Goal: Information Seeking & Learning: Learn about a topic

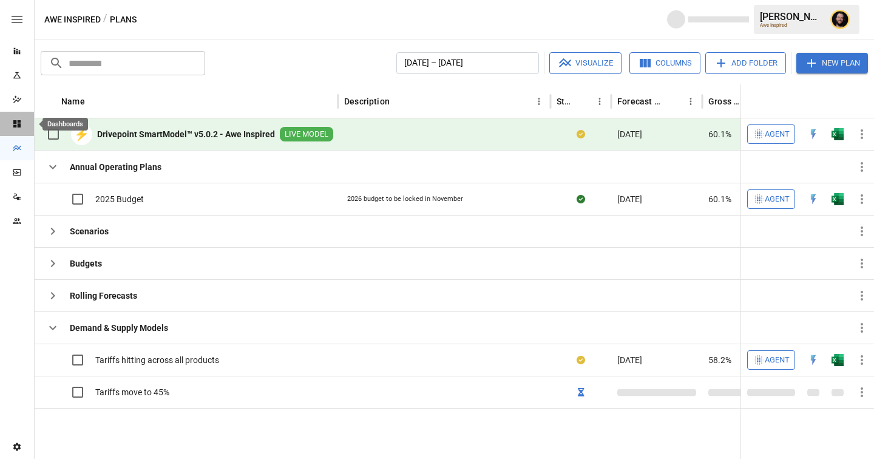
click at [16, 121] on icon "Dashboards" at bounding box center [16, 123] width 7 height 7
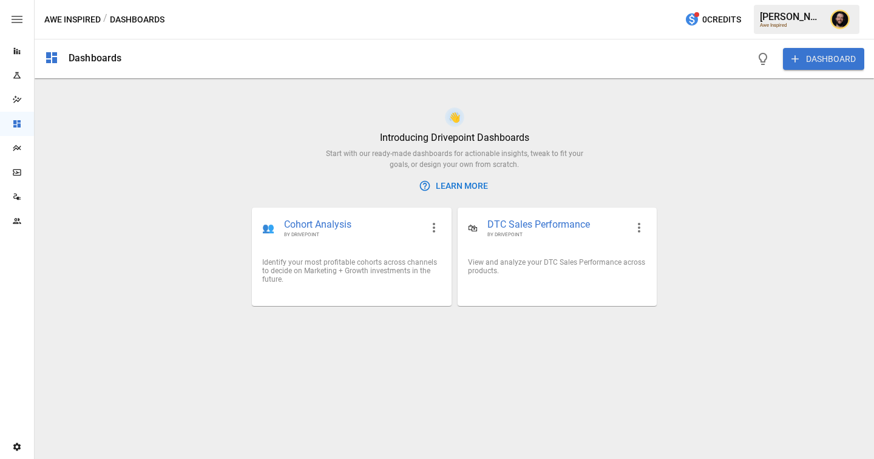
click at [19, 138] on div "Plans" at bounding box center [17, 148] width 34 height 24
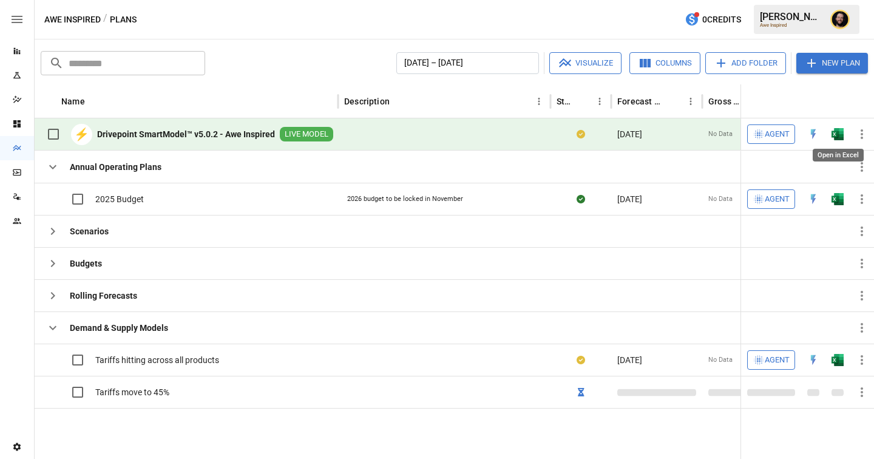
click at [837, 135] on img "Open in Excel" at bounding box center [837, 134] width 12 height 12
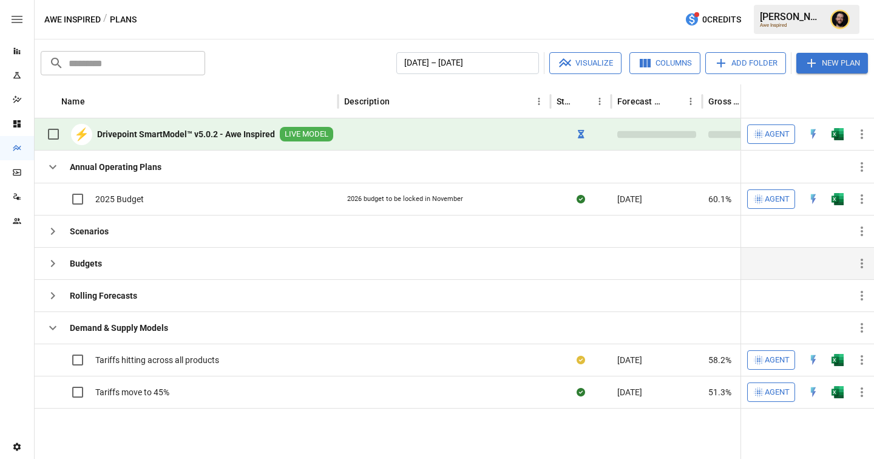
click at [53, 259] on icon "button" at bounding box center [52, 263] width 15 height 15
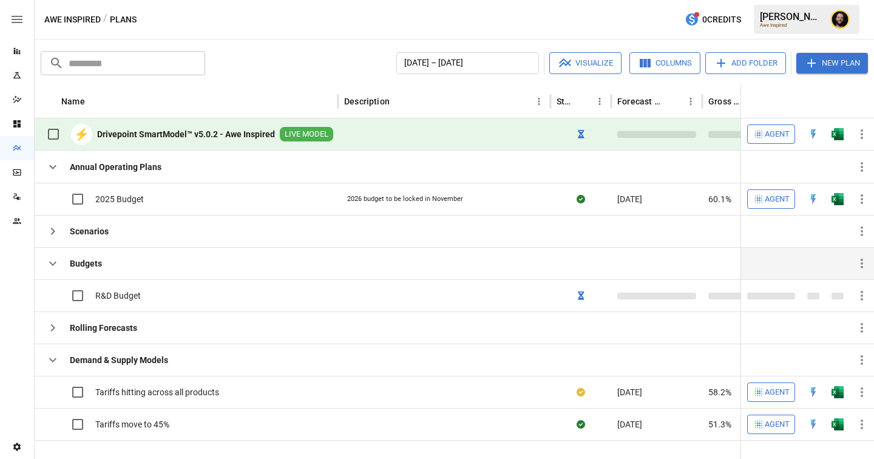
click at [53, 259] on icon "button" at bounding box center [52, 263] width 15 height 15
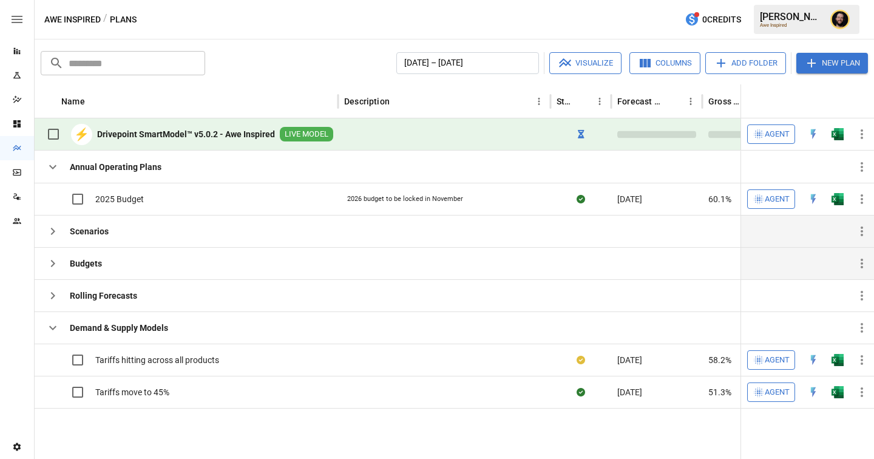
click at [52, 235] on icon "button" at bounding box center [52, 231] width 15 height 15
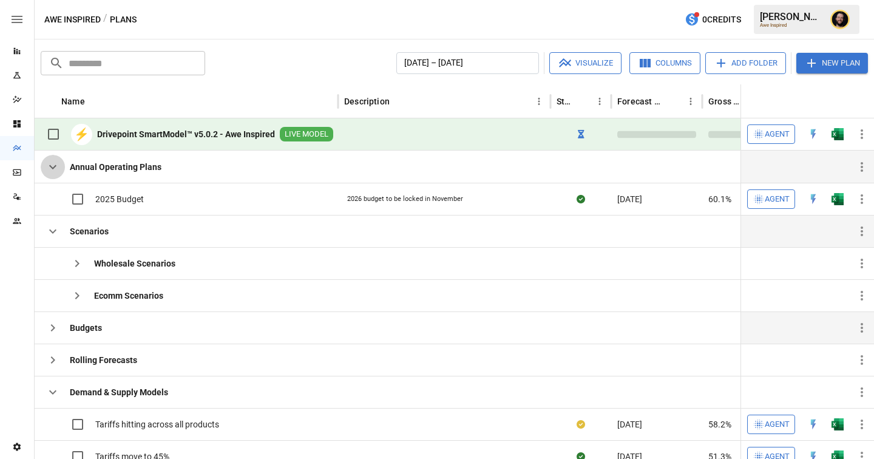
click at [59, 167] on icon "button" at bounding box center [52, 167] width 15 height 15
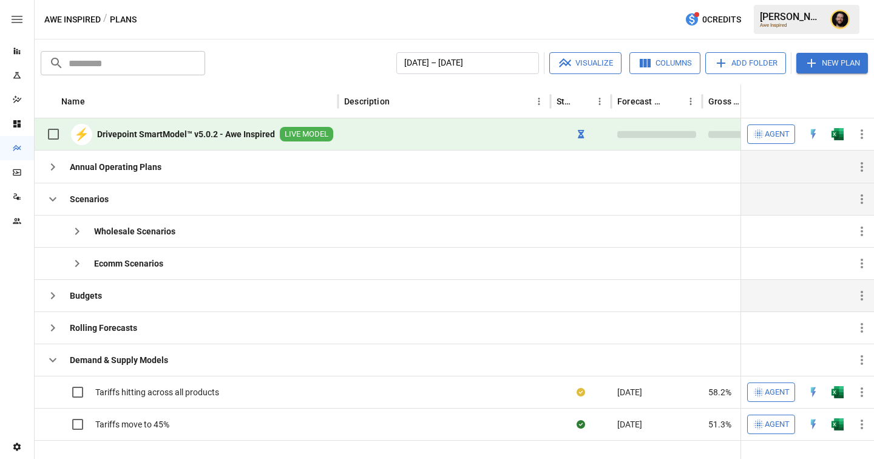
click at [13, 123] on icon "Dashboards" at bounding box center [16, 123] width 7 height 7
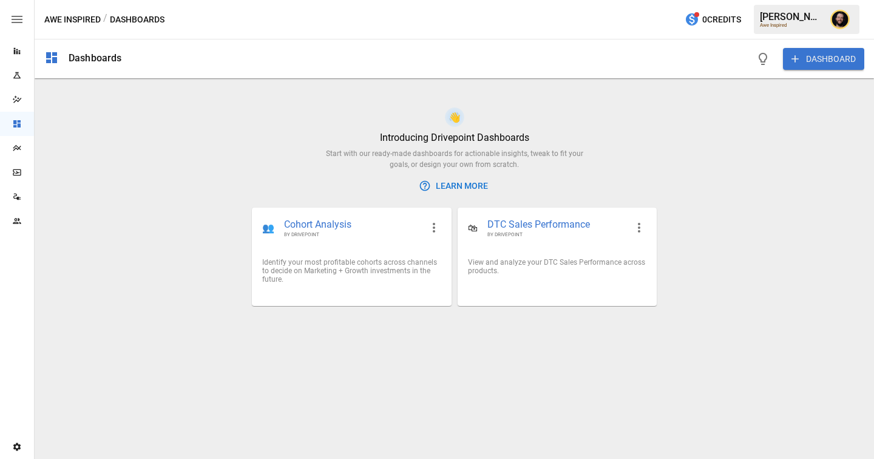
click at [812, 55] on button "DASHBOARD" at bounding box center [823, 59] width 81 height 22
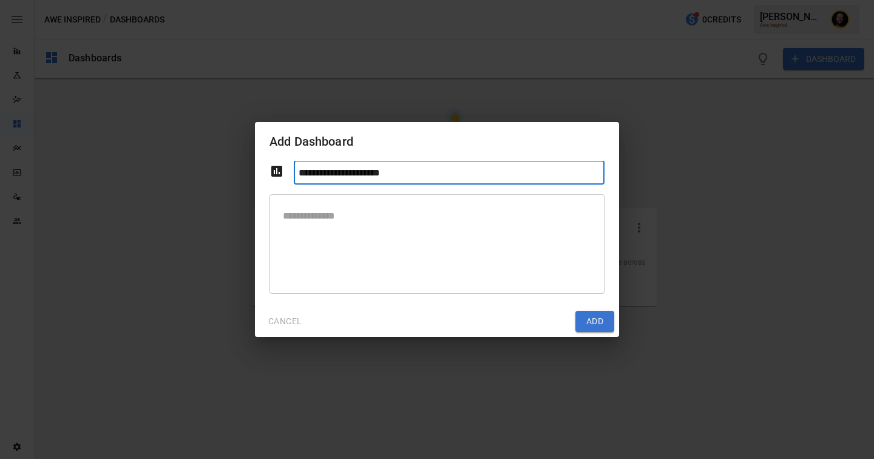
click at [297, 173] on input "**********" at bounding box center [449, 173] width 311 height 24
click at [415, 175] on input "**********" at bounding box center [449, 173] width 311 height 24
click at [297, 173] on input "**********" at bounding box center [449, 173] width 311 height 24
type input "**********"
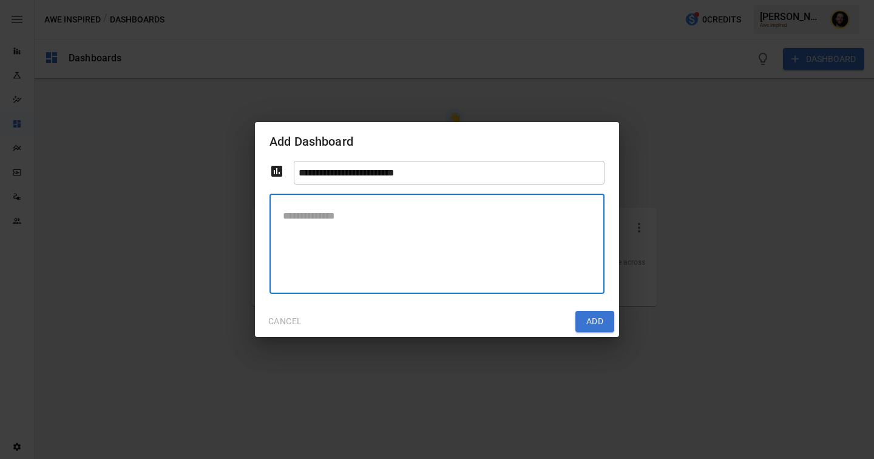
click at [329, 227] on textarea at bounding box center [437, 243] width 318 height 79
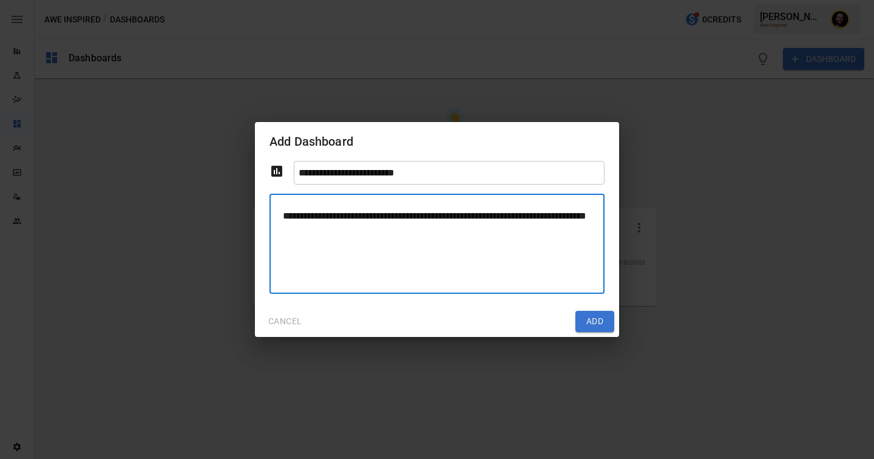
type textarea "**********"
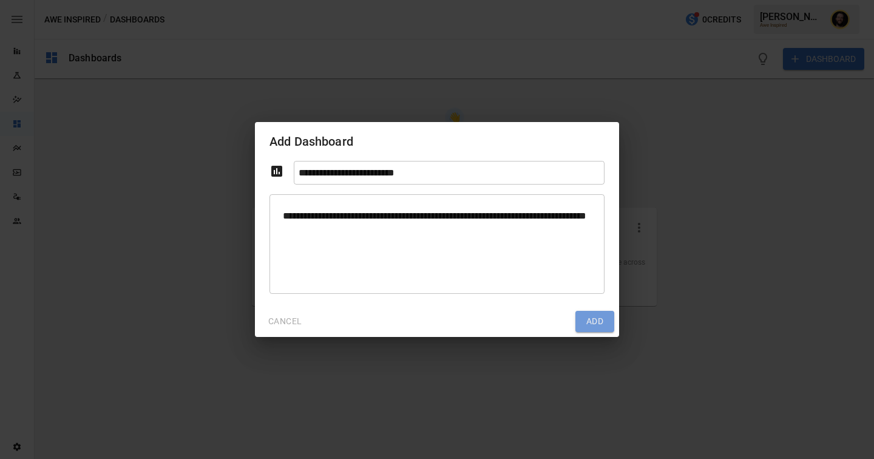
click at [598, 322] on button "Add" at bounding box center [594, 322] width 39 height 22
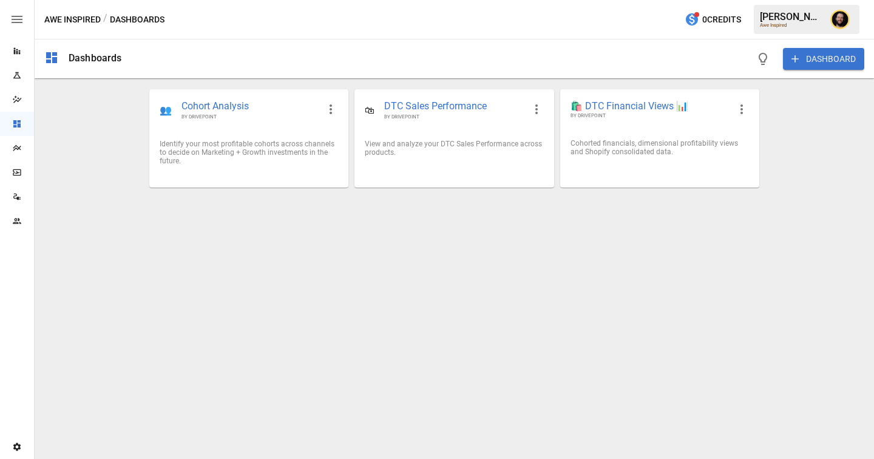
click at [829, 64] on button "DASHBOARD" at bounding box center [823, 59] width 81 height 22
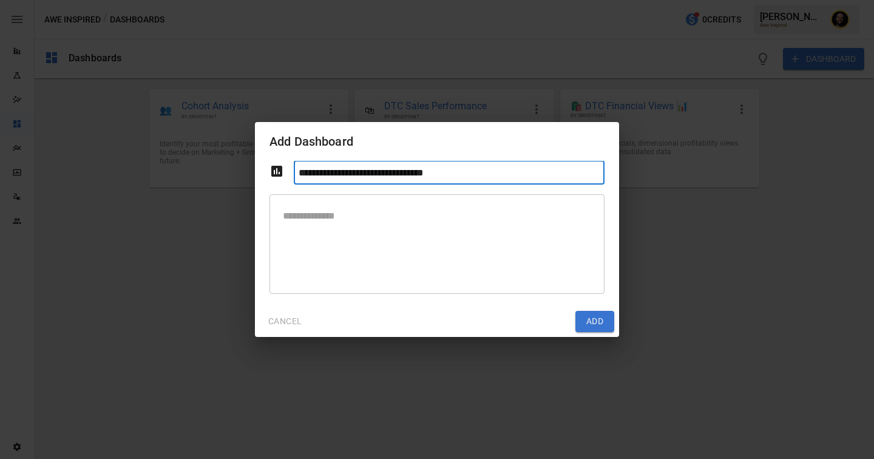
click at [298, 166] on input "**********" at bounding box center [449, 173] width 311 height 24
type input "**********"
click at [448, 269] on textarea at bounding box center [437, 243] width 318 height 79
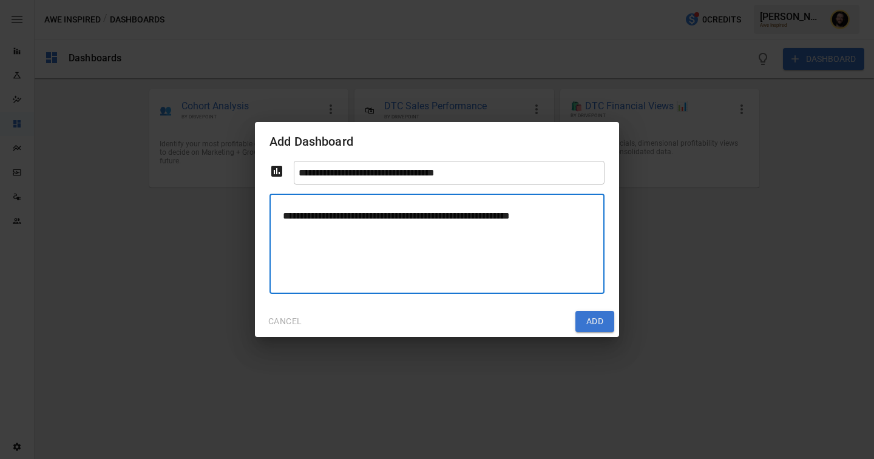
type textarea "**********"
click at [596, 327] on button "Add" at bounding box center [594, 322] width 39 height 22
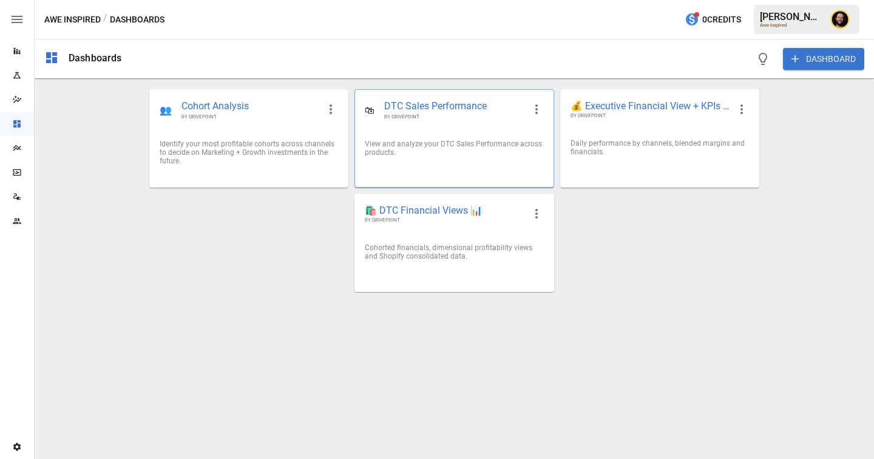
click at [534, 109] on icon "button" at bounding box center [536, 109] width 15 height 15
click at [251, 252] on div at bounding box center [437, 229] width 874 height 459
click at [835, 60] on button "DASHBOARD" at bounding box center [823, 59] width 81 height 22
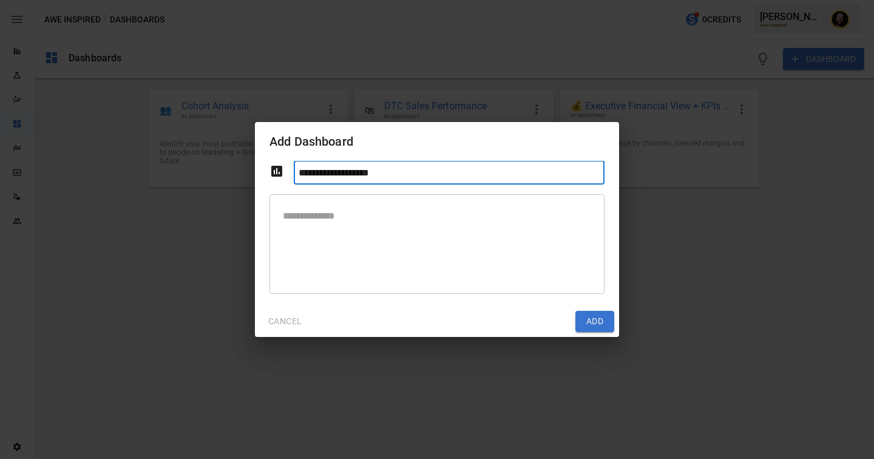
type input "**********"
click at [417, 209] on textarea at bounding box center [437, 243] width 318 height 79
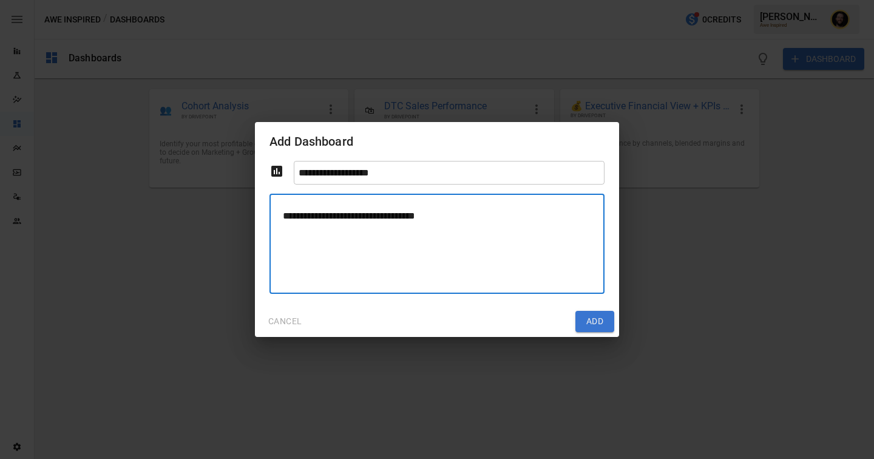
type textarea "**********"
click at [611, 328] on button "Add" at bounding box center [594, 322] width 39 height 22
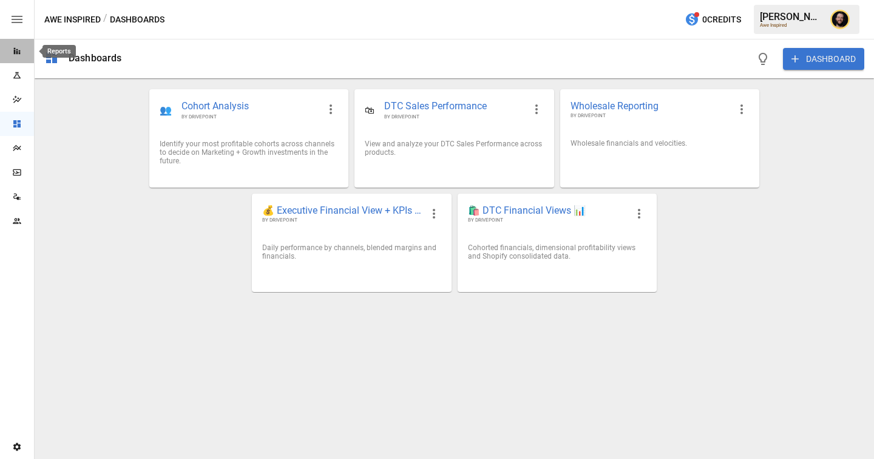
click at [15, 52] on icon "Reports" at bounding box center [17, 51] width 10 height 10
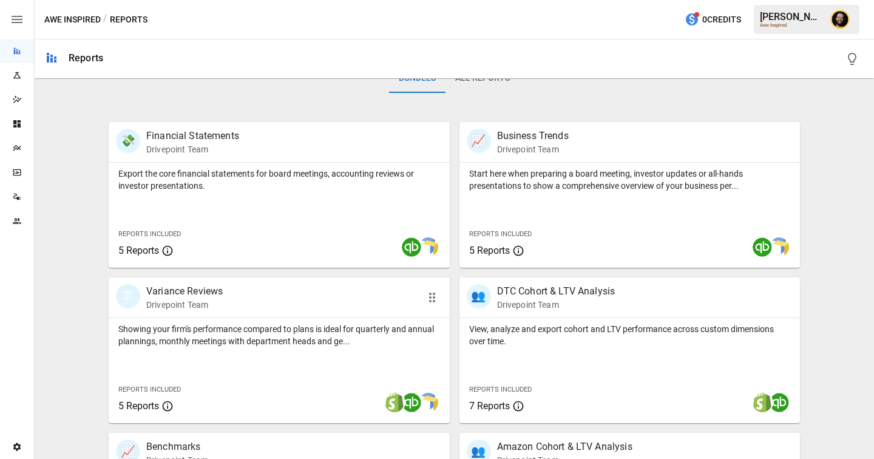
scroll to position [357, 0]
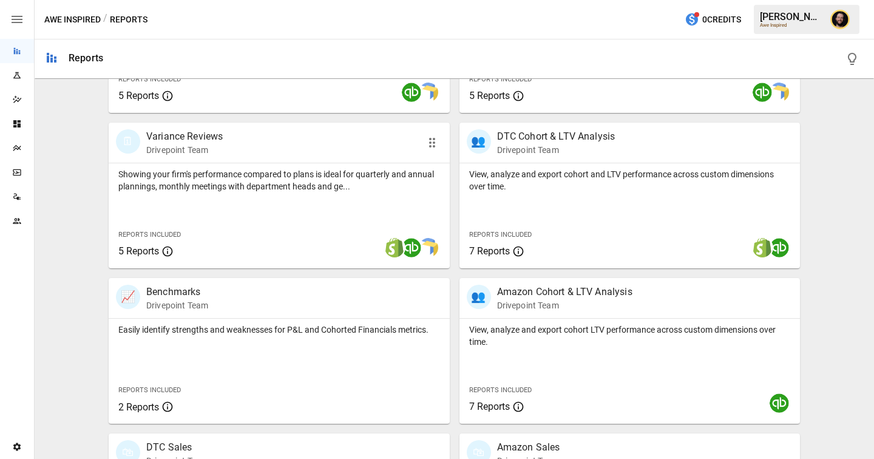
click at [289, 189] on p "Showing your firm's performance compared to plans is ideal for quarterly and an…" at bounding box center [279, 180] width 322 height 24
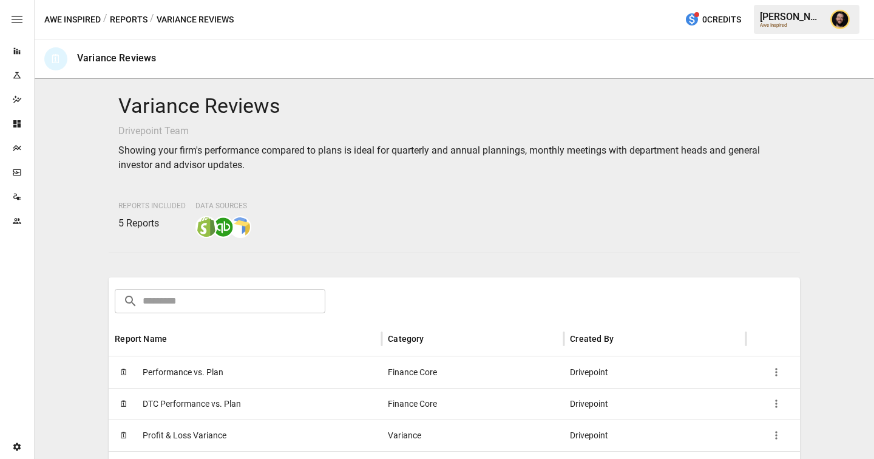
click at [236, 366] on div "🗓 Performance vs. Plan" at bounding box center [245, 372] width 273 height 32
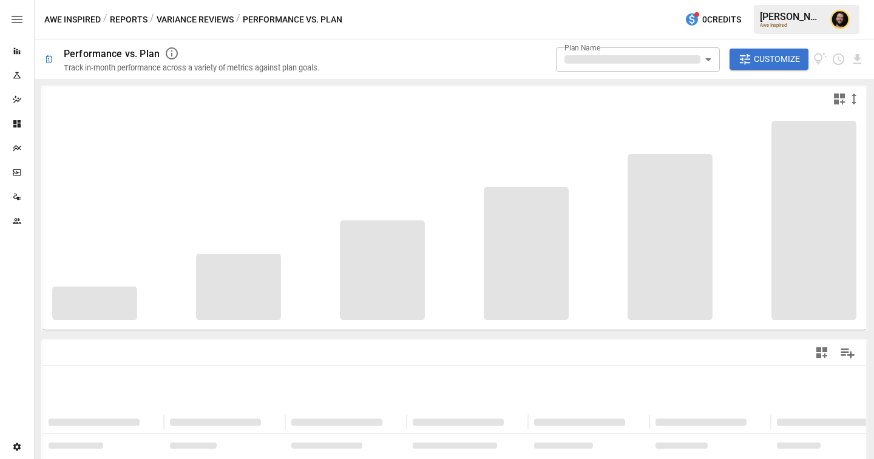
type input "**********"
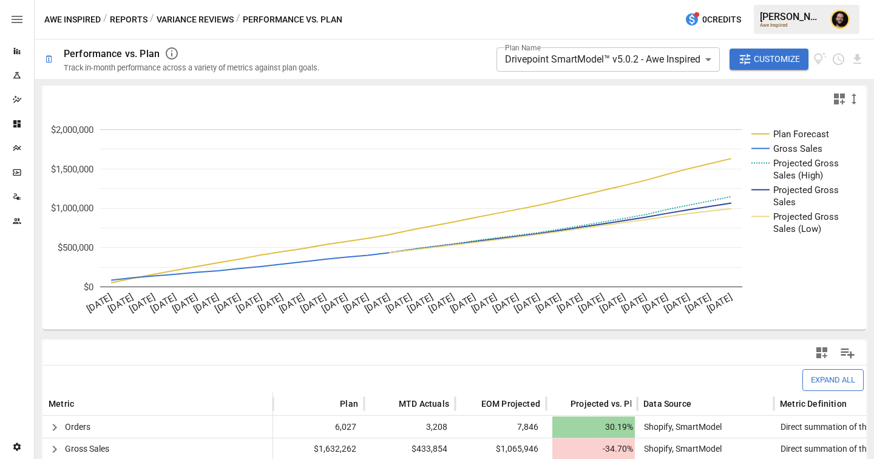
click at [840, 97] on icon "button" at bounding box center [838, 98] width 11 height 11
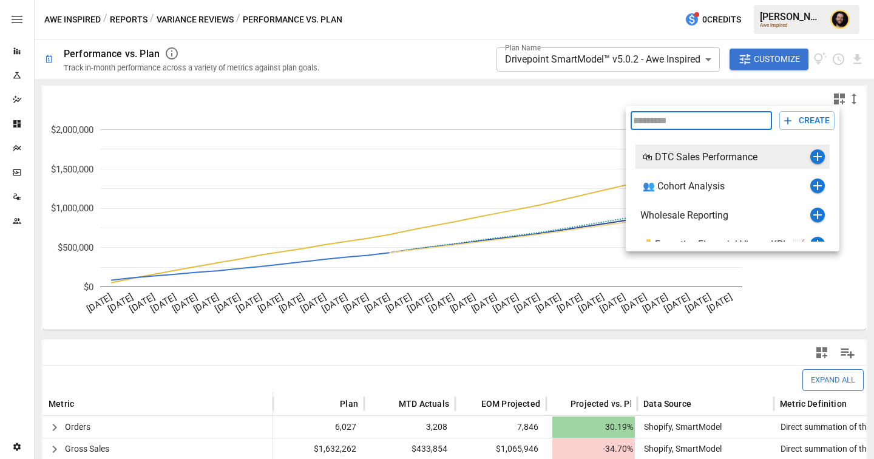
scroll to position [44, 0]
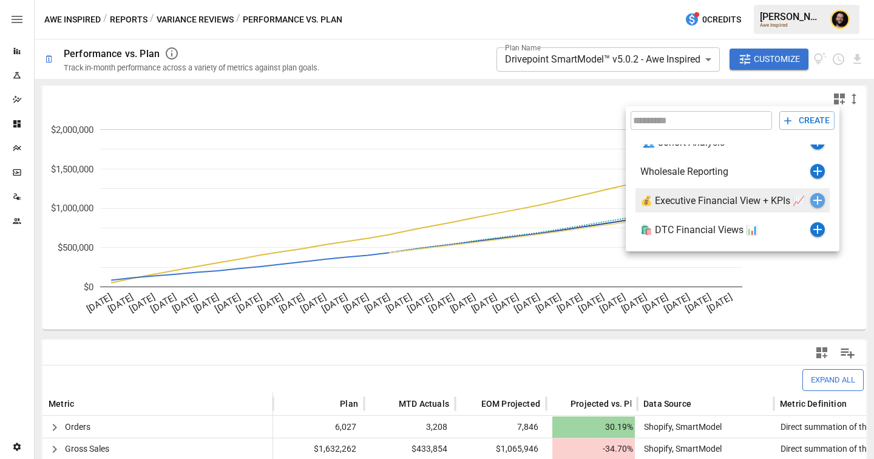
click at [818, 202] on icon "button" at bounding box center [817, 200] width 15 height 15
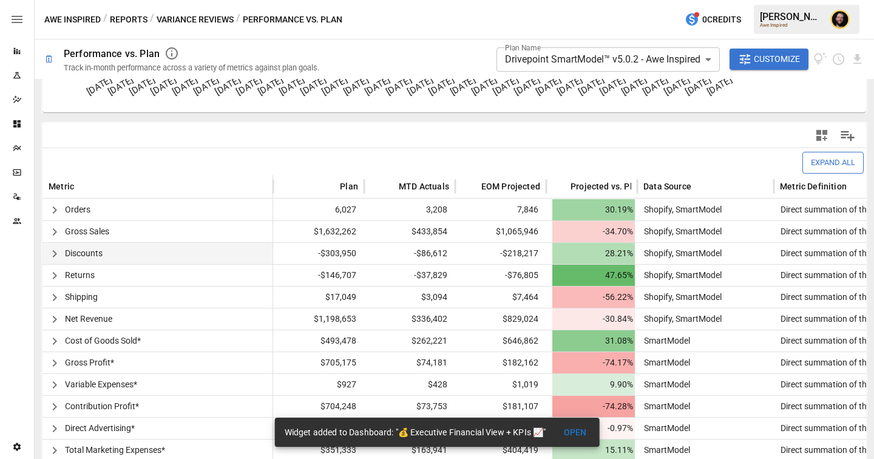
scroll to position [135, 0]
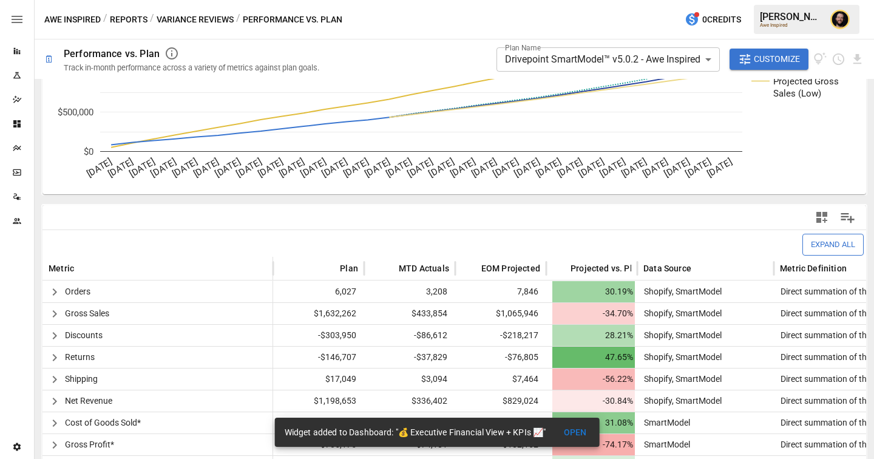
click at [820, 215] on icon "button" at bounding box center [821, 217] width 11 height 11
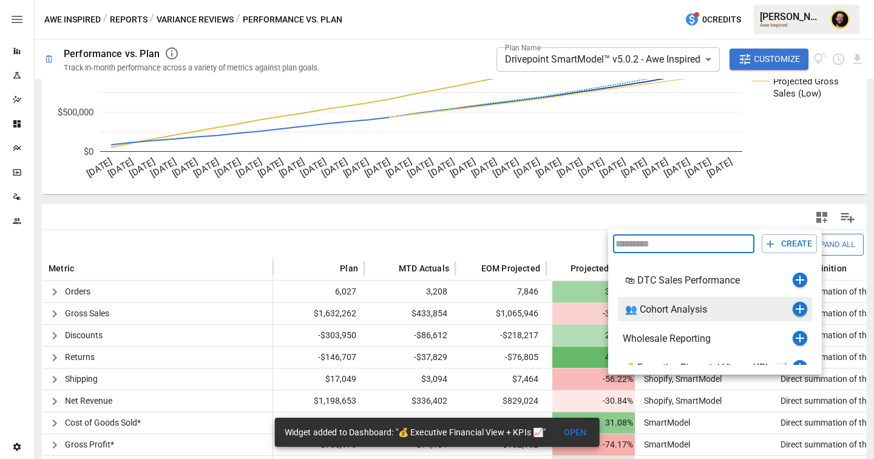
scroll to position [44, 0]
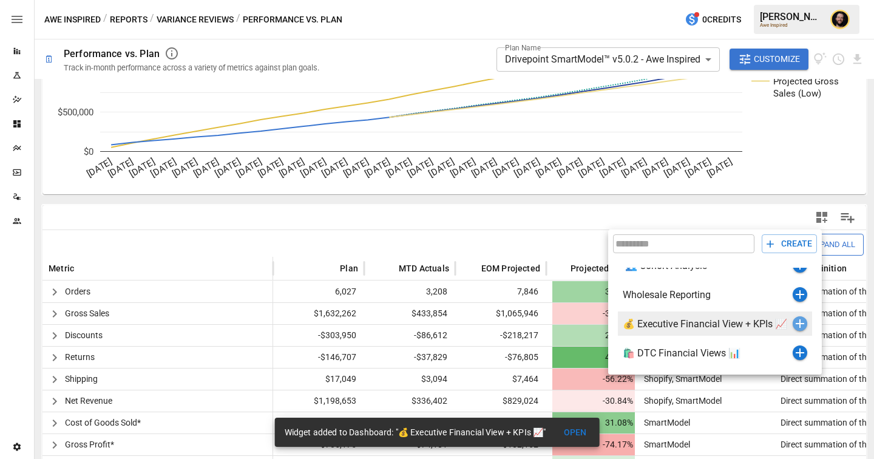
click at [801, 325] on icon "button" at bounding box center [799, 323] width 15 height 15
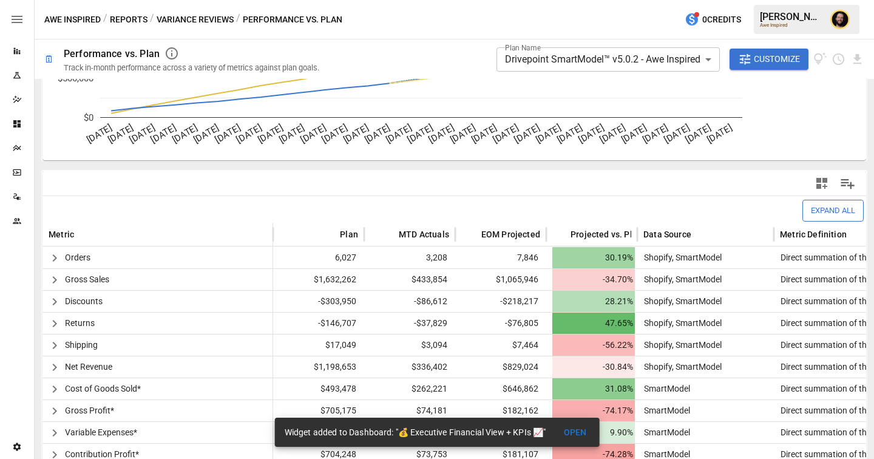
scroll to position [194, 0]
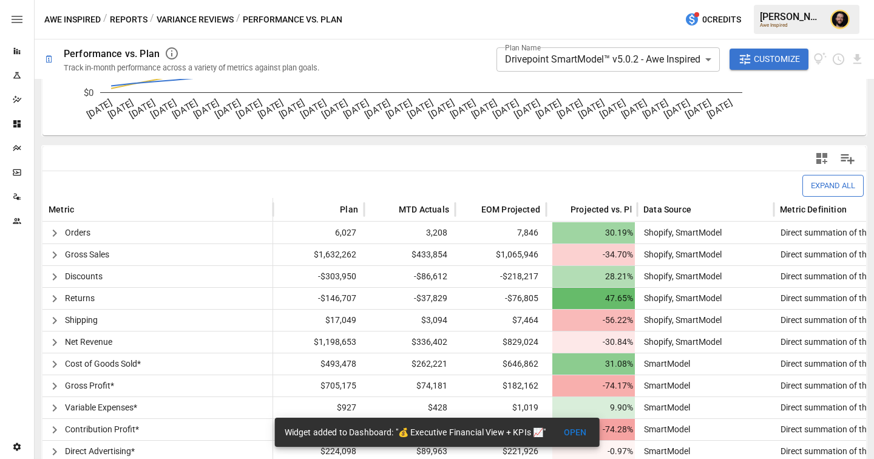
click at [138, 21] on button "Reports" at bounding box center [129, 19] width 38 height 15
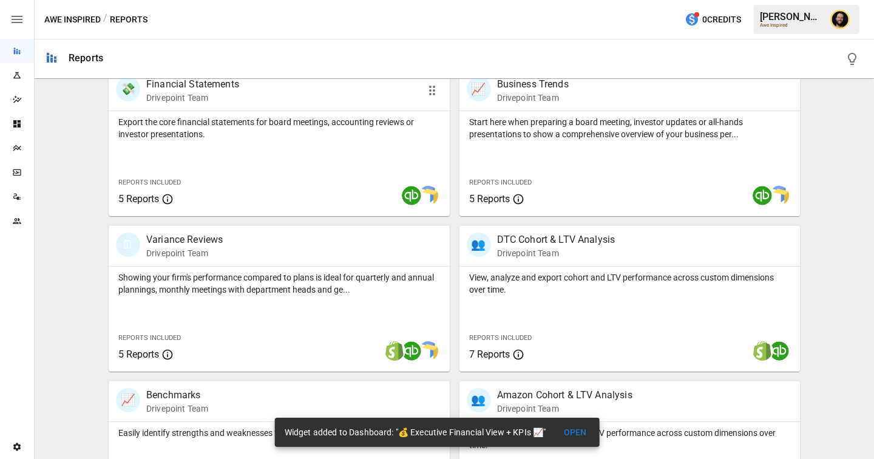
scroll to position [189, 0]
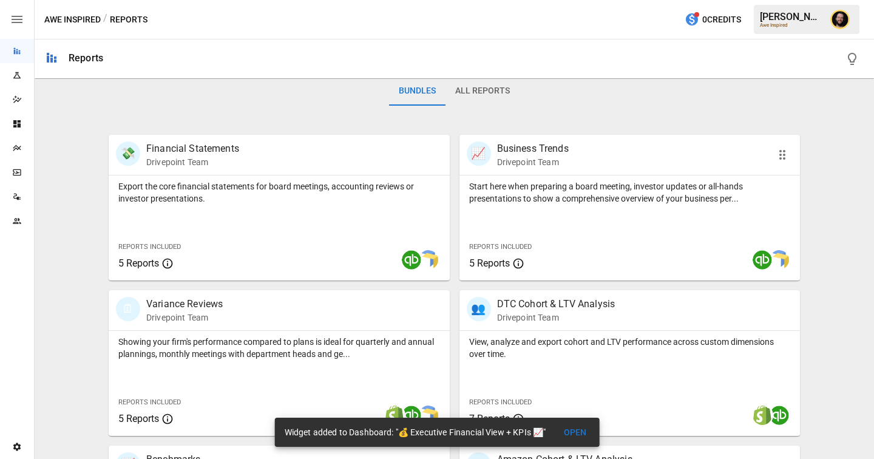
click at [534, 187] on p "Start here when preparing a board meeting, investor updates or all-hands presen…" at bounding box center [630, 192] width 322 height 24
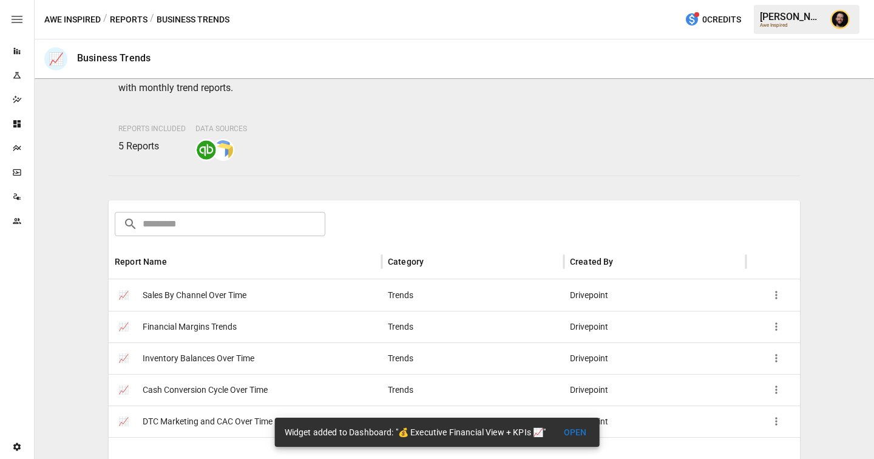
scroll to position [154, 0]
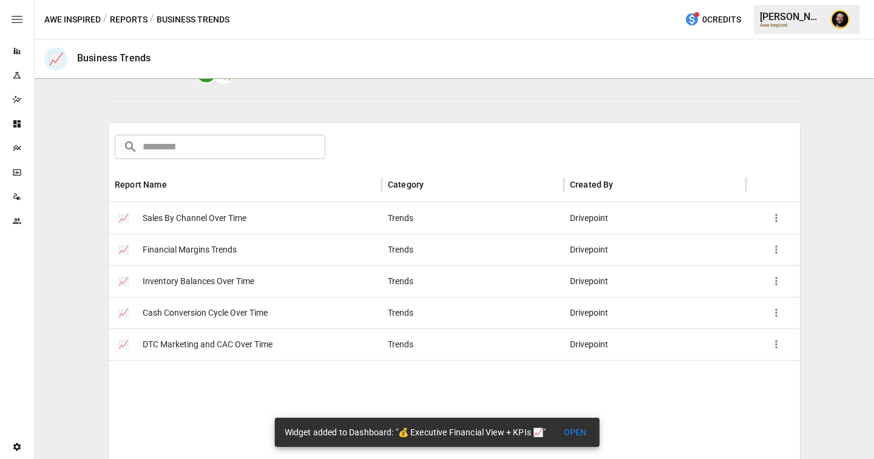
click at [249, 303] on span "Cash Conversion Cycle Over Time" at bounding box center [205, 312] width 125 height 31
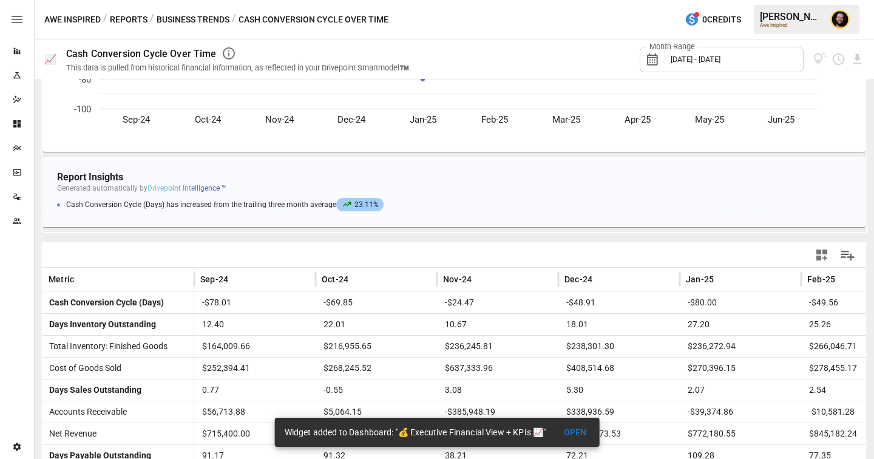
scroll to position [205, 0]
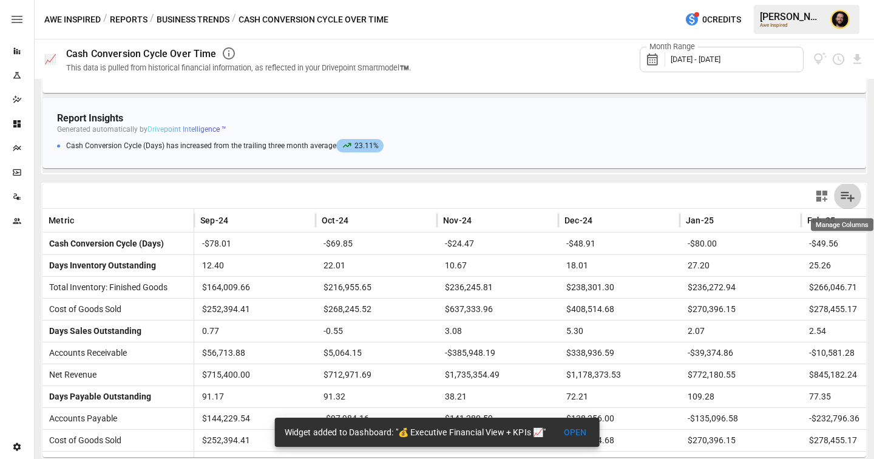
click at [844, 198] on icon "Manage Columns" at bounding box center [848, 197] width 14 height 10
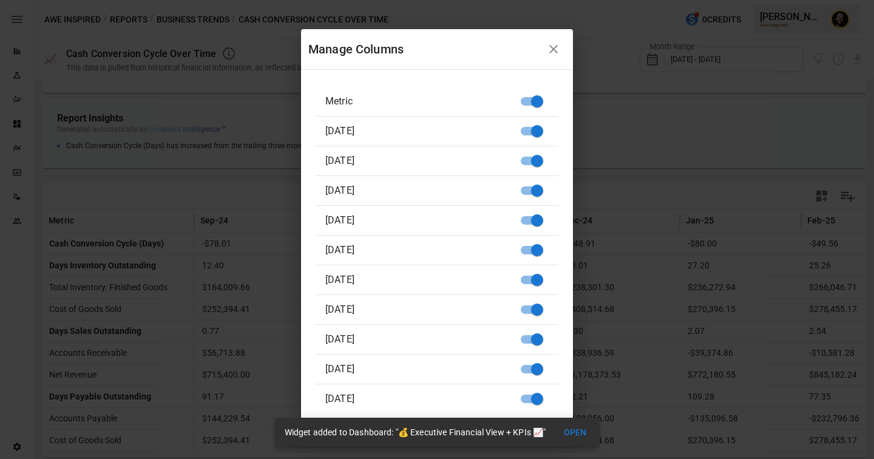
click at [556, 48] on icon "button" at bounding box center [553, 49] width 15 height 15
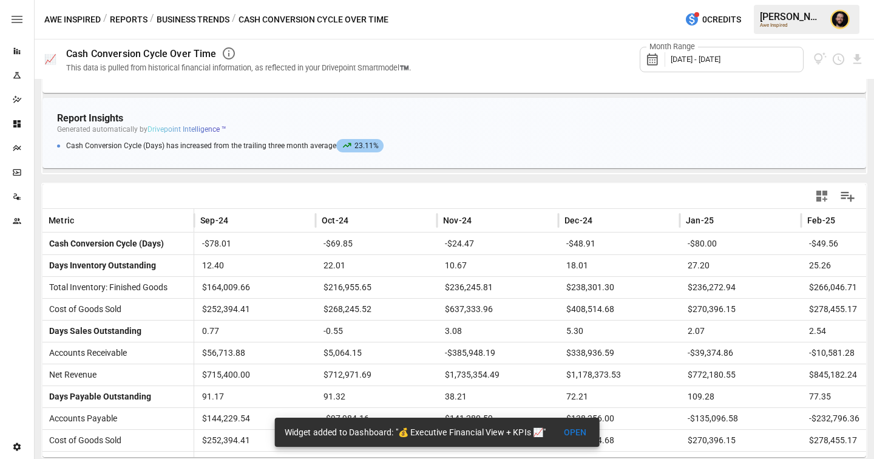
click at [824, 197] on icon "button" at bounding box center [821, 195] width 11 height 11
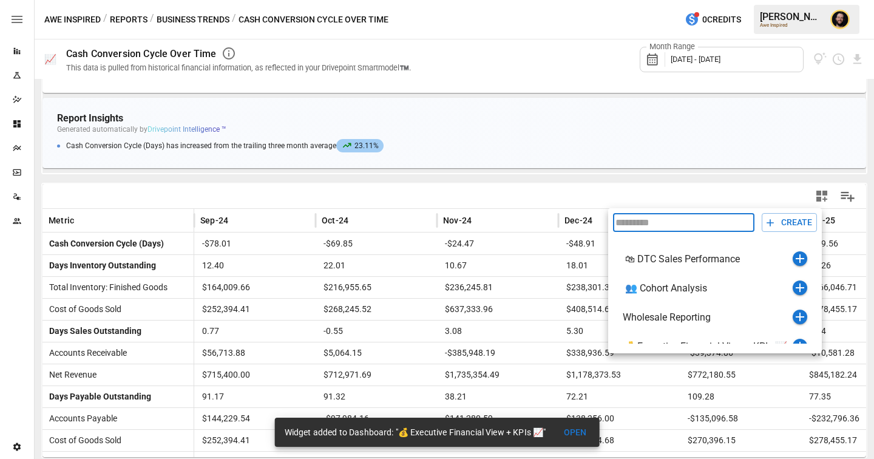
scroll to position [44, 0]
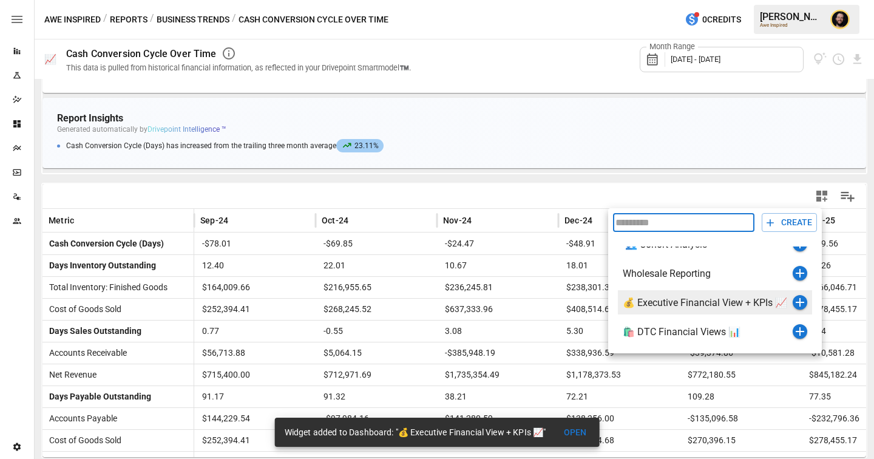
click at [799, 300] on icon "button" at bounding box center [799, 302] width 8 height 8
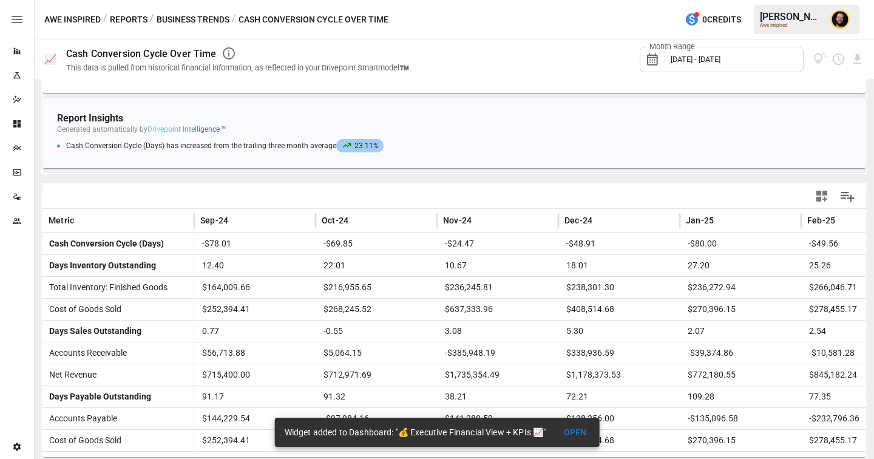
click at [186, 19] on button "Business Trends" at bounding box center [193, 19] width 73 height 15
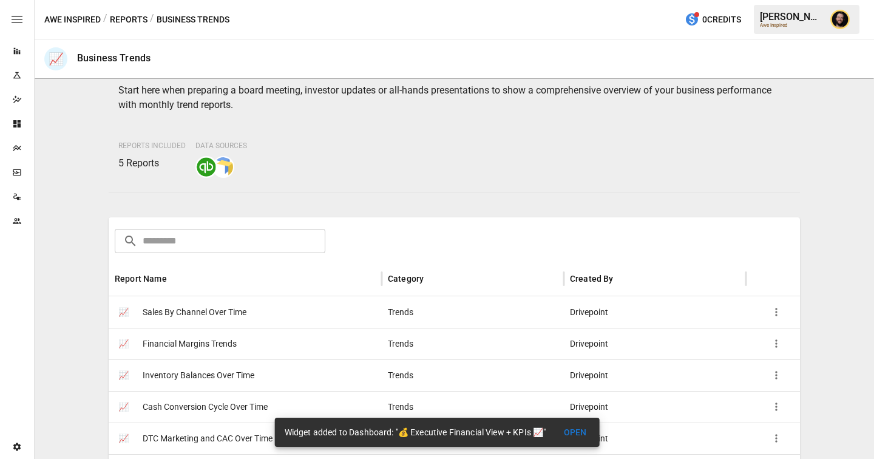
scroll to position [166, 0]
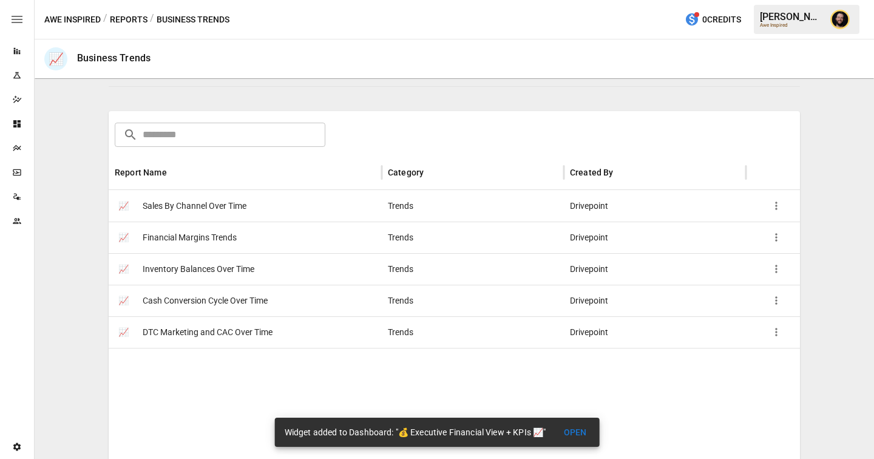
click at [264, 332] on span "DTC Marketing and CAC Over Time" at bounding box center [208, 332] width 130 height 31
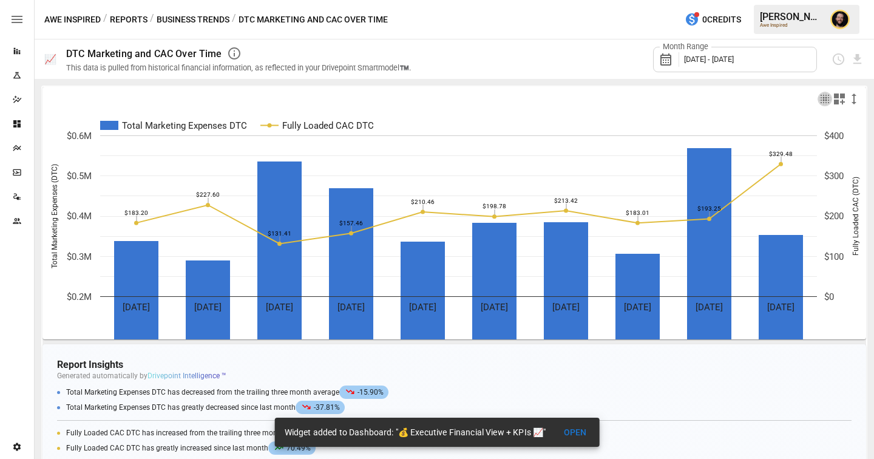
click at [820, 99] on icon "button" at bounding box center [824, 99] width 15 height 15
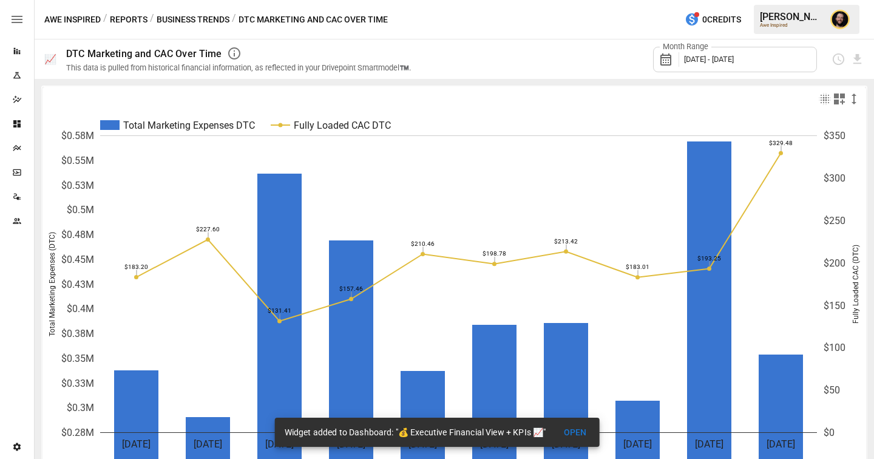
scroll to position [1, 0]
click at [843, 99] on icon "button" at bounding box center [839, 98] width 15 height 15
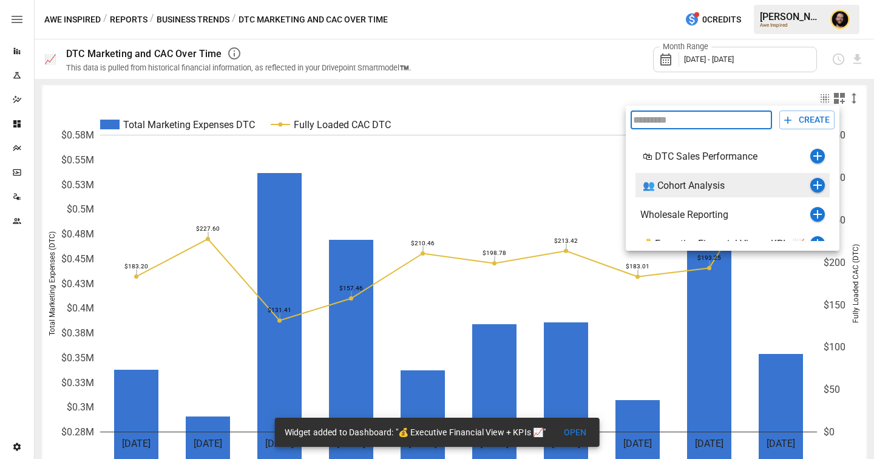
scroll to position [44, 0]
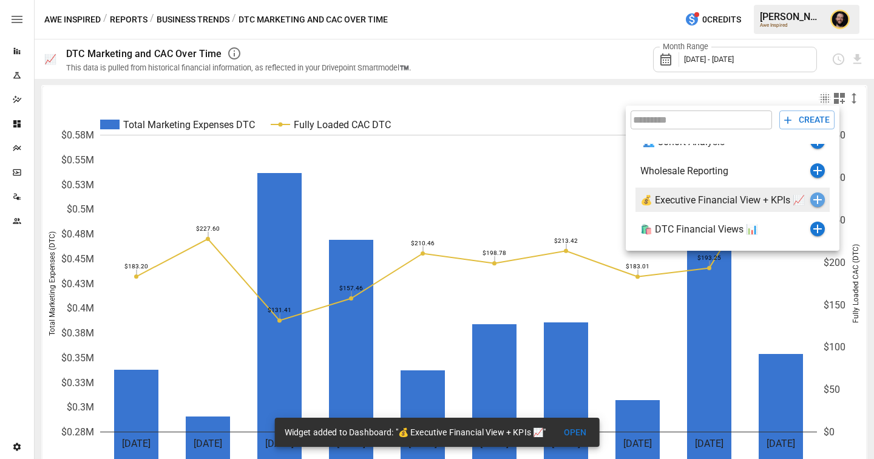
click at [816, 201] on icon "button" at bounding box center [817, 199] width 8 height 8
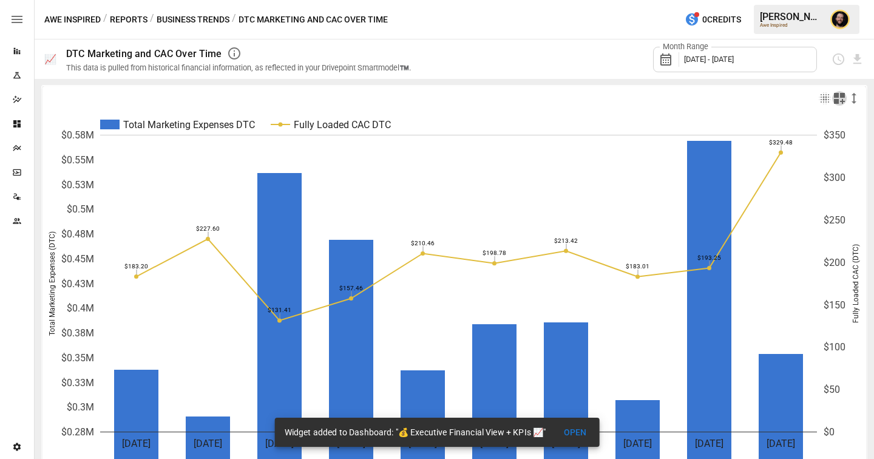
click at [843, 94] on icon "button" at bounding box center [838, 98] width 11 height 11
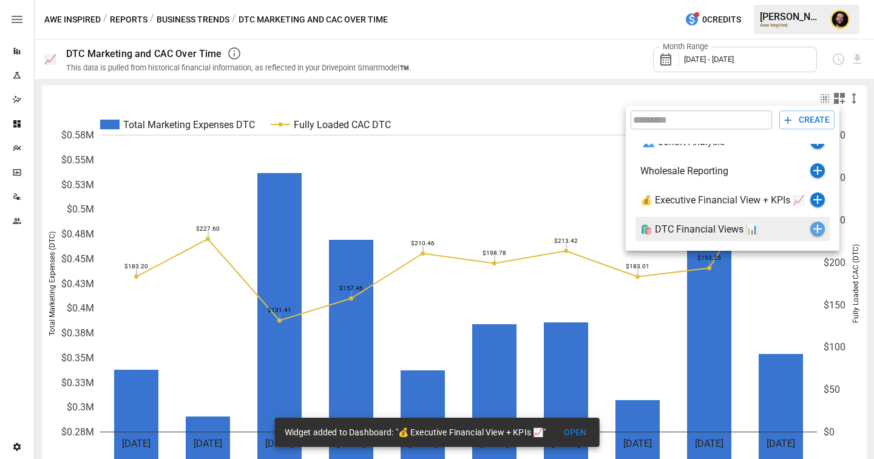
click at [814, 227] on icon "button" at bounding box center [817, 228] width 15 height 15
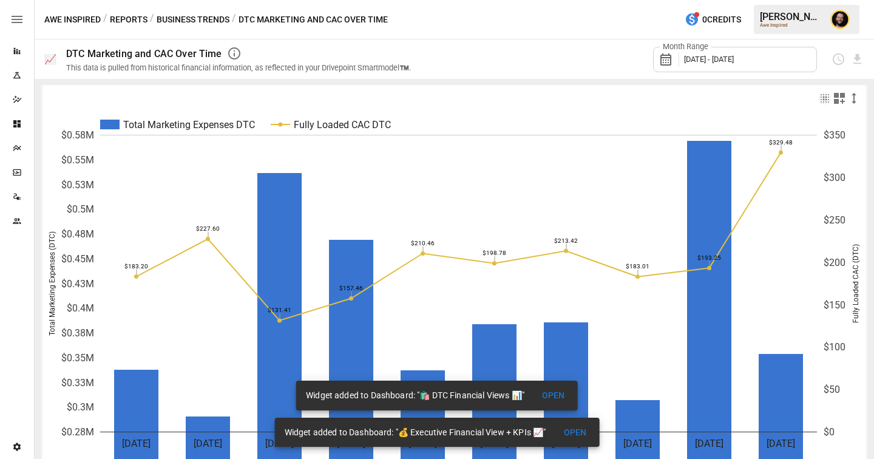
click at [171, 20] on button "Business Trends" at bounding box center [193, 19] width 73 height 15
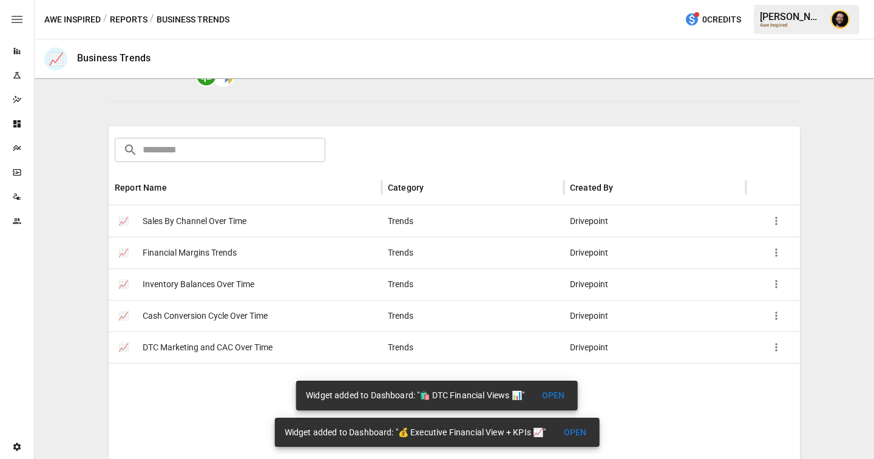
scroll to position [170, 0]
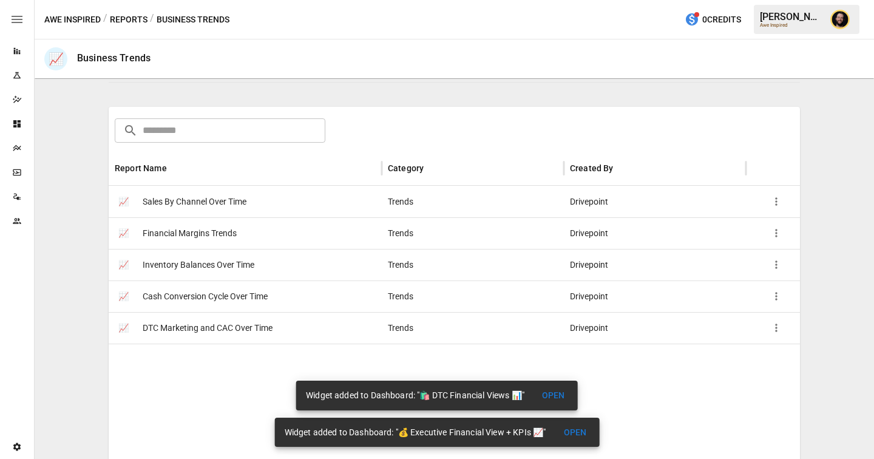
click at [242, 240] on div "📈 Financial Margins Trends" at bounding box center [245, 233] width 273 height 32
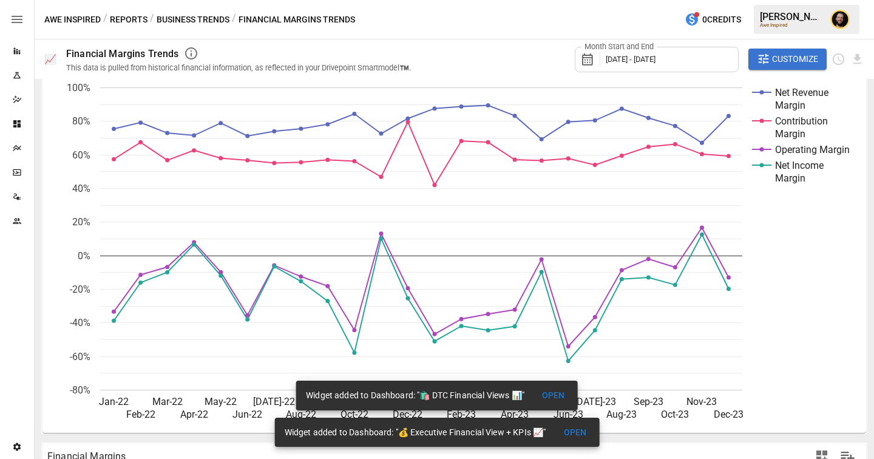
scroll to position [42, 0]
click at [642, 62] on span "[DATE] - [DATE]" at bounding box center [630, 59] width 50 height 9
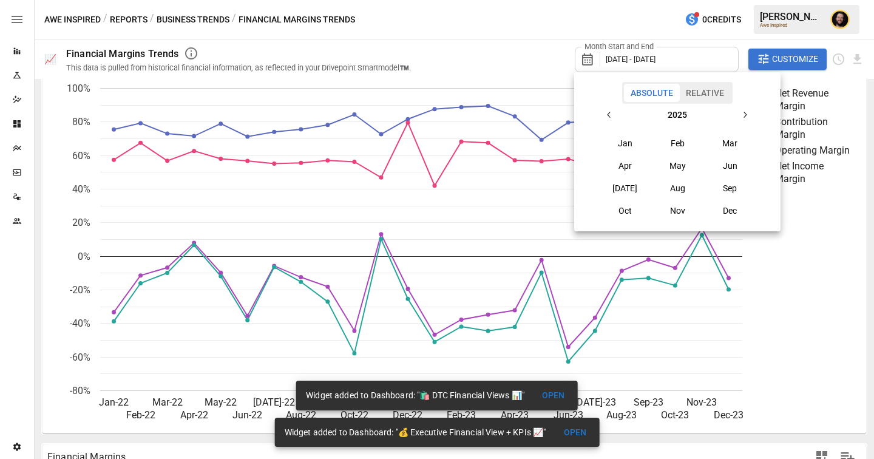
click at [607, 117] on icon "button" at bounding box center [609, 115] width 10 height 10
click at [622, 143] on button "Jan" at bounding box center [625, 143] width 52 height 22
click at [741, 109] on button "button" at bounding box center [744, 115] width 22 height 22
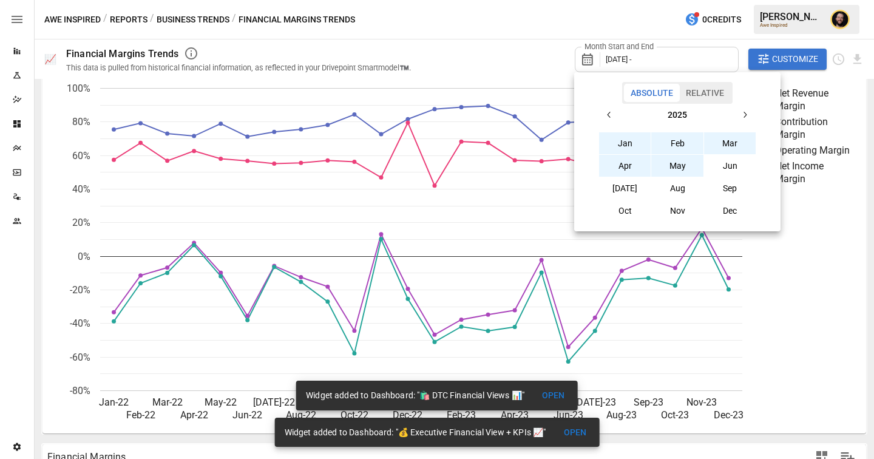
click at [685, 166] on button "May" at bounding box center [677, 166] width 52 height 22
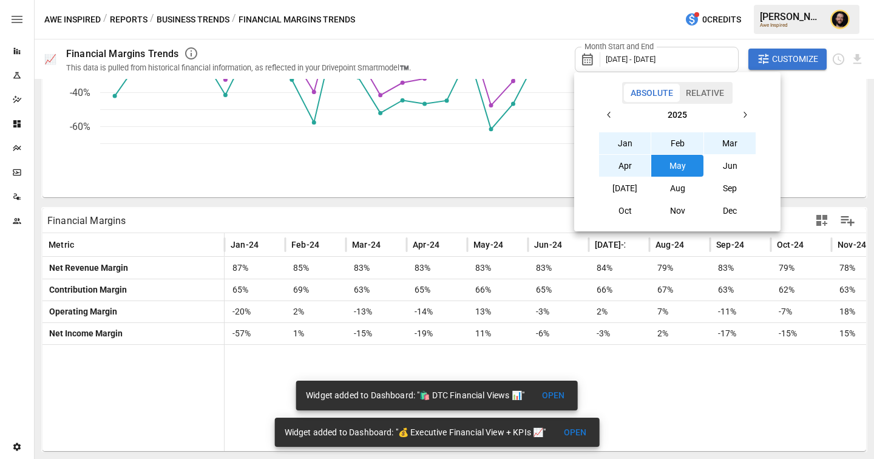
scroll to position [42, 0]
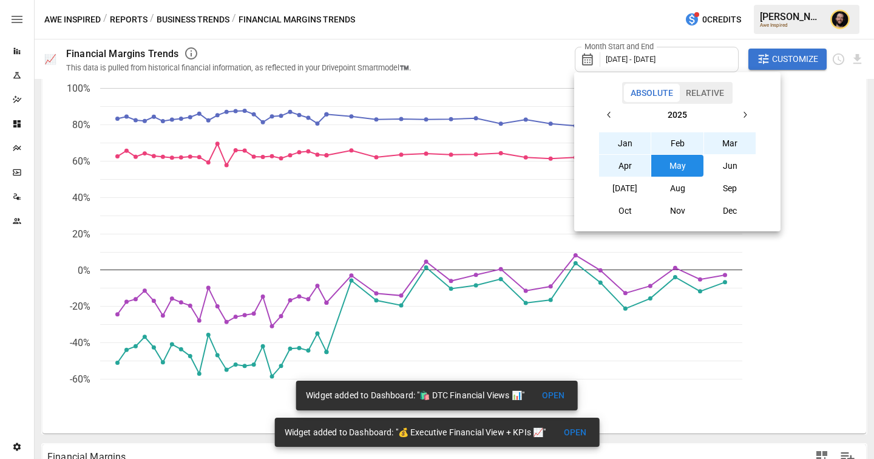
click at [525, 60] on div at bounding box center [437, 229] width 874 height 459
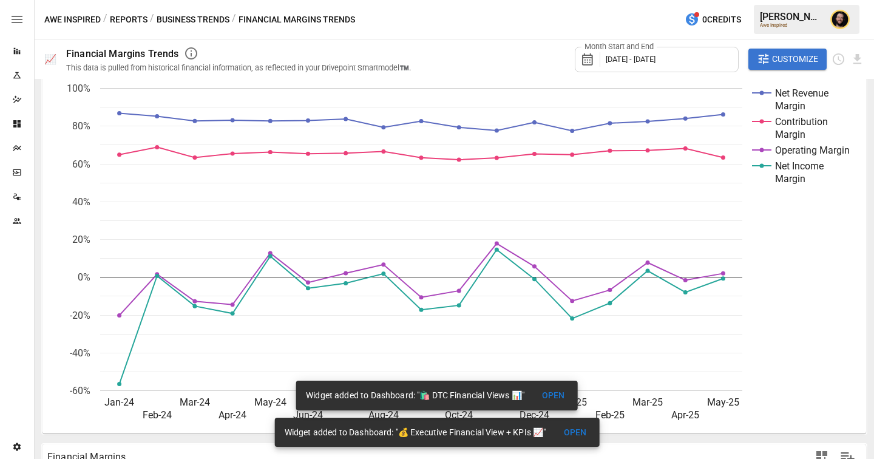
click at [625, 62] on span "[DATE] - [DATE]" at bounding box center [630, 59] width 50 height 9
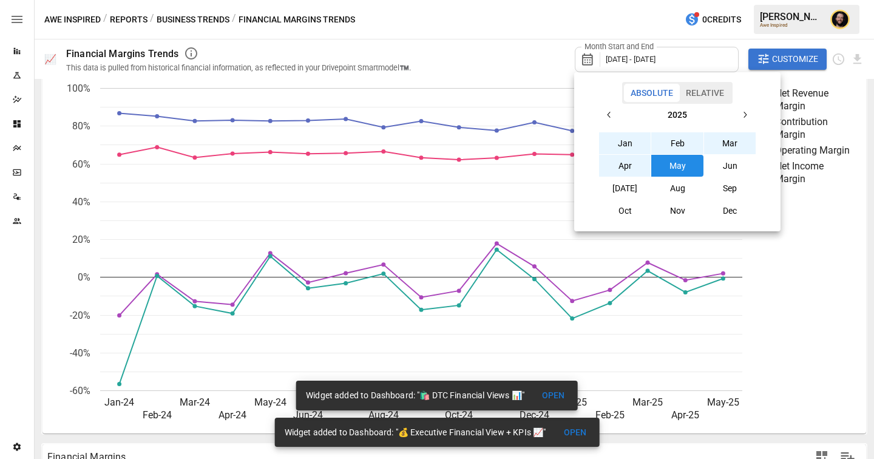
click at [613, 113] on icon "button" at bounding box center [609, 115] width 10 height 10
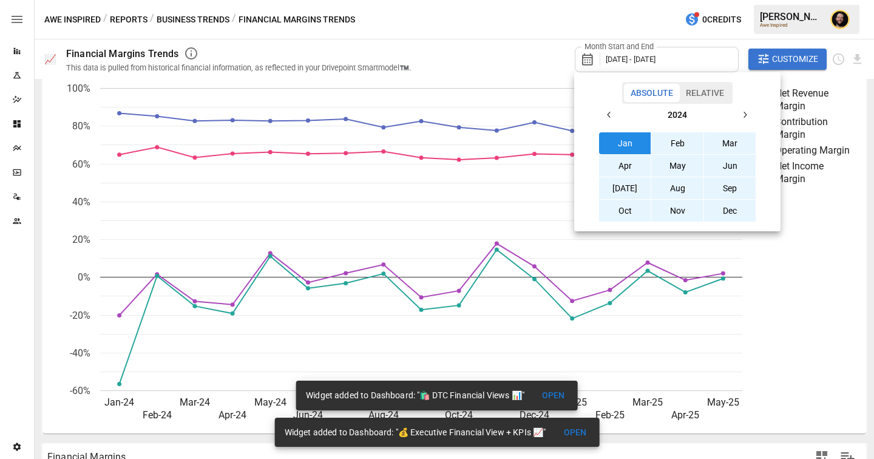
click at [636, 166] on button "Apr" at bounding box center [625, 166] width 52 height 22
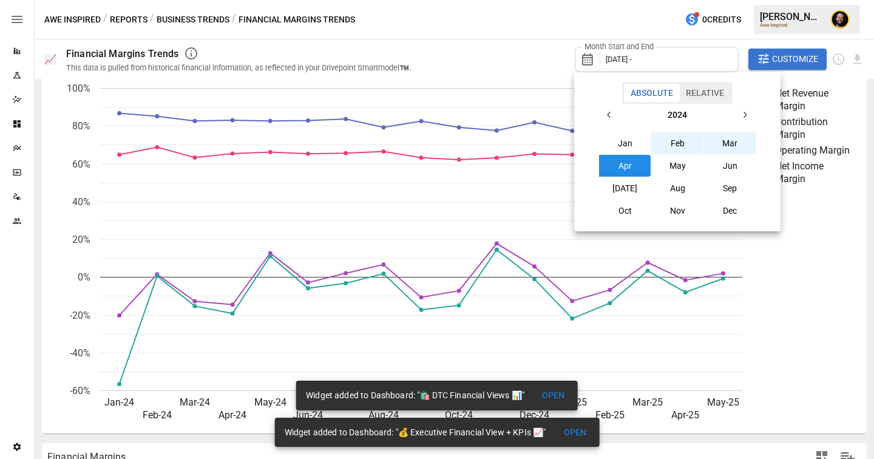
click at [747, 114] on icon "button" at bounding box center [744, 115] width 10 height 10
click at [675, 169] on button "May" at bounding box center [677, 166] width 52 height 22
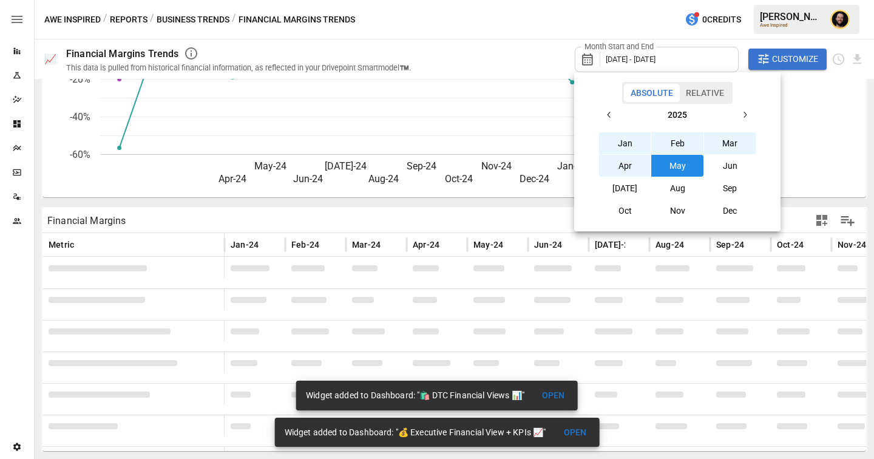
scroll to position [42, 0]
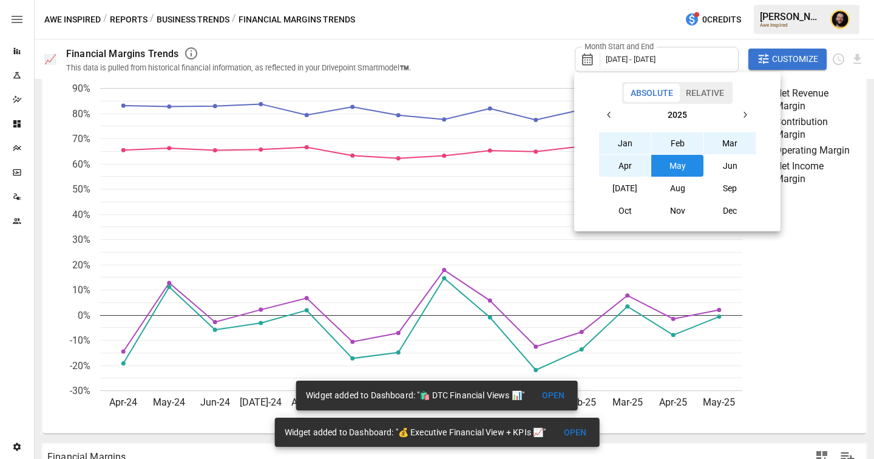
click at [519, 47] on div at bounding box center [437, 229] width 874 height 459
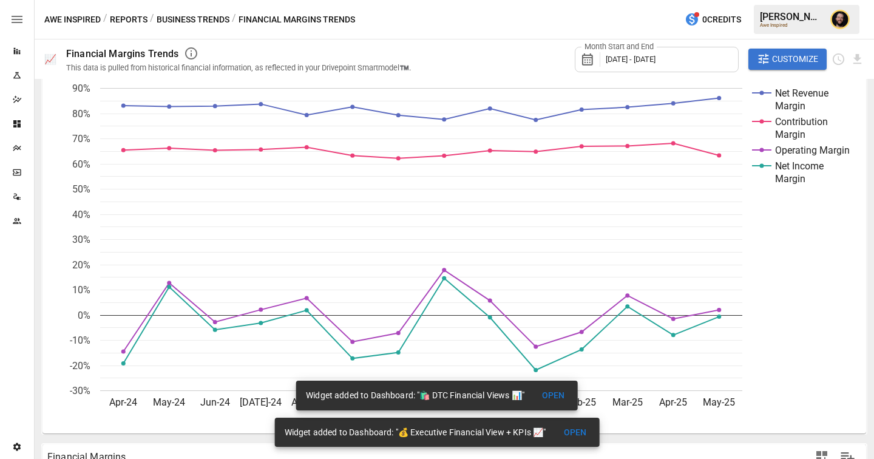
scroll to position [0, 0]
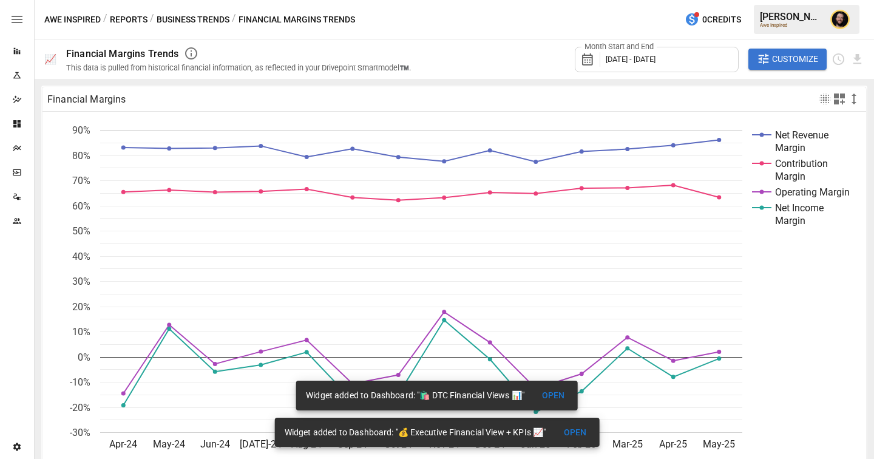
click at [825, 99] on icon "button" at bounding box center [824, 99] width 15 height 15
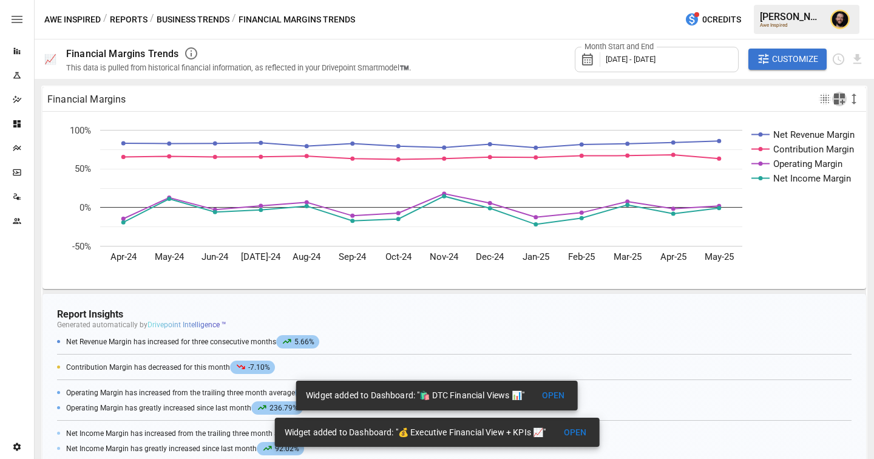
click at [840, 99] on icon "button" at bounding box center [839, 99] width 15 height 15
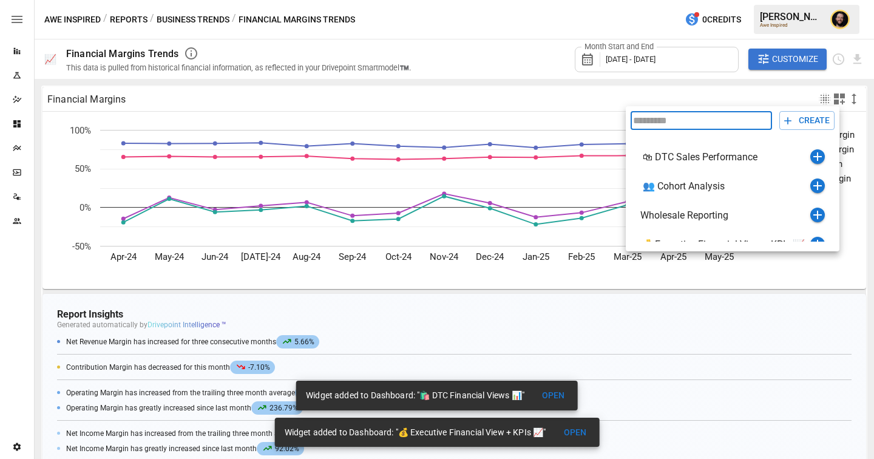
click at [756, 97] on div at bounding box center [437, 229] width 874 height 459
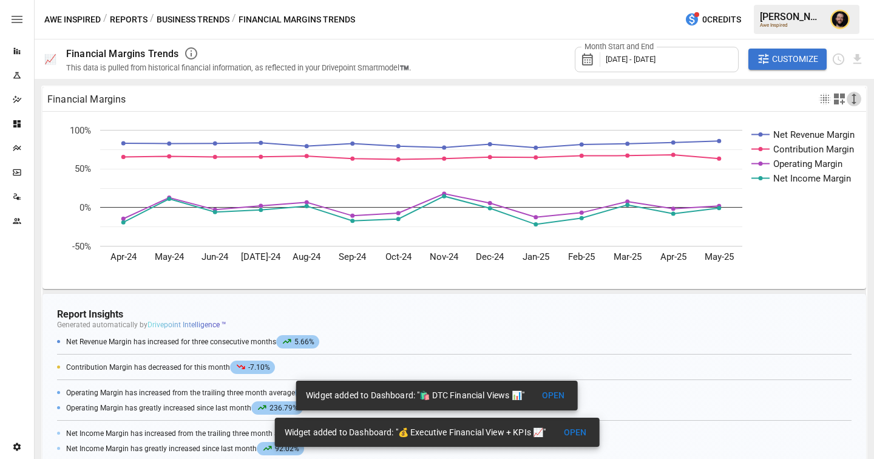
click at [857, 97] on icon "button" at bounding box center [853, 99] width 15 height 15
click at [729, 95] on div at bounding box center [437, 229] width 874 height 459
click at [826, 103] on icon "button" at bounding box center [824, 99] width 15 height 15
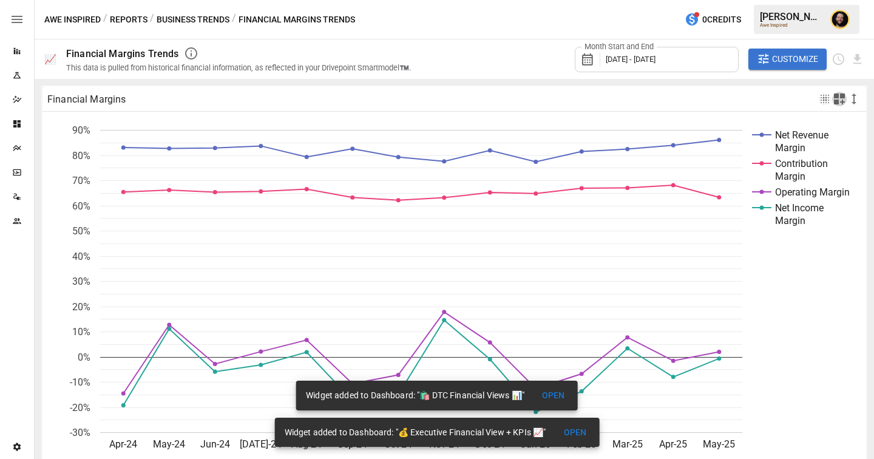
click at [840, 101] on icon "button" at bounding box center [838, 98] width 11 height 11
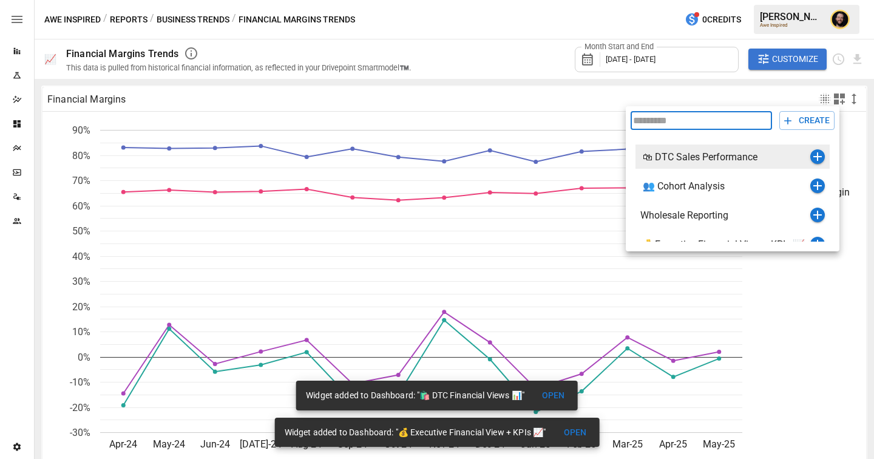
scroll to position [44, 0]
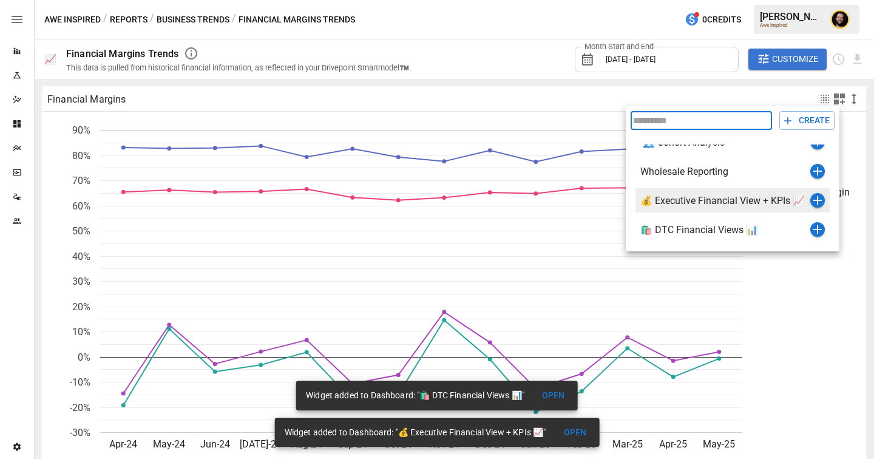
click at [818, 203] on icon "button" at bounding box center [817, 200] width 15 height 15
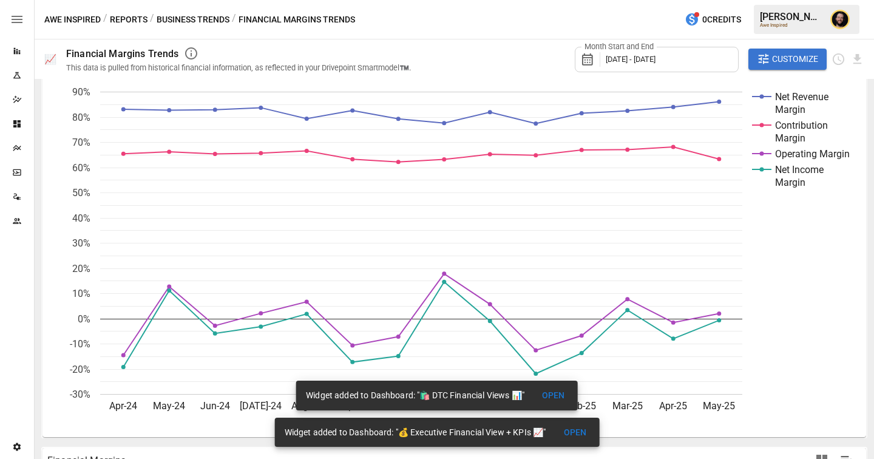
scroll to position [0, 0]
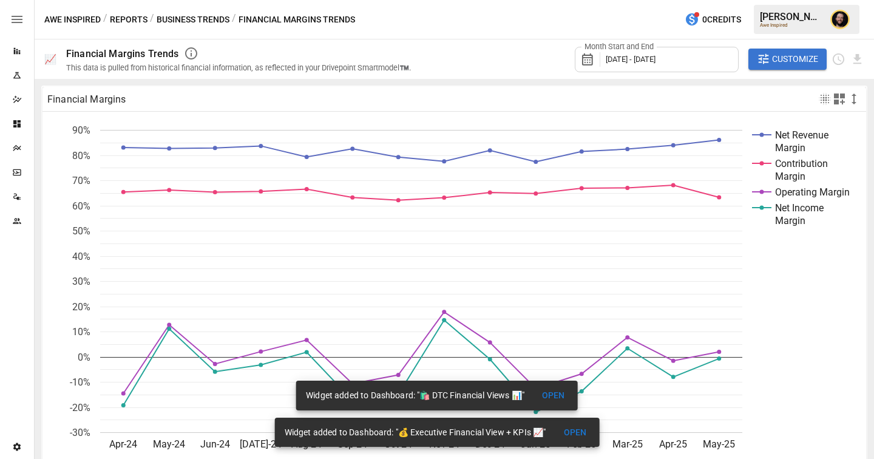
click at [183, 19] on button "Business Trends" at bounding box center [193, 19] width 73 height 15
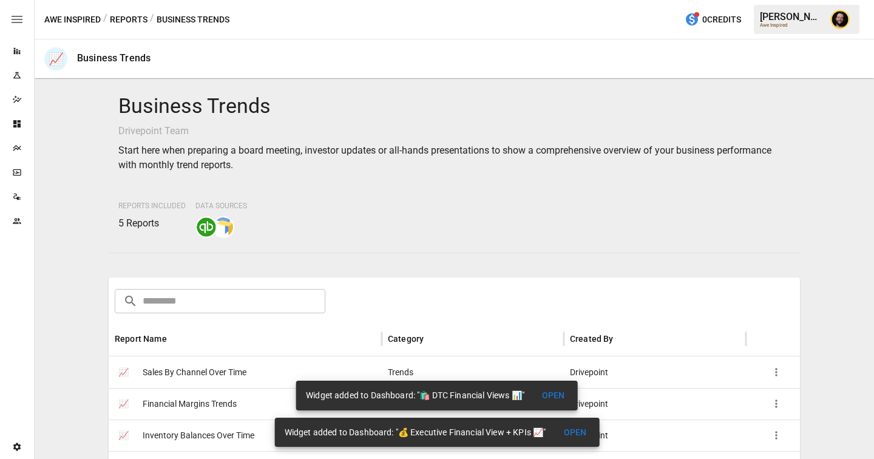
click at [132, 15] on button "Reports" at bounding box center [129, 19] width 38 height 15
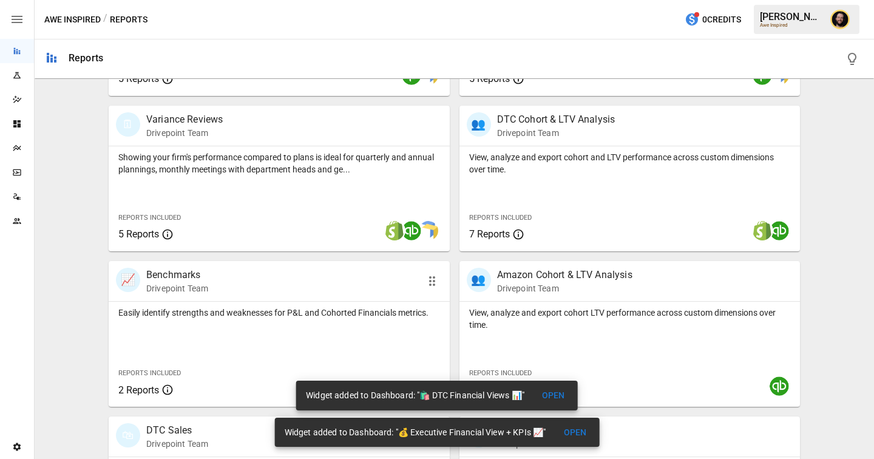
scroll to position [368, 0]
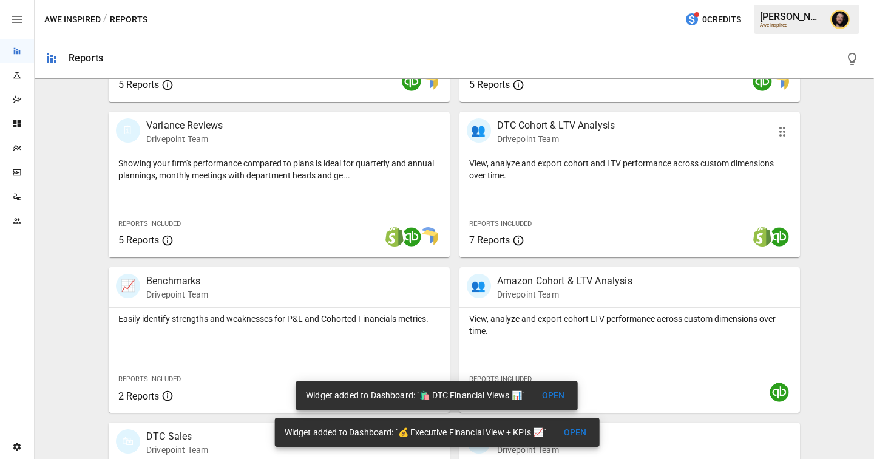
click at [581, 220] on div "Reports Included 7 Reports" at bounding box center [530, 231] width 123 height 33
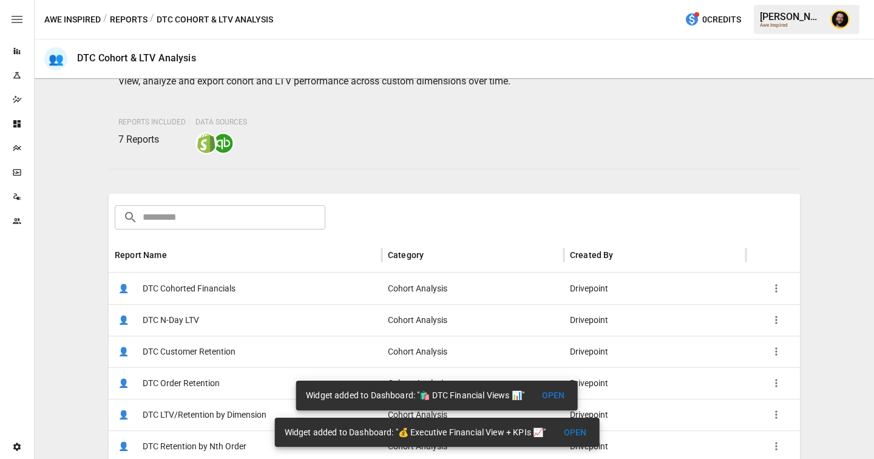
scroll to position [218, 0]
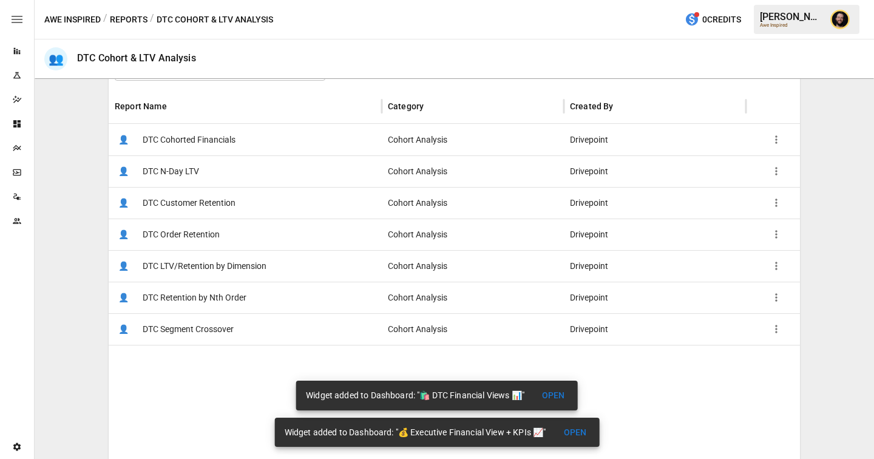
click at [286, 143] on div "👤 DTC Cohorted Financials" at bounding box center [245, 140] width 273 height 32
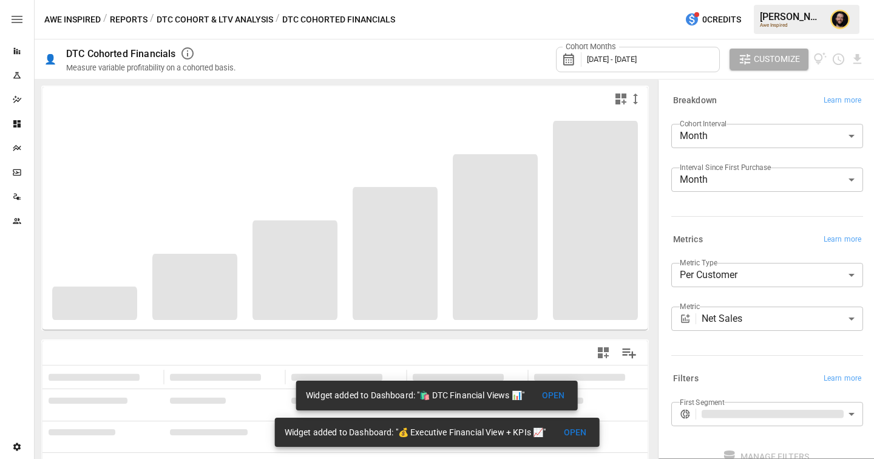
scroll to position [139, 0]
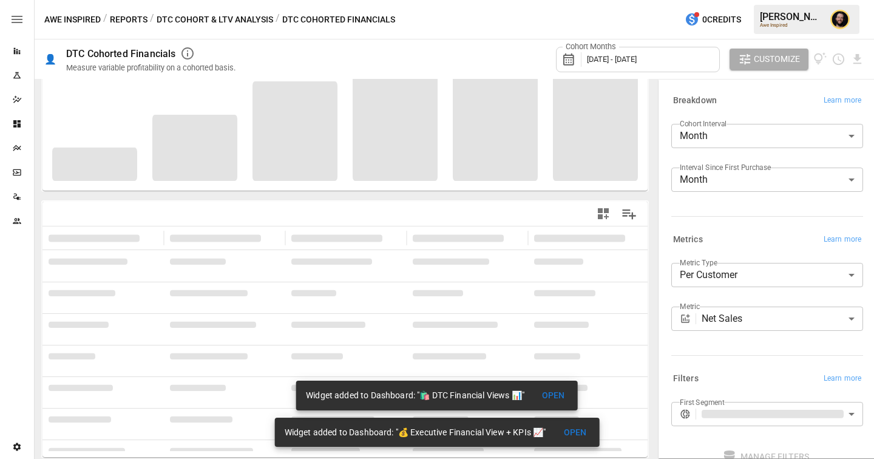
click at [778, 0] on body "**********" at bounding box center [437, 0] width 874 height 0
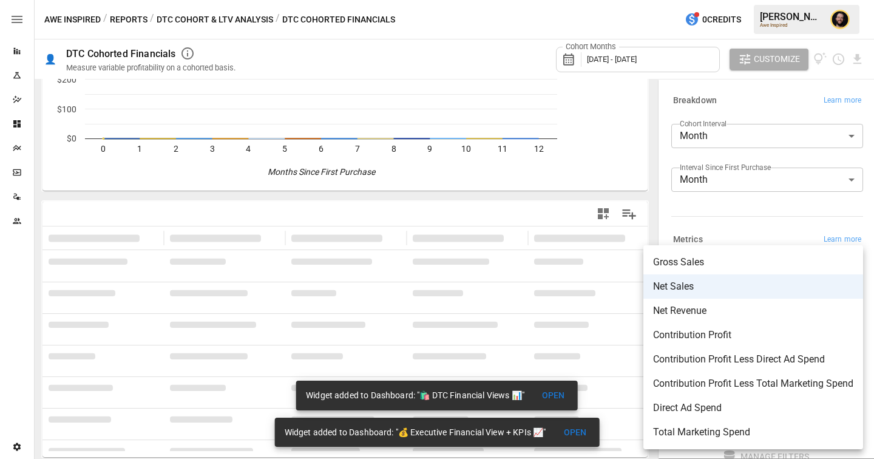
scroll to position [0, 0]
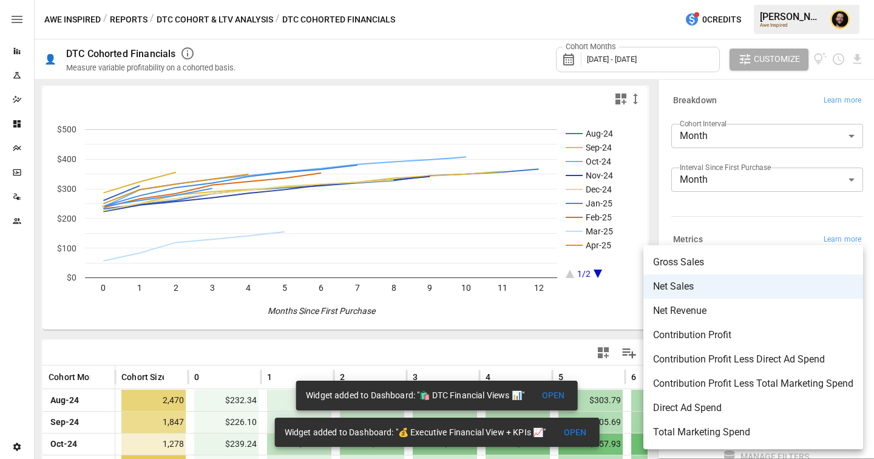
click at [753, 349] on li "Contribution Profit Less Direct Ad Spend" at bounding box center [753, 359] width 220 height 24
type input "**********"
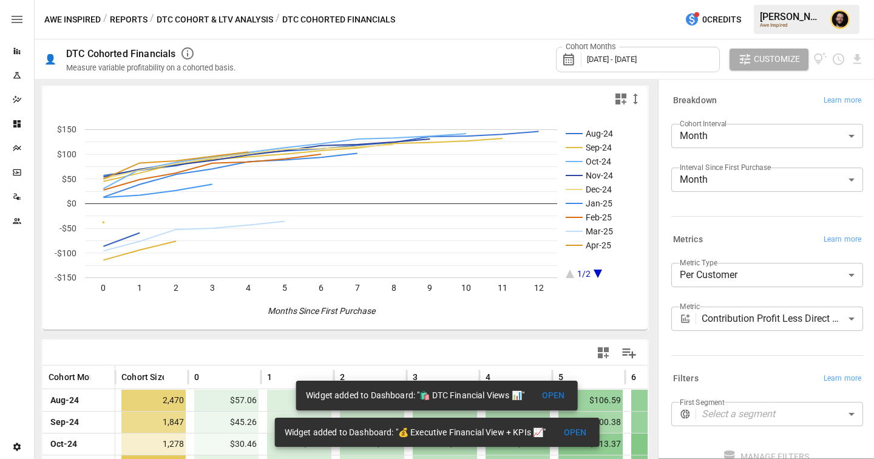
click at [737, 212] on div at bounding box center [764, 213] width 197 height 5
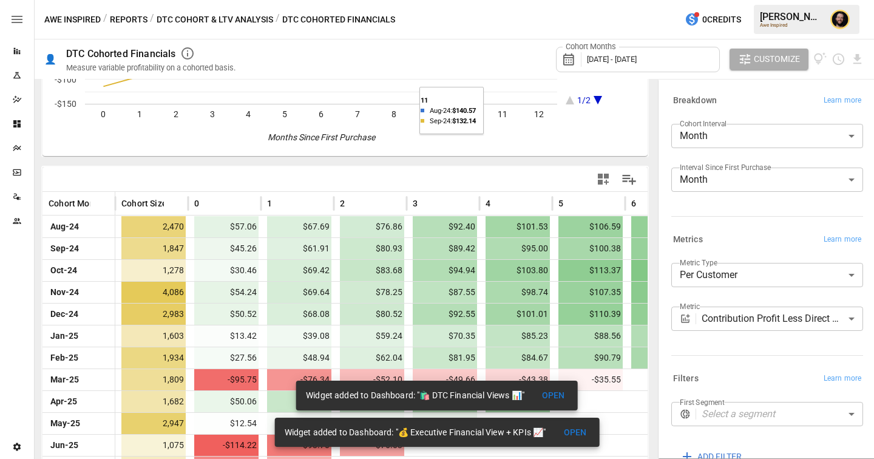
scroll to position [222, 0]
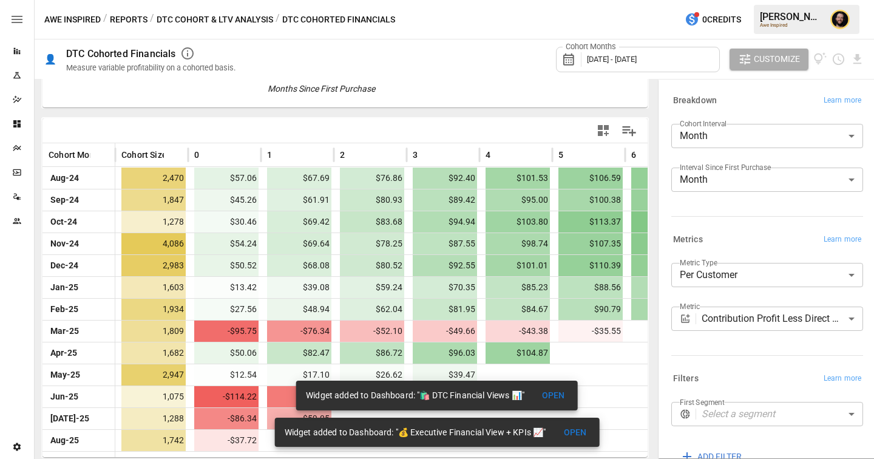
click at [603, 132] on icon "button" at bounding box center [603, 130] width 15 height 15
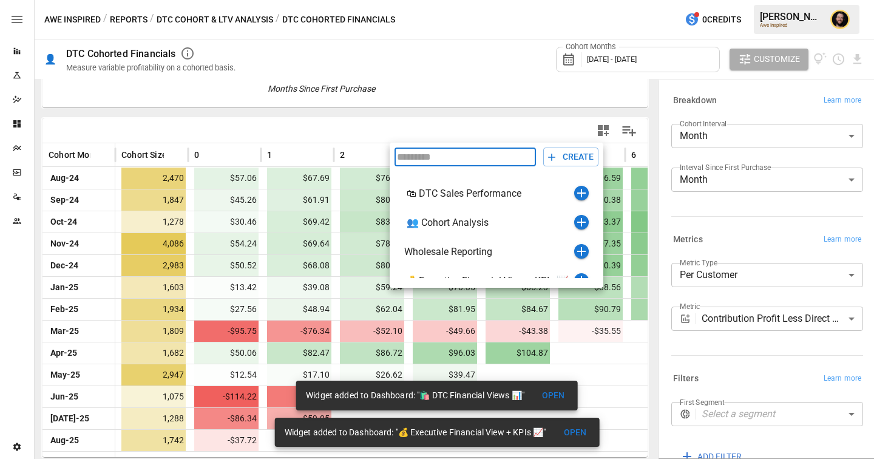
scroll to position [44, 0]
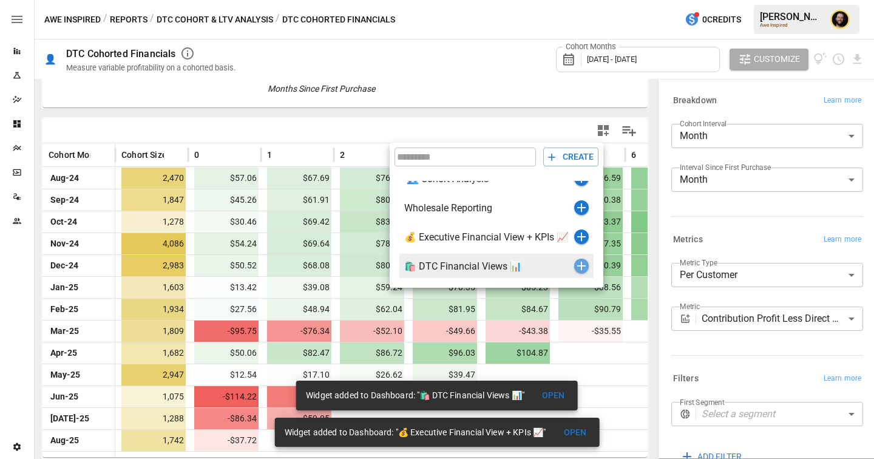
click at [578, 264] on icon "button" at bounding box center [581, 265] width 15 height 15
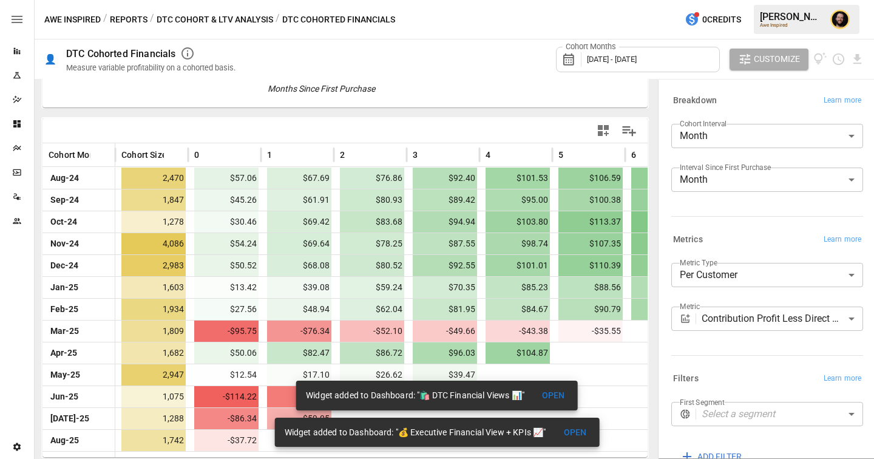
click at [225, 13] on button "DTC Cohort & LTV Analysis" at bounding box center [215, 19] width 116 height 15
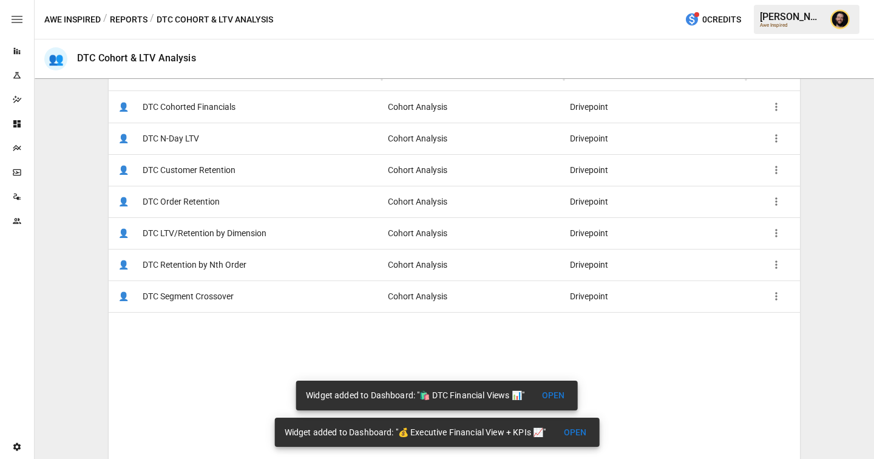
scroll to position [250, 0]
click at [251, 261] on div "👤 DTC Retention by Nth Order" at bounding box center [245, 265] width 273 height 32
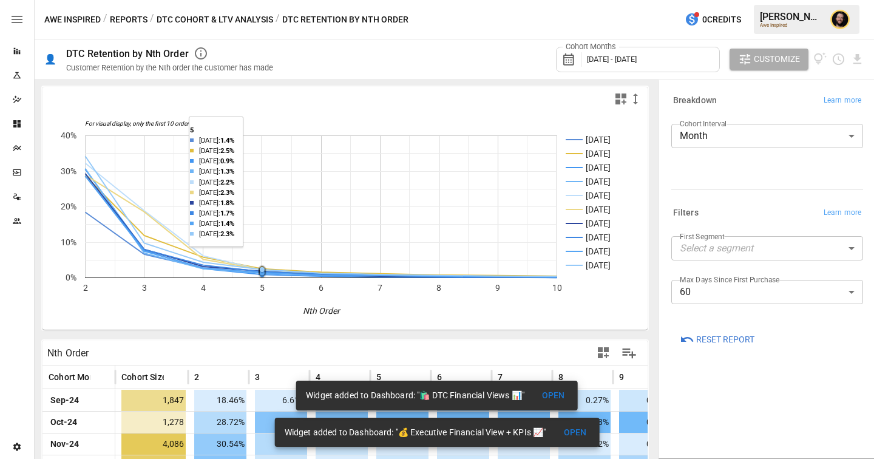
scroll to position [157, 0]
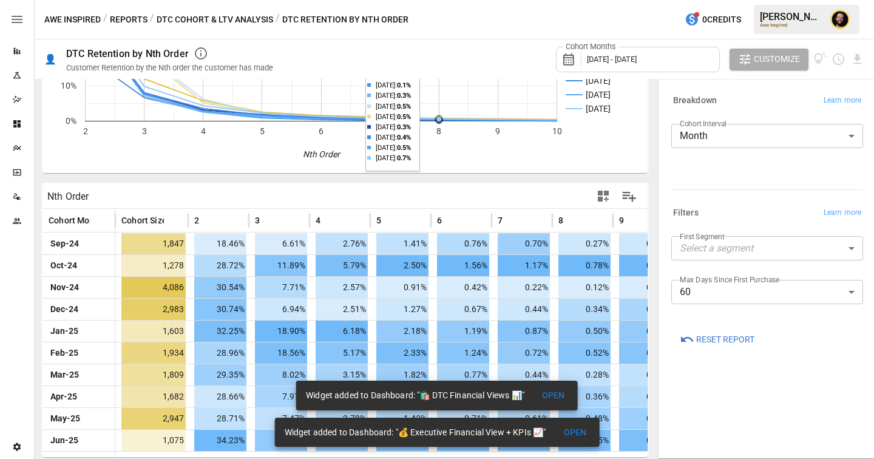
click at [247, 15] on button "DTC Cohort & LTV Analysis" at bounding box center [215, 19] width 116 height 15
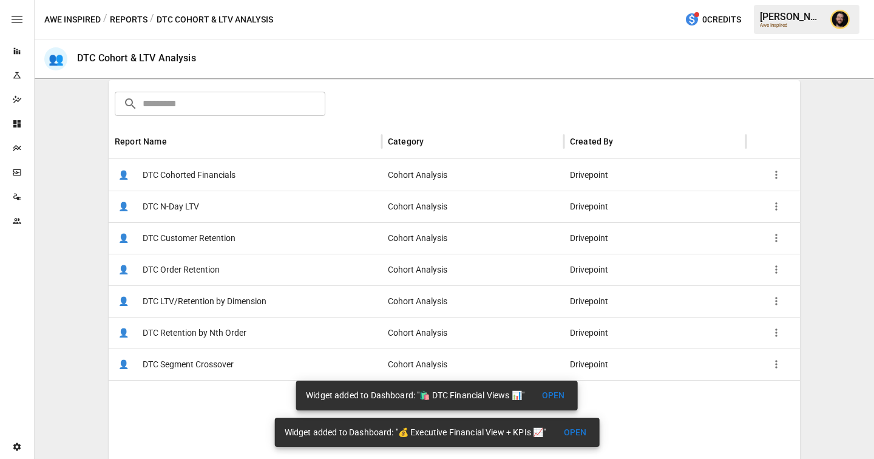
scroll to position [183, 0]
click at [244, 295] on span "DTC LTV/Retention by Dimension" at bounding box center [205, 300] width 124 height 31
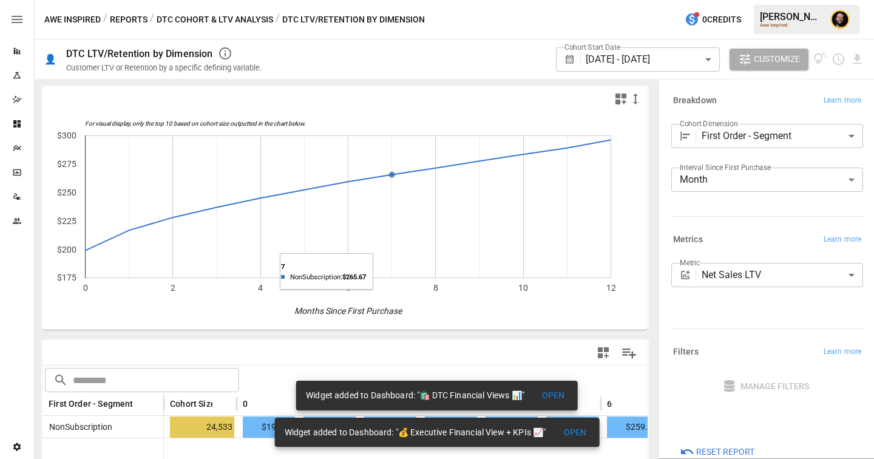
scroll to position [116, 0]
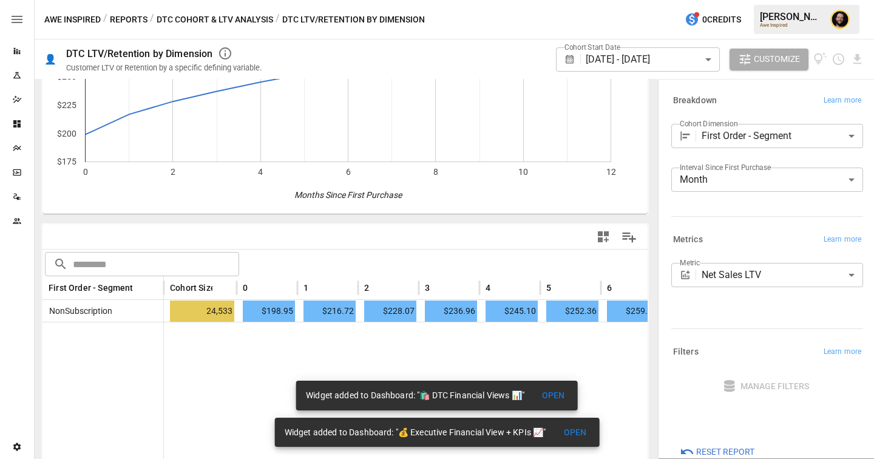
click at [733, 0] on body "**********" at bounding box center [437, 0] width 874 height 0
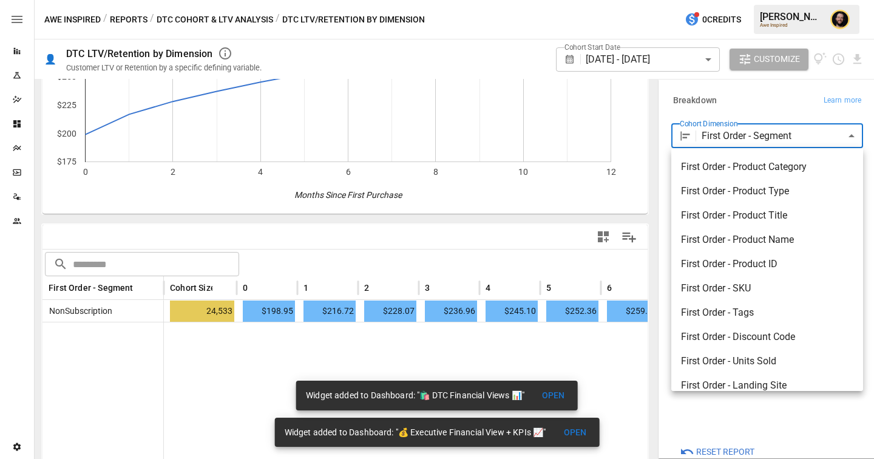
scroll to position [130, 0]
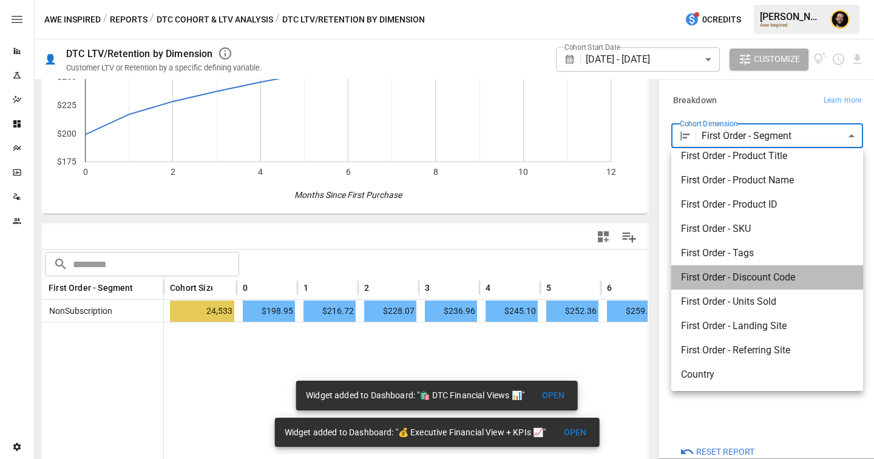
click at [742, 281] on span "First Order - Discount Code" at bounding box center [767, 277] width 172 height 15
type input "**********"
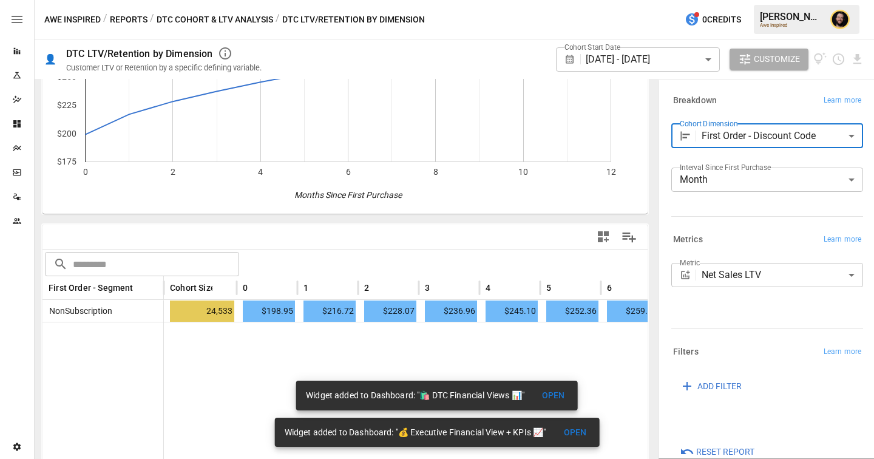
scroll to position [139, 0]
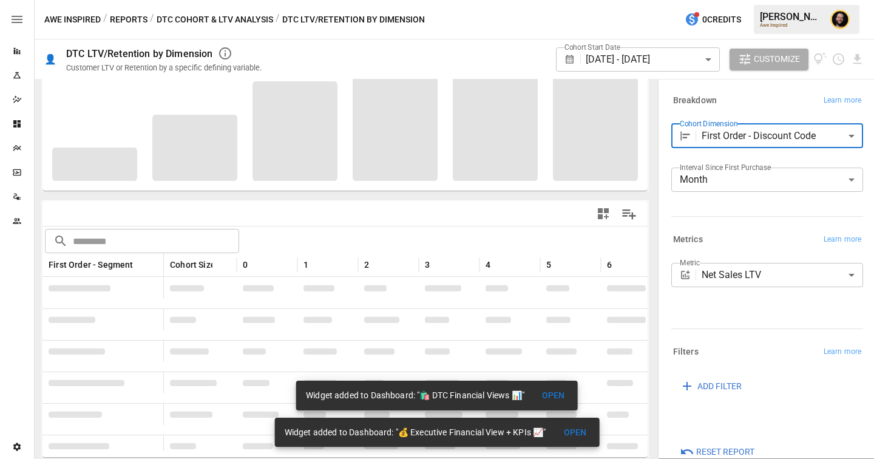
click at [739, 0] on body "**********" at bounding box center [437, 0] width 874 height 0
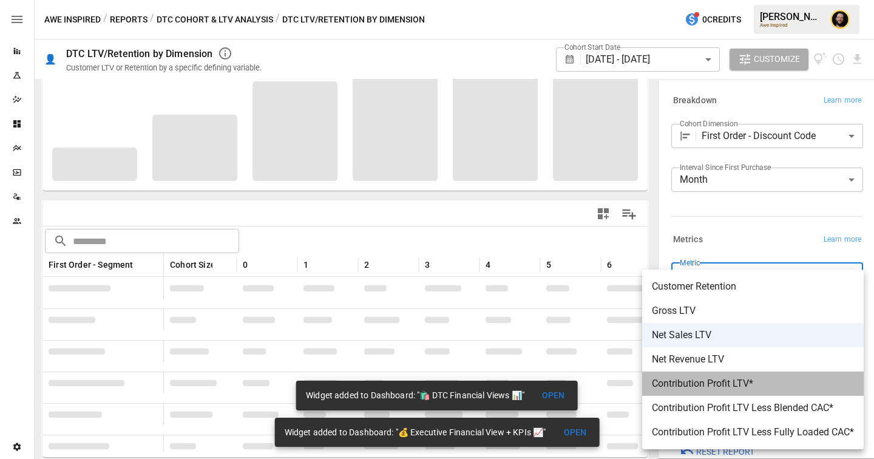
click at [707, 382] on span "Contribution Profit LTV*" at bounding box center [752, 383] width 202 height 15
type input "**********"
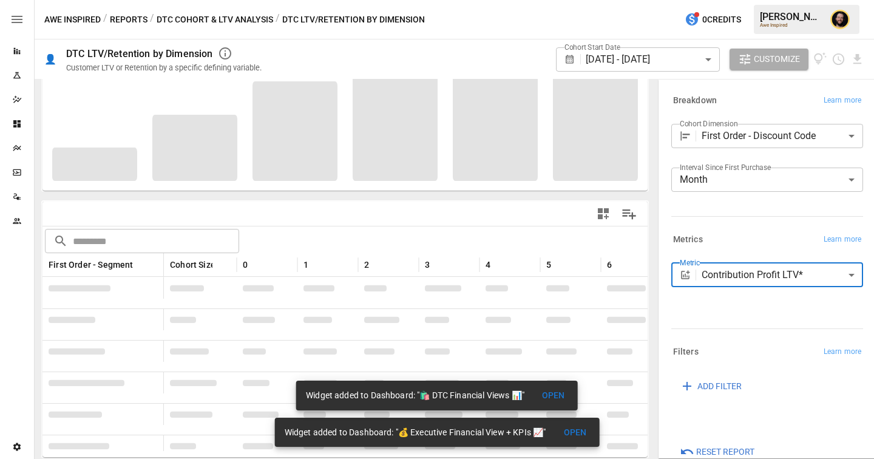
click at [756, 221] on div "**********" at bounding box center [764, 156] width 197 height 139
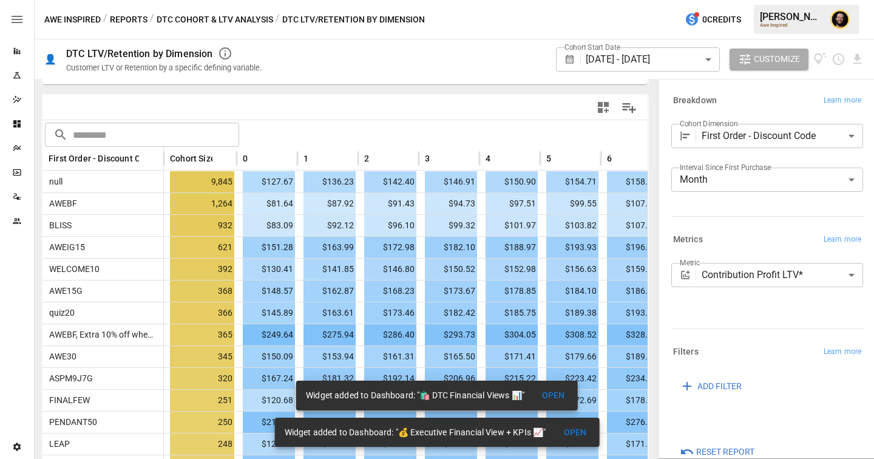
scroll to position [226, 0]
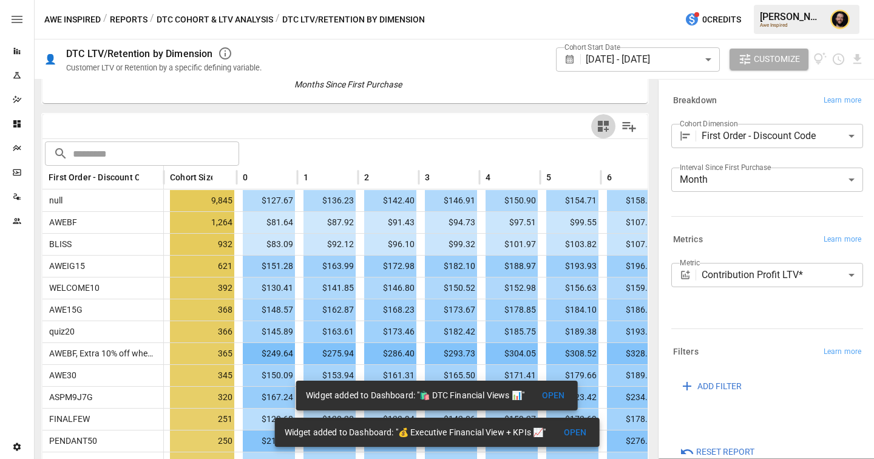
click at [607, 129] on icon "button" at bounding box center [603, 126] width 11 height 11
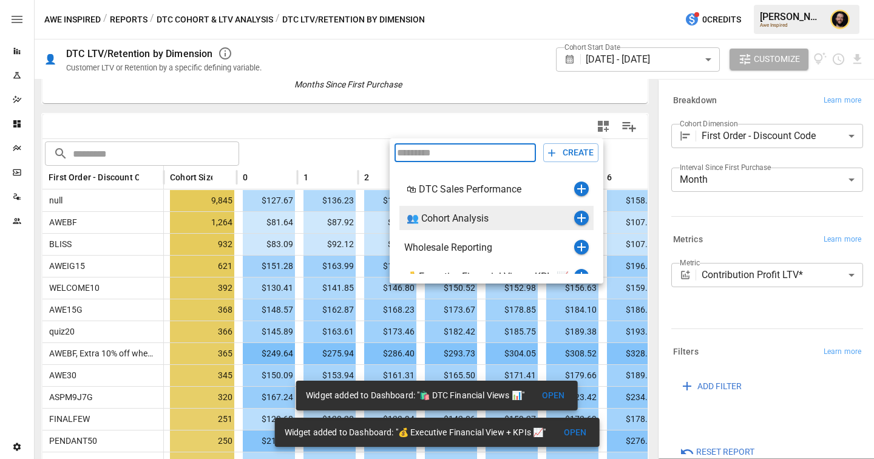
scroll to position [44, 0]
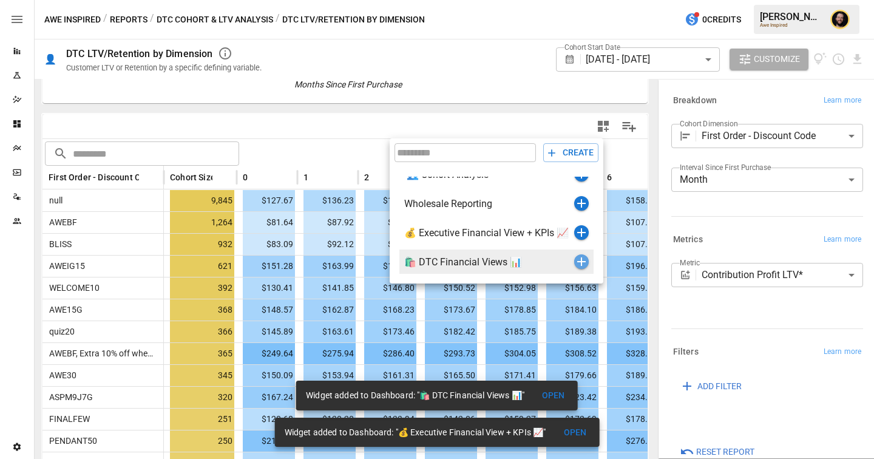
click at [579, 261] on icon "button" at bounding box center [581, 261] width 8 height 8
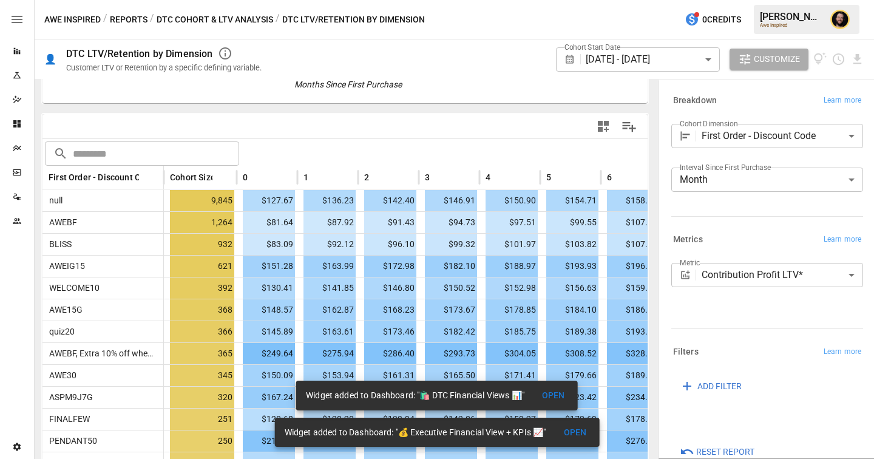
click at [243, 19] on button "DTC Cohort & LTV Analysis" at bounding box center [215, 19] width 116 height 15
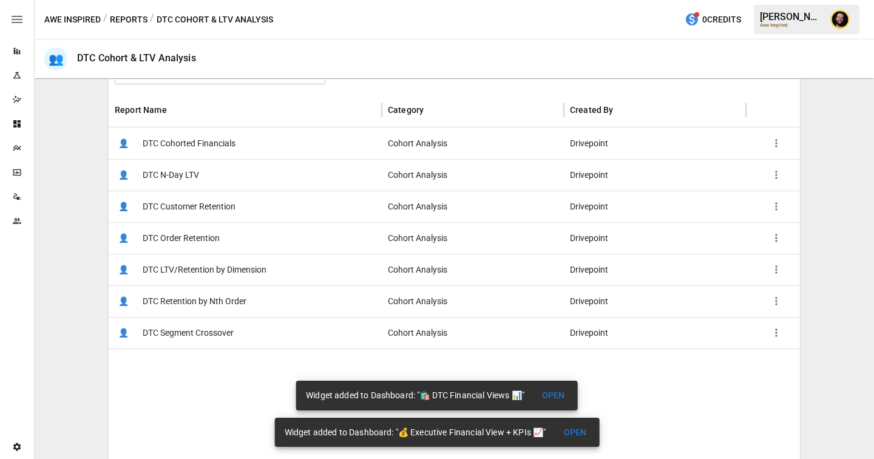
scroll to position [214, 0]
click at [131, 21] on button "Reports" at bounding box center [129, 19] width 38 height 15
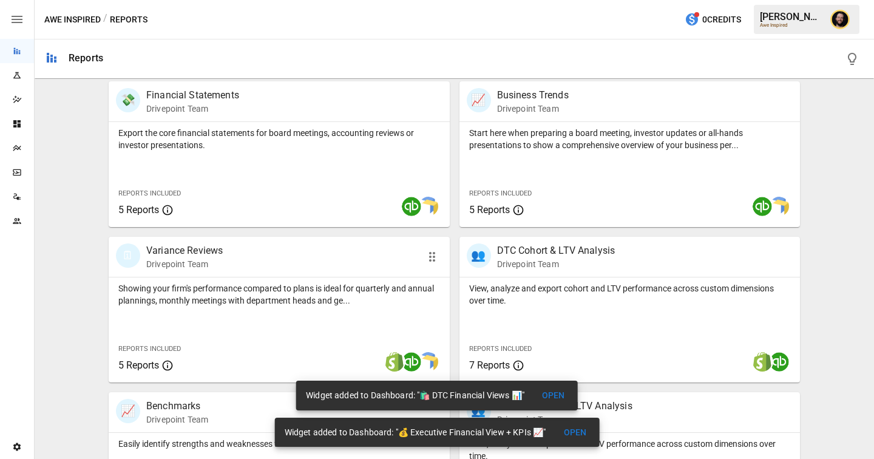
scroll to position [208, 0]
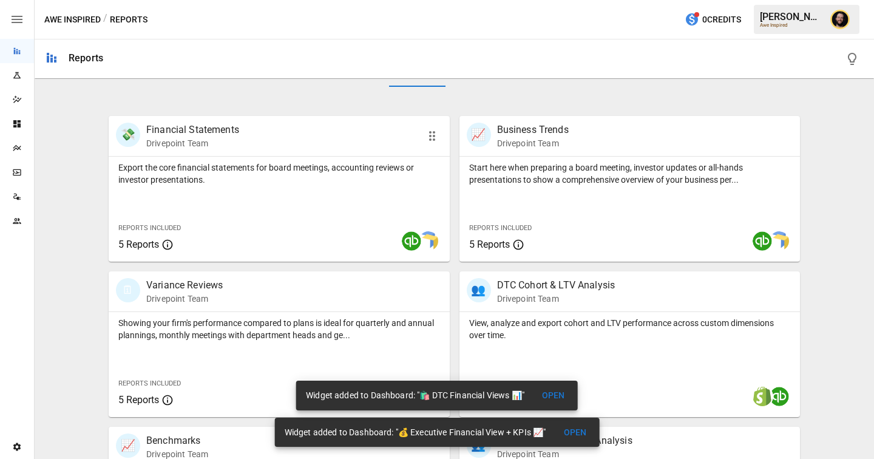
click at [249, 179] on p "Export the core financial statements for board meetings, accounting reviews or …" at bounding box center [279, 173] width 322 height 24
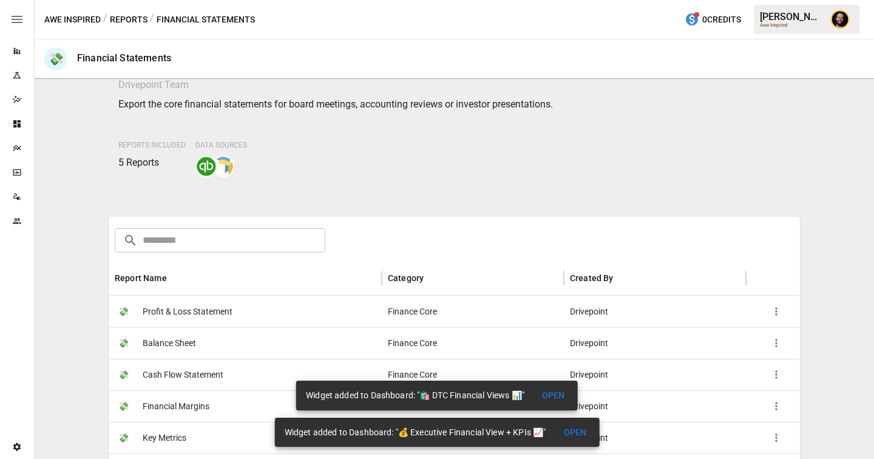
scroll to position [140, 0]
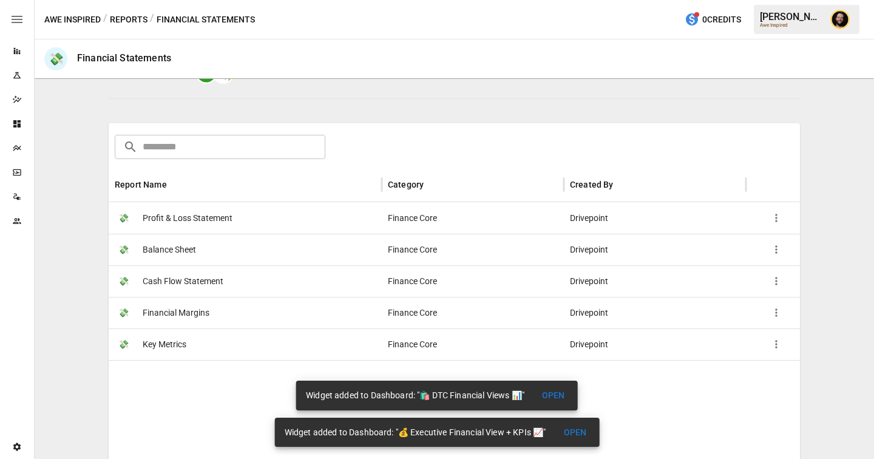
click at [132, 21] on button "Reports" at bounding box center [129, 19] width 38 height 15
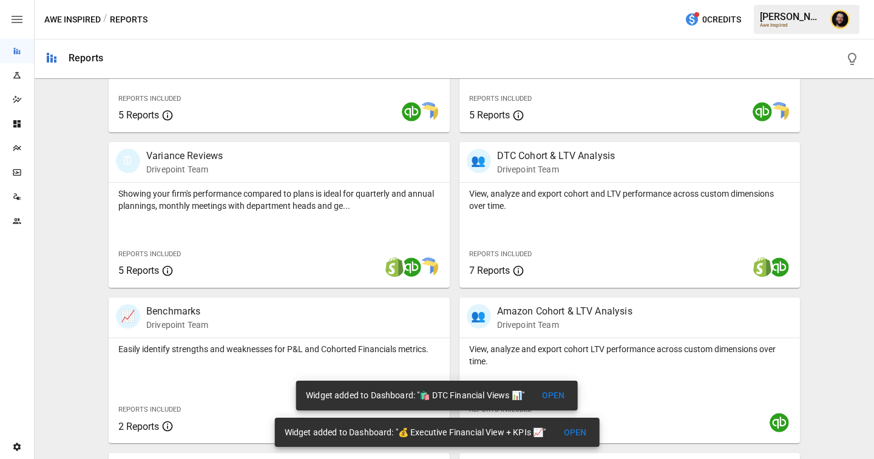
scroll to position [482, 0]
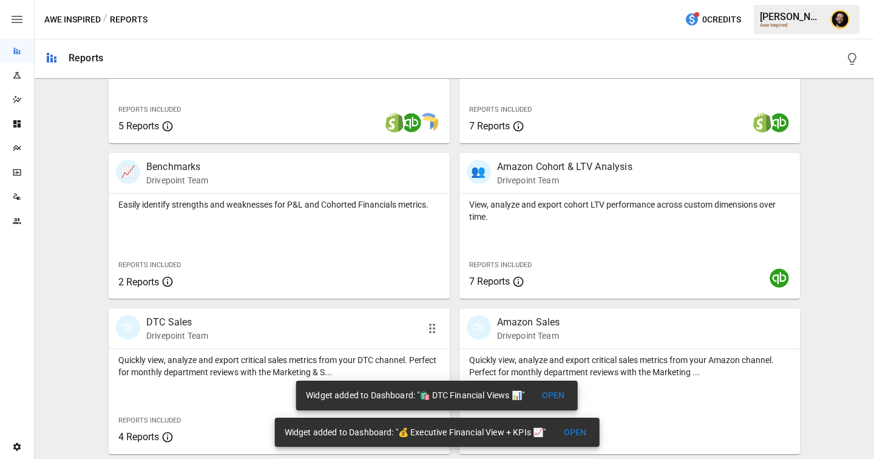
click at [256, 350] on div "Quickly view, analyze and export critical sales metrics from your DTC channel. …" at bounding box center [279, 363] width 341 height 29
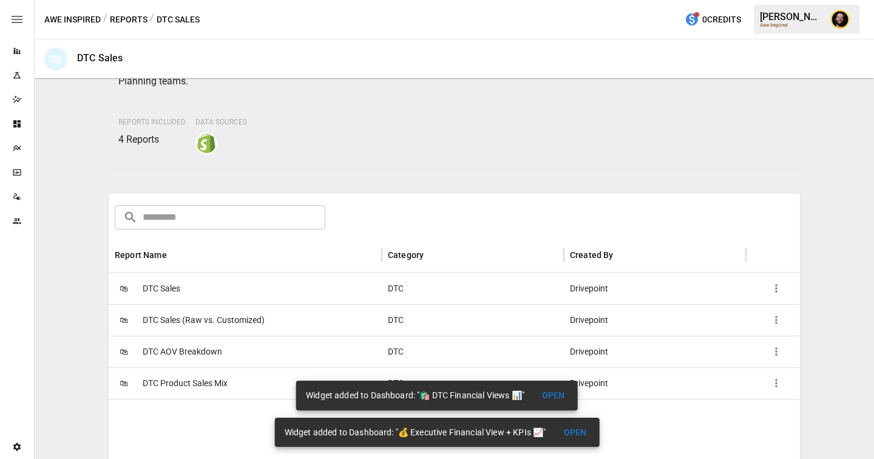
scroll to position [222, 0]
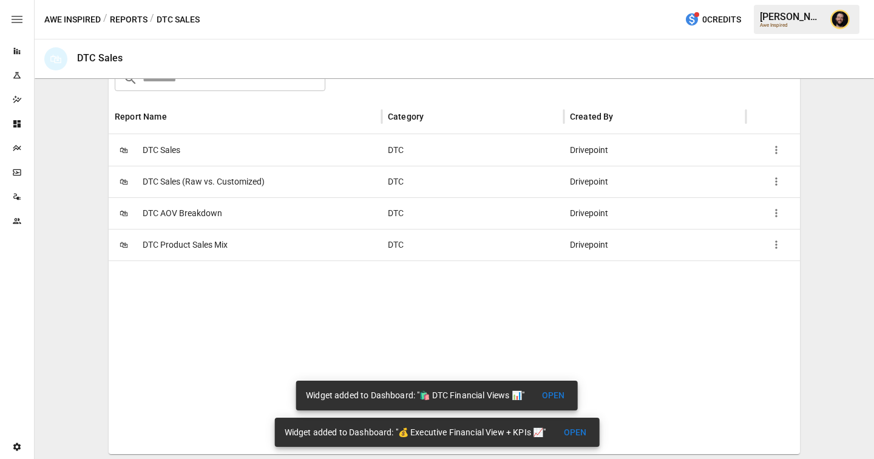
click at [235, 207] on div "🛍 DTC AOV Breakdown" at bounding box center [245, 213] width 273 height 32
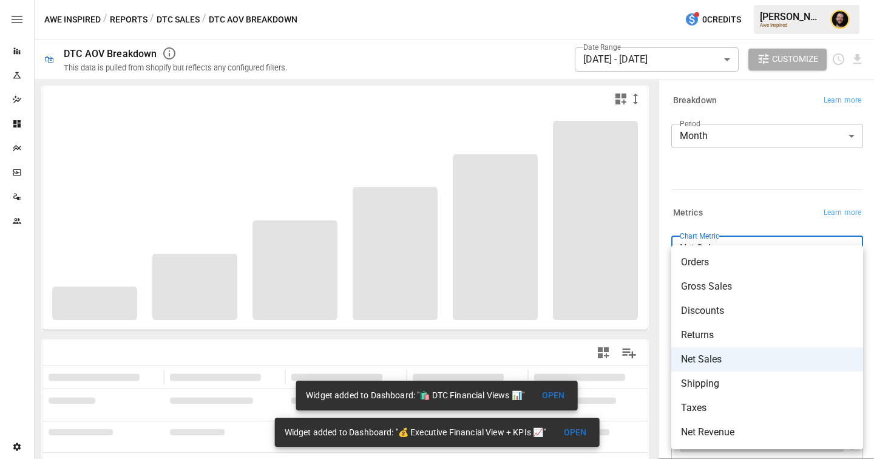
click at [712, 0] on body "Reports Experiments Dazzler Studio Dashboards Plans SmartModel ™ Data Sources T…" at bounding box center [437, 0] width 874 height 0
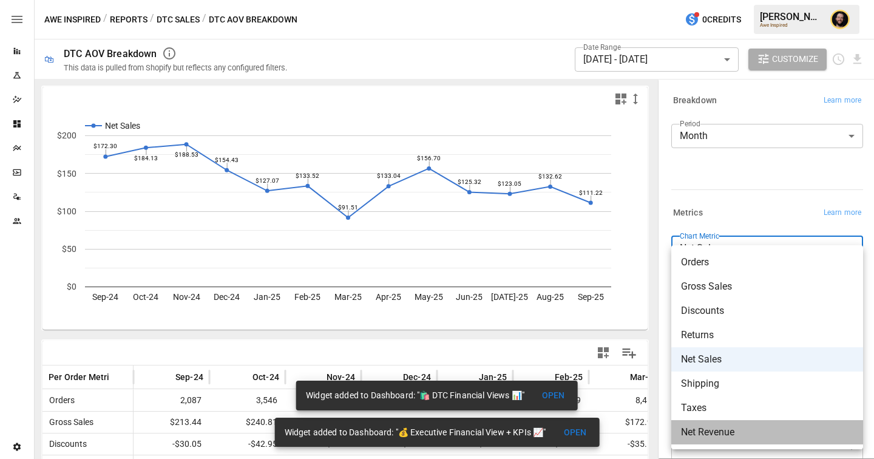
click at [716, 431] on span "Net Revenue" at bounding box center [767, 432] width 172 height 15
type input "**********"
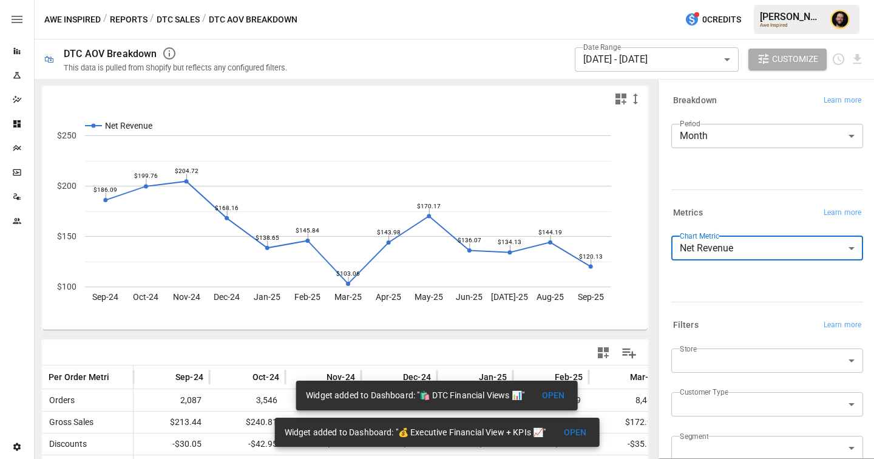
click at [618, 102] on icon "button" at bounding box center [620, 98] width 11 height 11
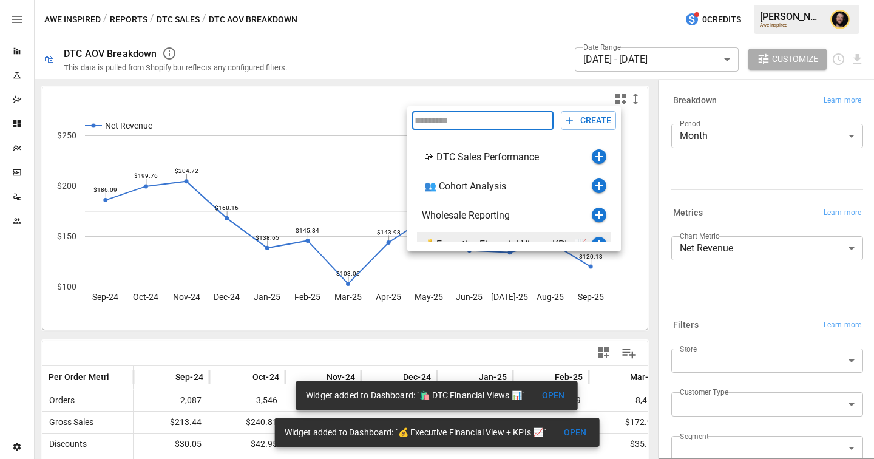
scroll to position [44, 0]
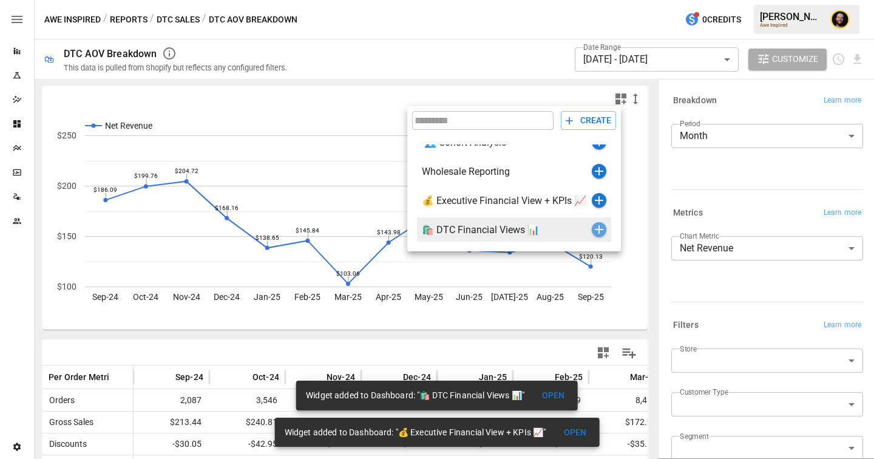
click at [598, 227] on icon "button" at bounding box center [598, 229] width 8 height 8
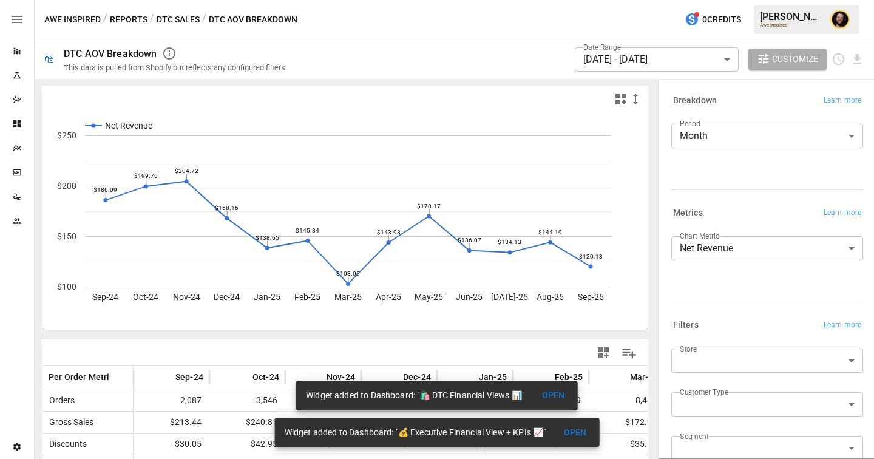
click at [123, 16] on button "Reports" at bounding box center [129, 19] width 38 height 15
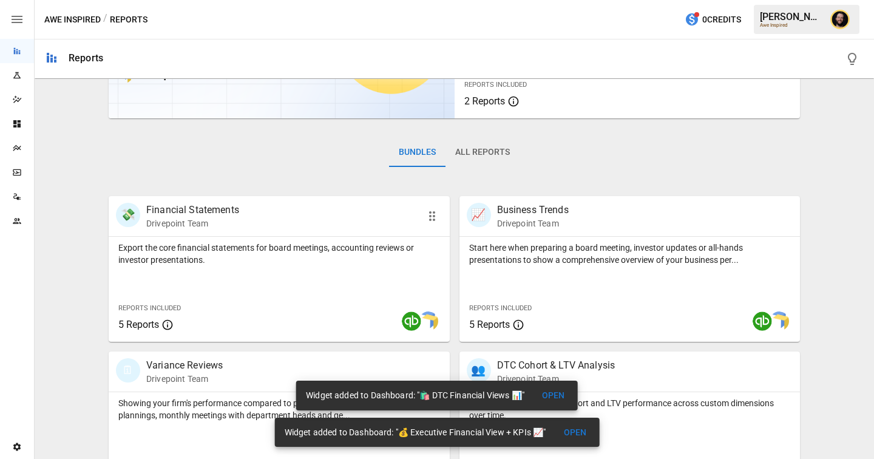
scroll to position [482, 0]
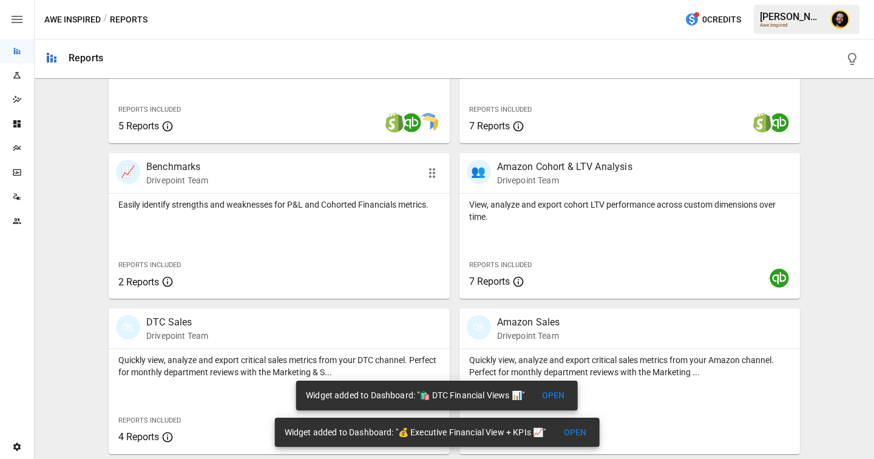
click at [249, 206] on p "Easily identify strengths and weaknesses for P&L and Cohorted Financials metric…" at bounding box center [279, 204] width 322 height 12
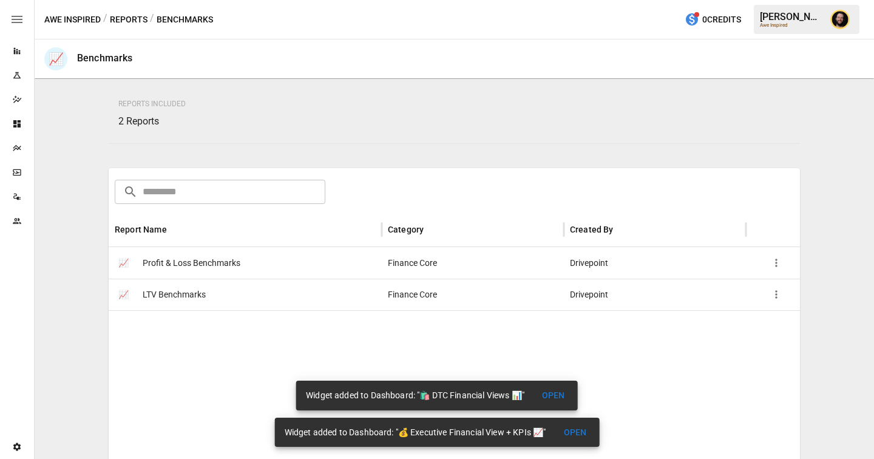
scroll to position [167, 0]
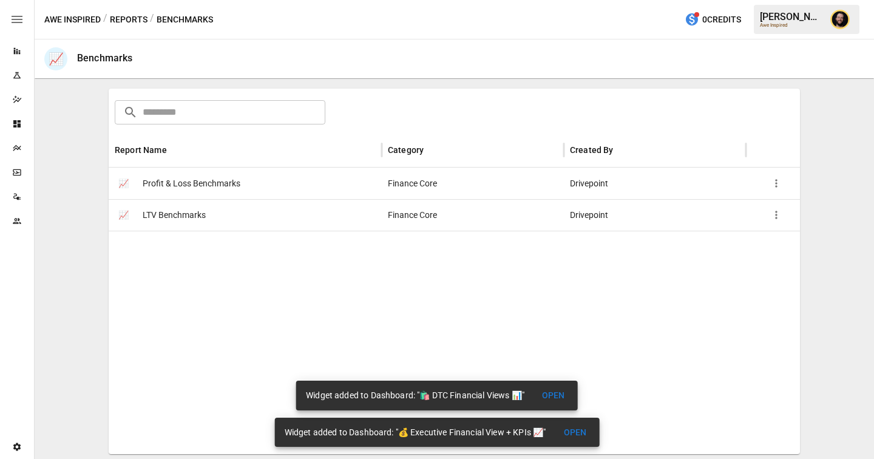
click at [550, 400] on button "OPEN" at bounding box center [553, 395] width 39 height 22
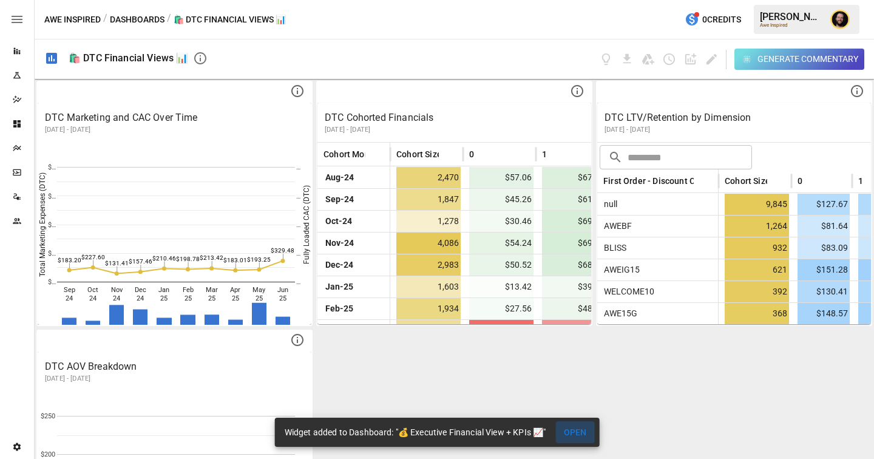
click at [574, 432] on button "OPEN" at bounding box center [574, 432] width 39 height 22
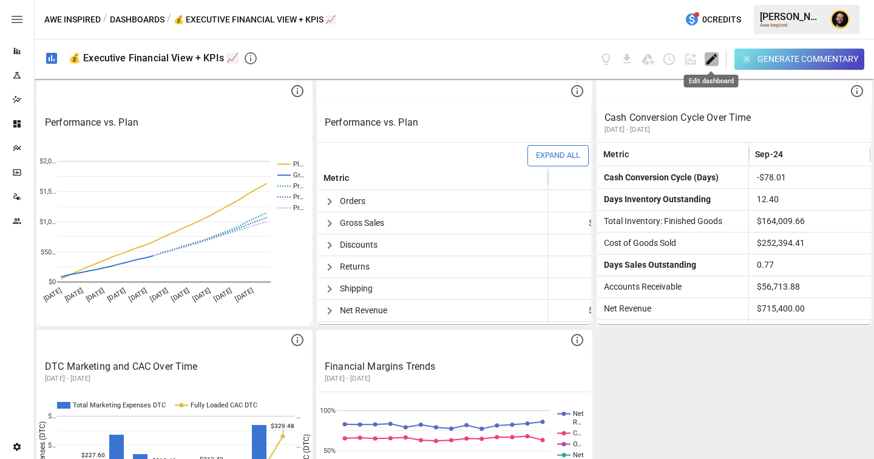
click at [710, 58] on icon "Edit dashboard" at bounding box center [711, 59] width 10 height 10
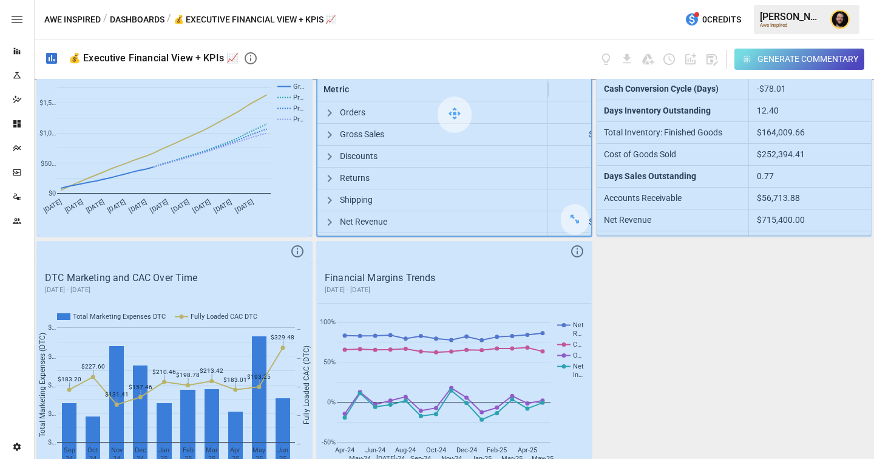
scroll to position [109, 0]
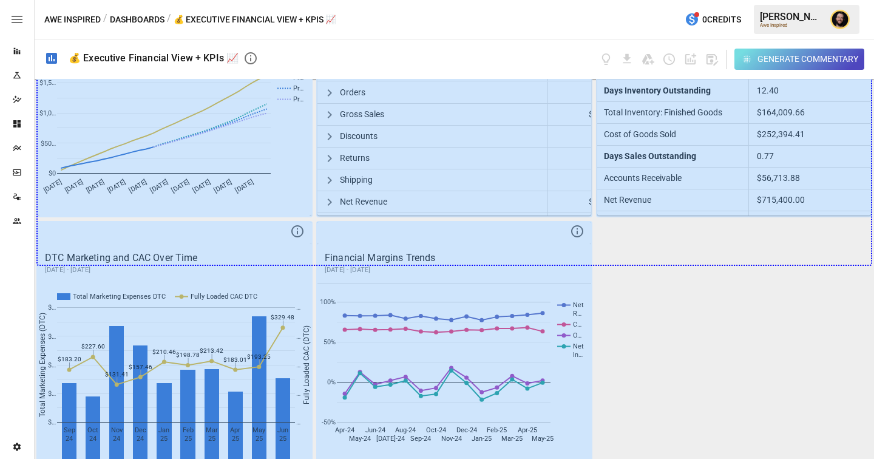
drag, startPoint x: 294, startPoint y: 205, endPoint x: 794, endPoint y: 292, distance: 508.0
click at [794, 292] on div "Performance vs. Plan Pl… Gr… Pr… Pr… Pr… [DATE] [DATE] [DATE] [DATE] [DATE] [DA…" at bounding box center [454, 269] width 839 height 380
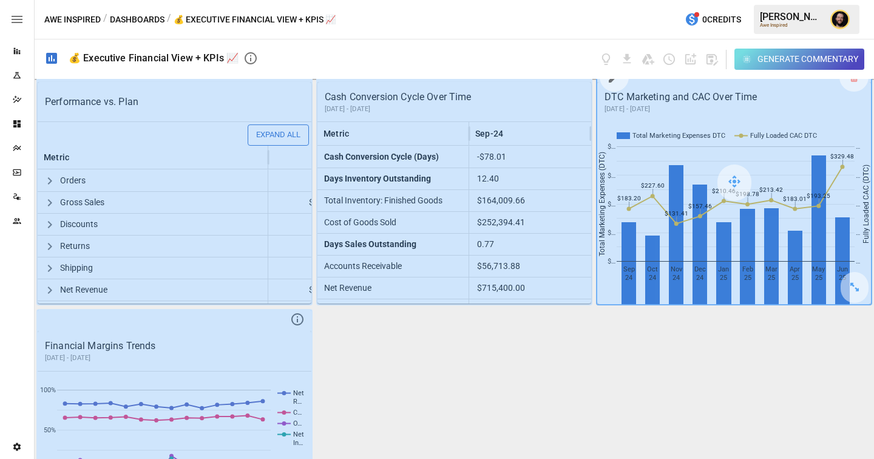
scroll to position [339, 0]
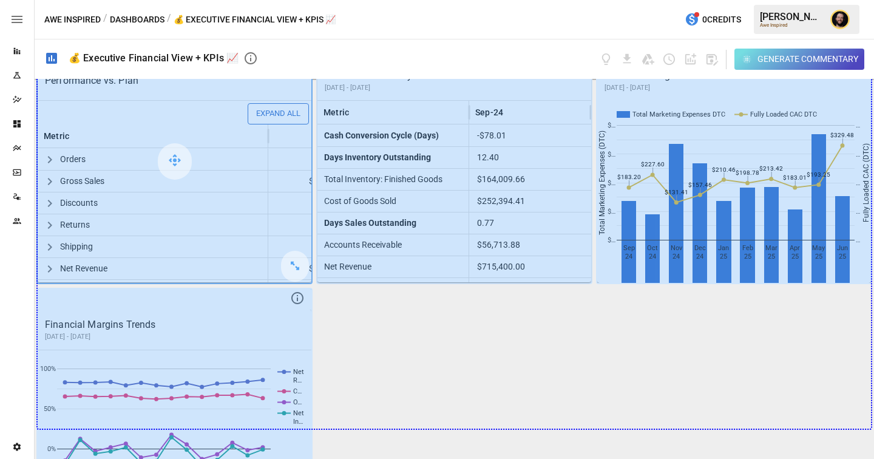
drag, startPoint x: 289, startPoint y: 267, endPoint x: 775, endPoint y: 409, distance: 506.8
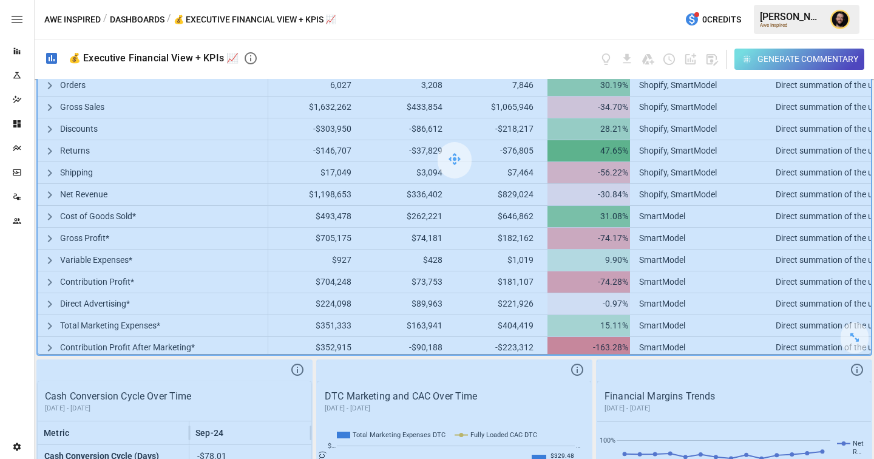
scroll to position [561, 0]
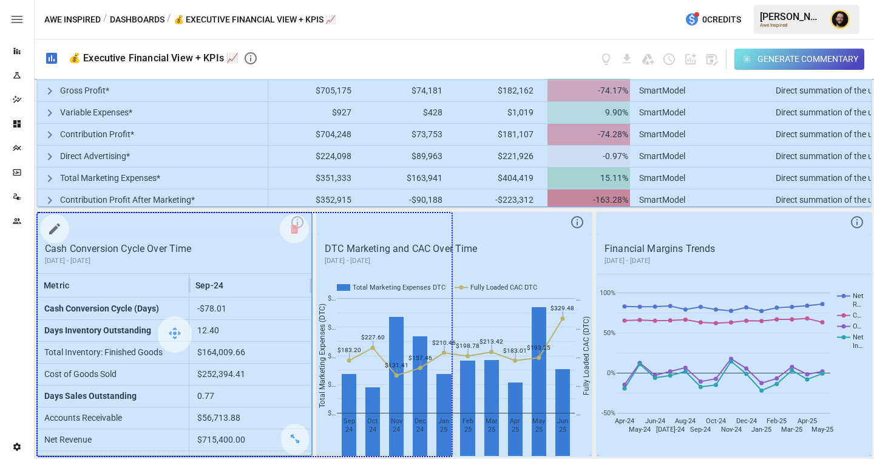
drag, startPoint x: 291, startPoint y: 434, endPoint x: 419, endPoint y: 430, distance: 128.1
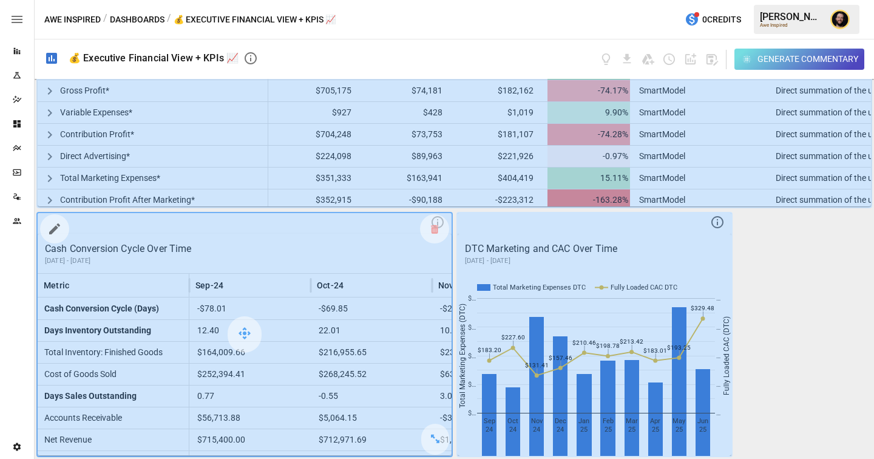
scroll to position [809, 0]
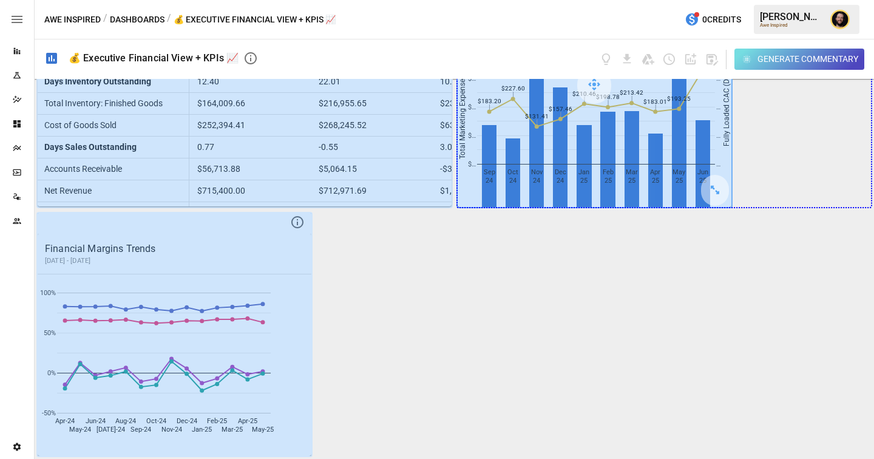
drag, startPoint x: 713, startPoint y: 185, endPoint x: 855, endPoint y: 194, distance: 142.2
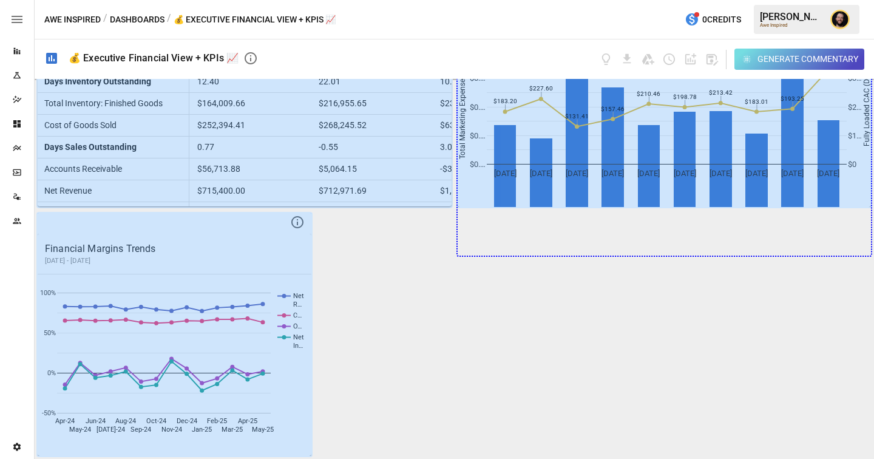
drag, startPoint x: 855, startPoint y: 194, endPoint x: 852, endPoint y: 255, distance: 61.3
click at [852, 257] on div "Performance vs. Plan Plan Forecast Gross Sales Projected Gross Sales (High) Pro…" at bounding box center [454, 269] width 839 height 380
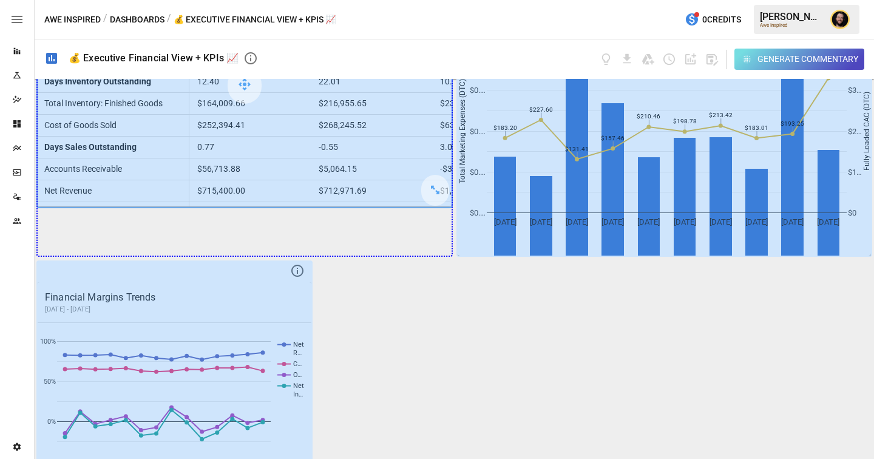
drag, startPoint x: 429, startPoint y: 192, endPoint x: 429, endPoint y: 251, distance: 58.2
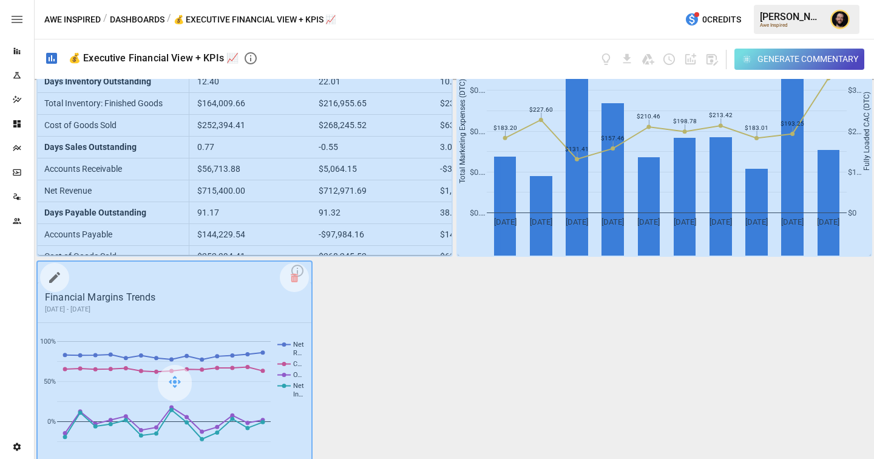
scroll to position [858, 0]
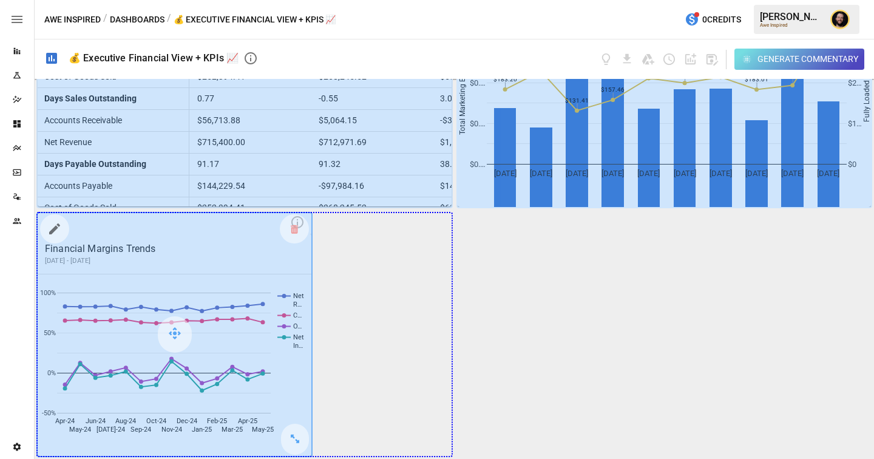
drag, startPoint x: 290, startPoint y: 448, endPoint x: 434, endPoint y: 447, distance: 144.4
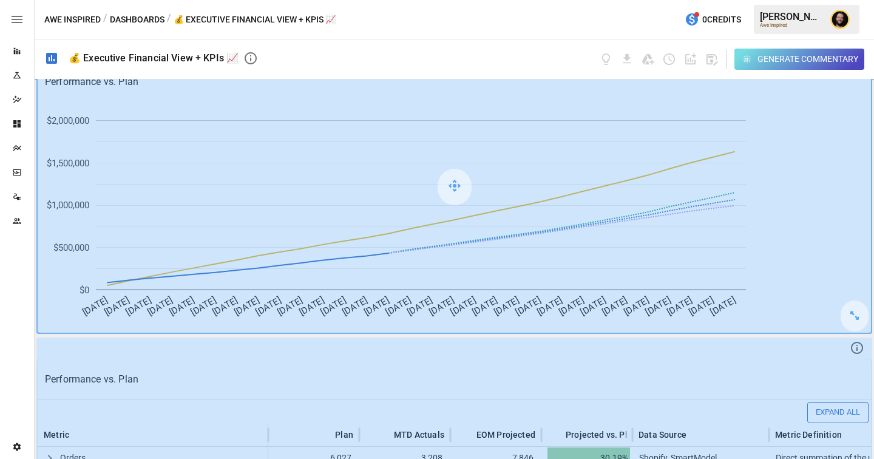
scroll to position [0, 0]
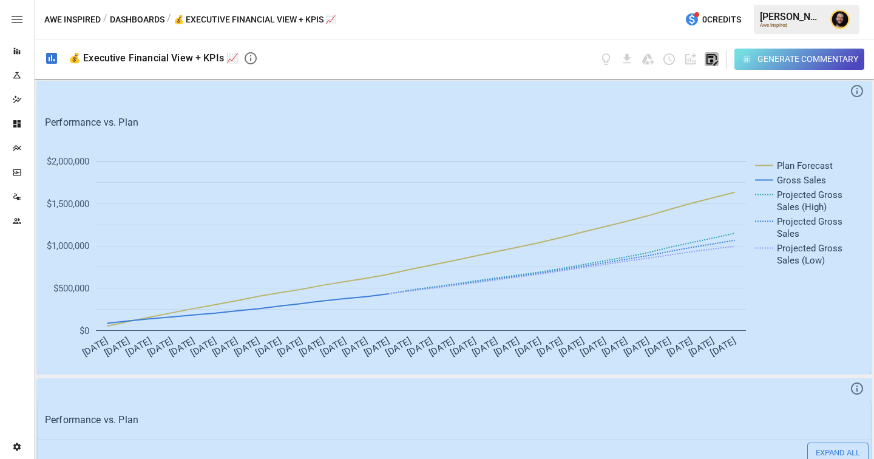
click at [709, 58] on icon "button" at bounding box center [711, 59] width 14 height 14
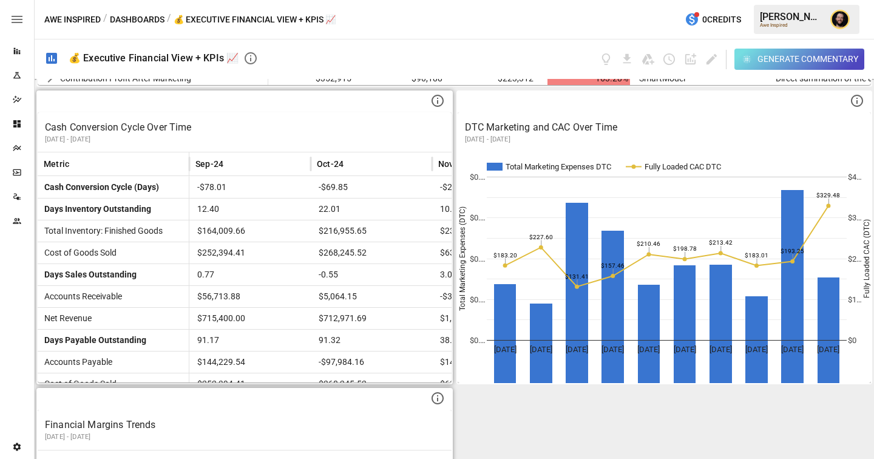
scroll to position [858, 0]
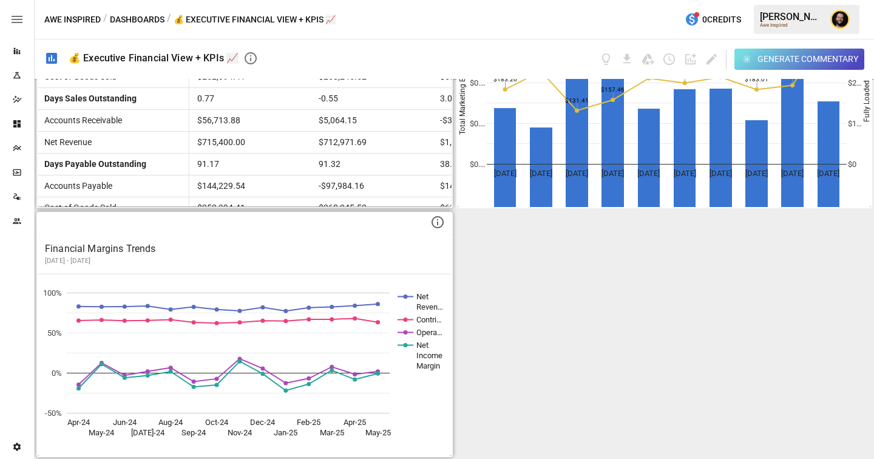
click at [138, 22] on button "Dashboards" at bounding box center [137, 19] width 55 height 15
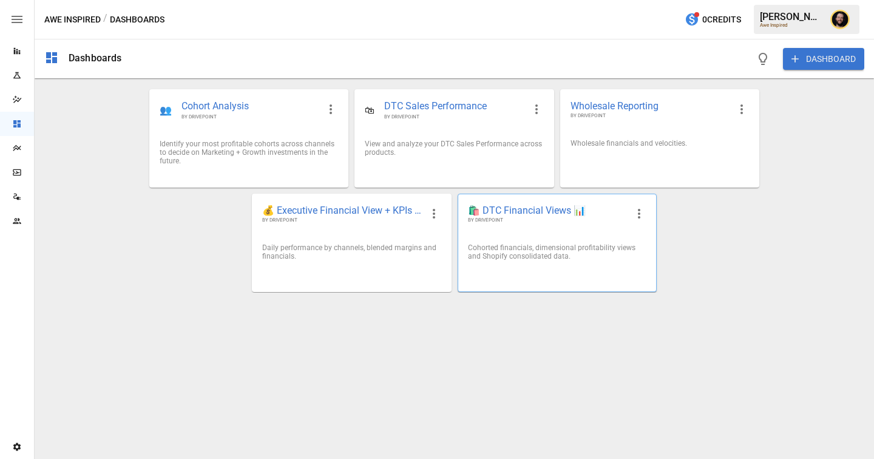
click at [559, 237] on div "Cohorted financials, dimensional profitability views and Shopify consolidated d…" at bounding box center [557, 252] width 198 height 36
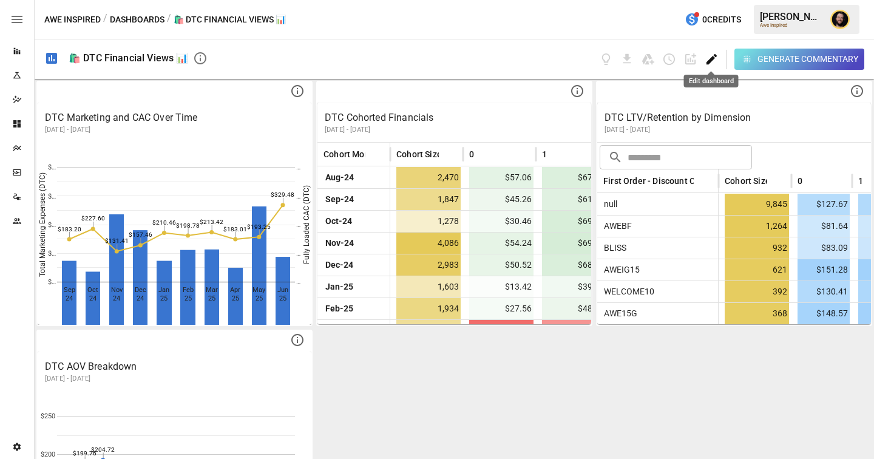
click at [713, 60] on icon "Edit dashboard" at bounding box center [711, 59] width 14 height 14
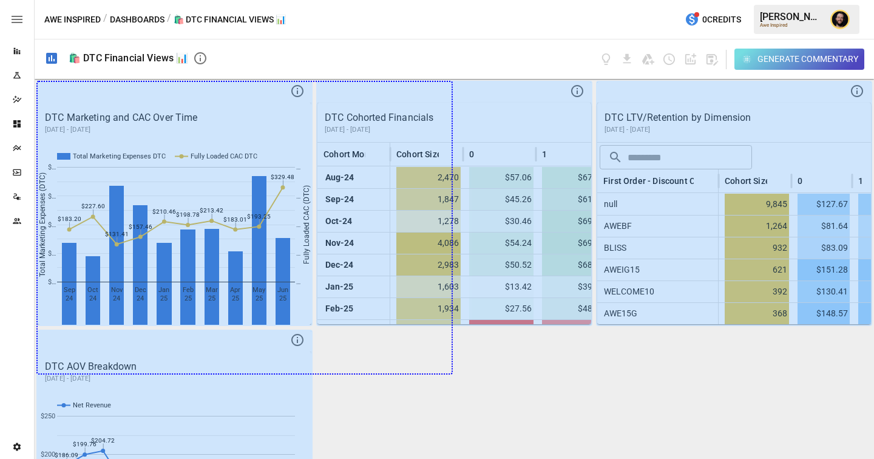
drag, startPoint x: 297, startPoint y: 309, endPoint x: 517, endPoint y: 363, distance: 226.1
click at [517, 363] on div "DTC Marketing and CAC Over Time [DATE] - [DATE] Total Marketing Expenses DTC Fu…" at bounding box center [454, 269] width 839 height 380
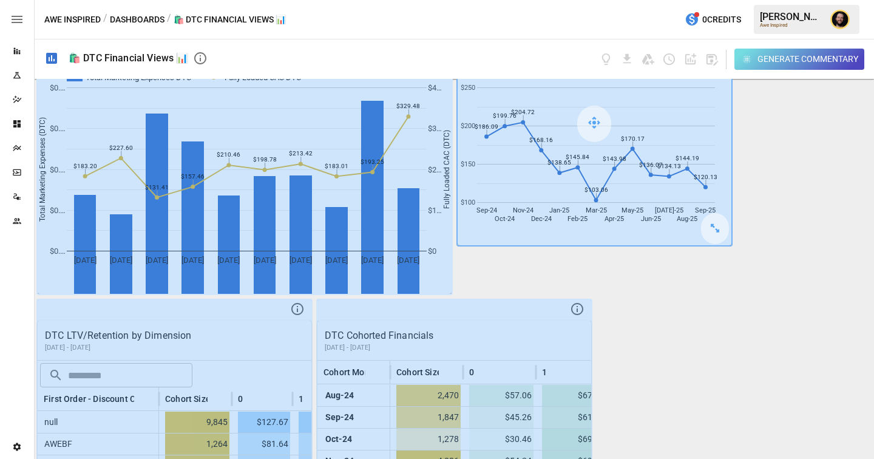
scroll to position [46, 0]
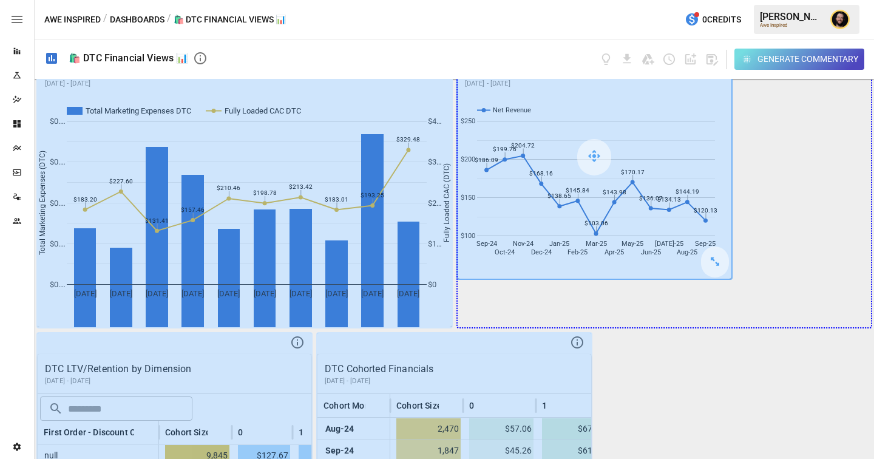
drag, startPoint x: 719, startPoint y: 268, endPoint x: 837, endPoint y: 317, distance: 127.8
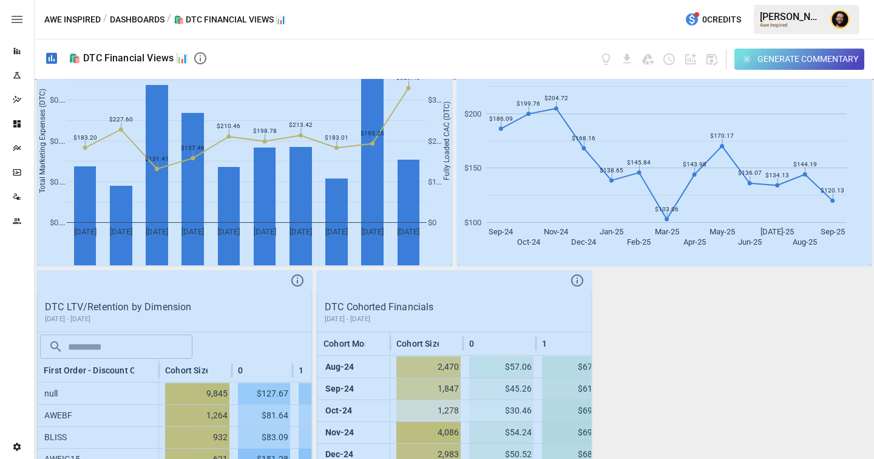
scroll to position [166, 0]
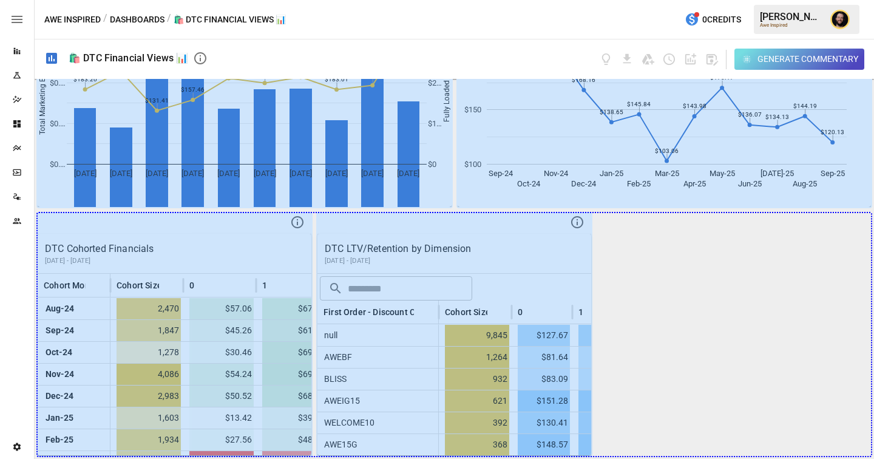
drag, startPoint x: 335, startPoint y: 444, endPoint x: 821, endPoint y: 471, distance: 486.6
click at [821, 0] on html "Reports Experiments Dazzler Studio Dashboards Plans SmartModel ™ Data Sources T…" at bounding box center [437, 0] width 874 height 0
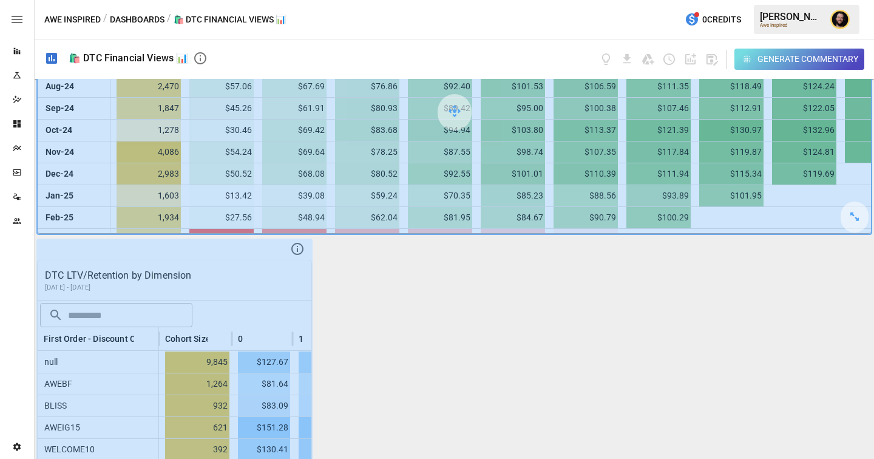
scroll to position [415, 0]
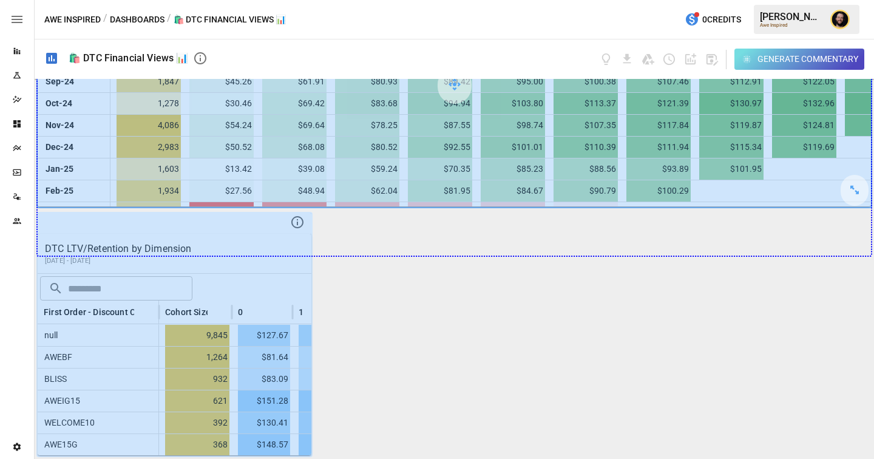
drag, startPoint x: 853, startPoint y: 183, endPoint x: 852, endPoint y: 248, distance: 64.9
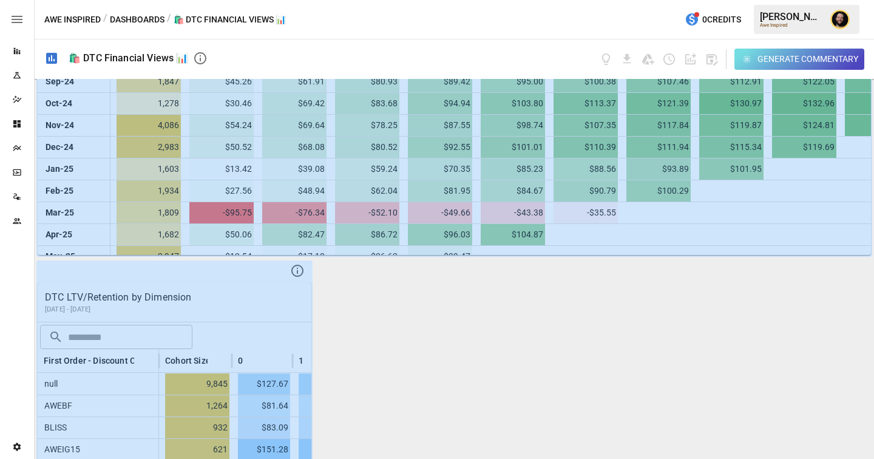
scroll to position [463, 0]
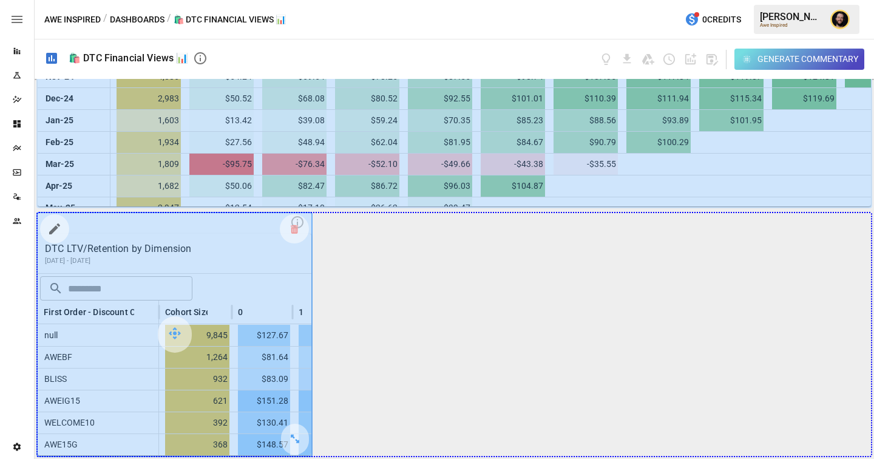
drag, startPoint x: 298, startPoint y: 440, endPoint x: 872, endPoint y: 399, distance: 574.7
click at [872, 399] on div "DTC Marketing and CAC Over Time [DATE] - August [DATE] Oct [DATE] Dec [DATE] Fe…" at bounding box center [454, 269] width 839 height 380
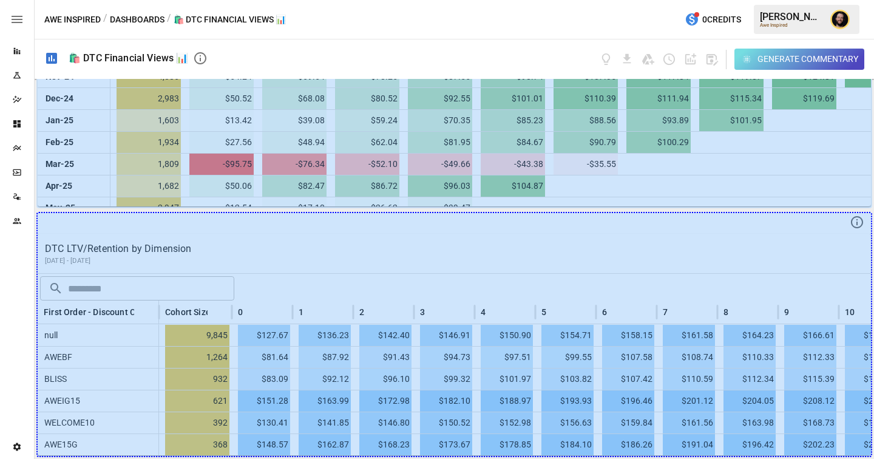
drag, startPoint x: 851, startPoint y: 441, endPoint x: 851, endPoint y: 477, distance: 35.8
click at [851, 0] on html "Reports Experiments Dazzler Studio Dashboards Plans SmartModel ™ Data Sources T…" at bounding box center [437, 0] width 874 height 0
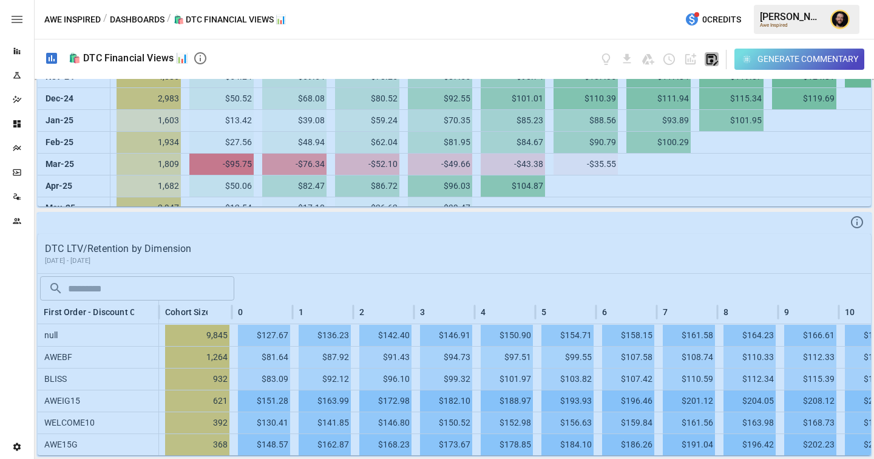
click at [713, 60] on icon "button" at bounding box center [711, 59] width 14 height 14
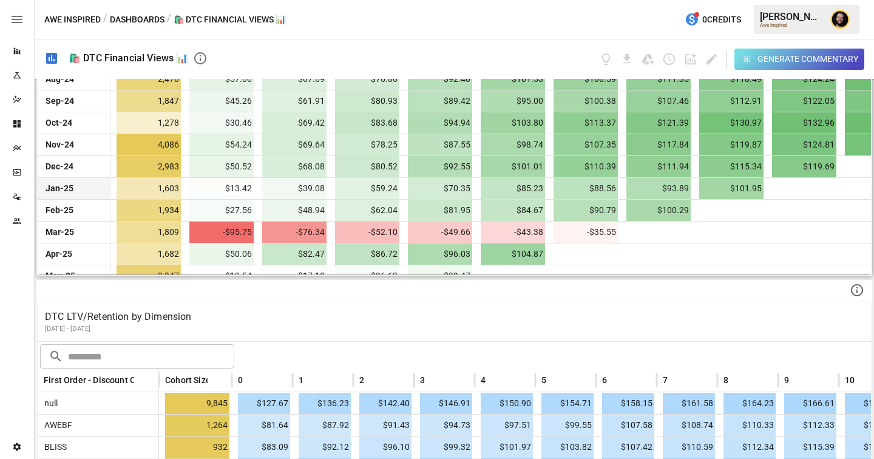
scroll to position [311, 0]
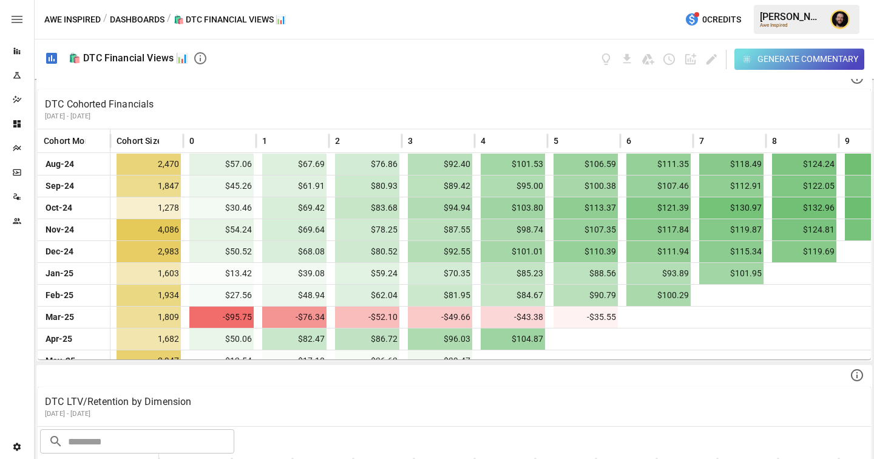
click at [135, 18] on button "Dashboards" at bounding box center [137, 19] width 55 height 15
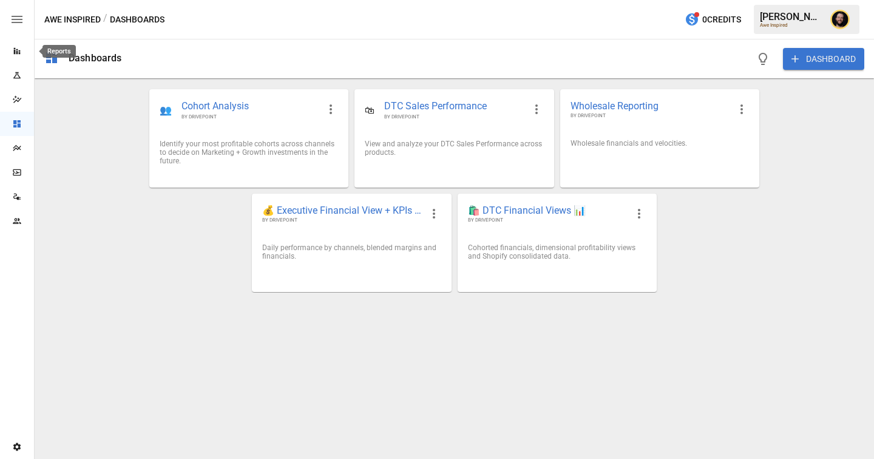
click at [18, 50] on icon "Reports" at bounding box center [17, 51] width 10 height 10
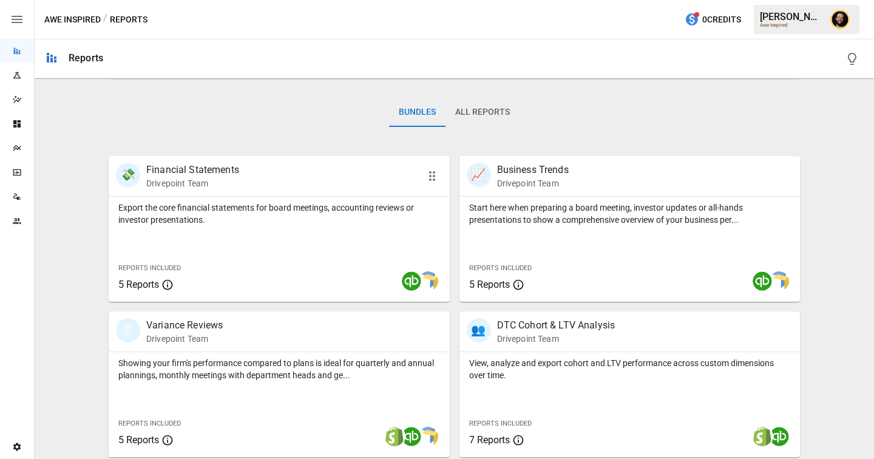
scroll to position [169, 0]
click at [573, 261] on div "Reports Included 5 Reports" at bounding box center [530, 274] width 123 height 33
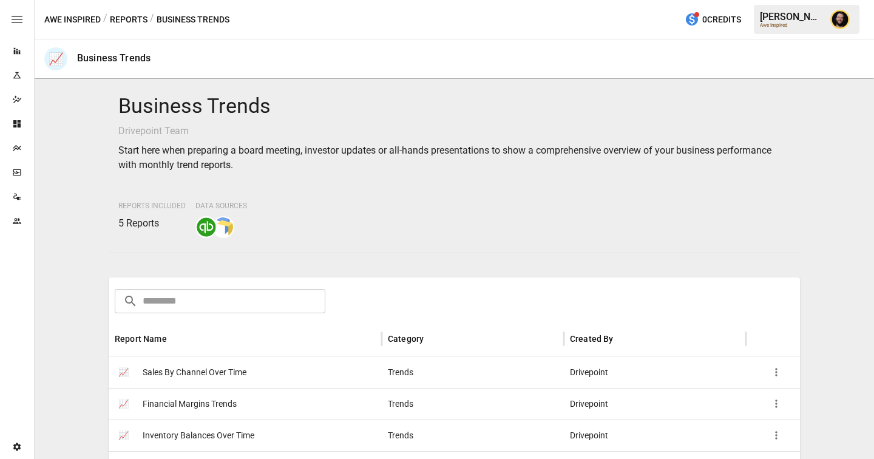
scroll to position [254, 0]
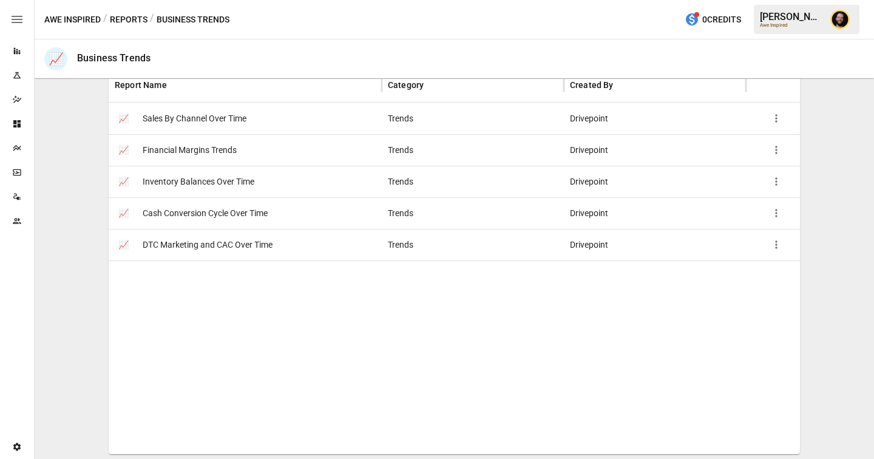
click at [125, 13] on button "Reports" at bounding box center [129, 19] width 38 height 15
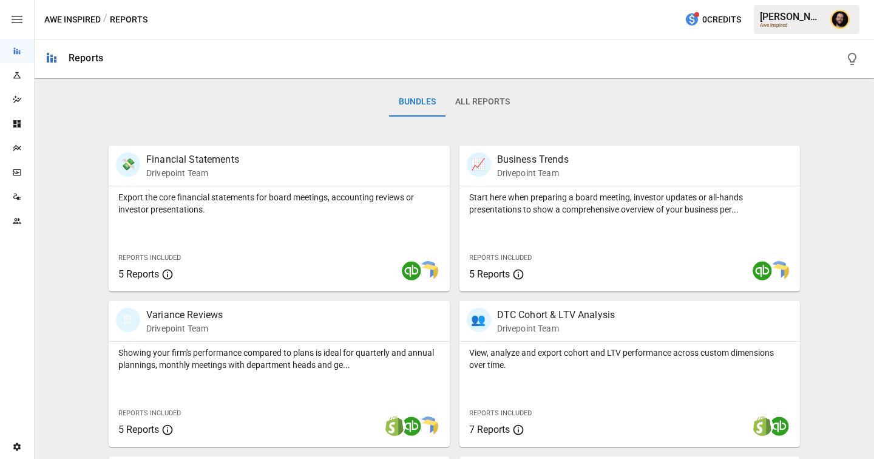
scroll to position [334, 0]
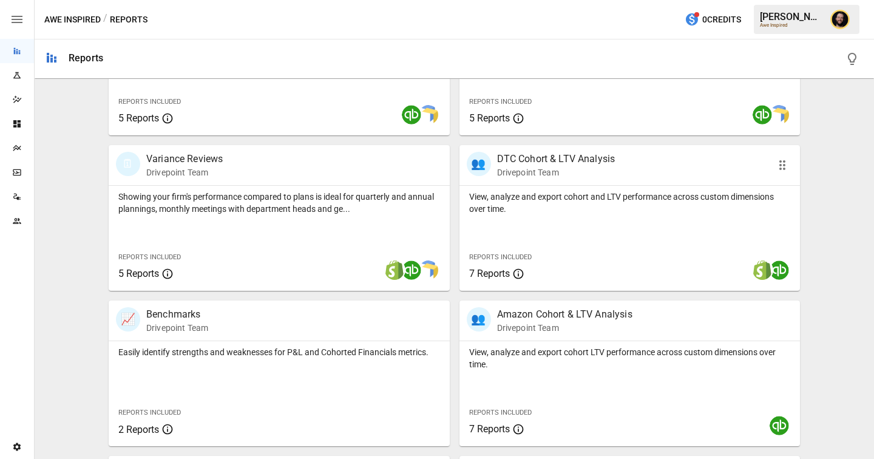
click at [634, 213] on p "View, analyze and export cohort and LTV performance across custom dimensions ov…" at bounding box center [630, 202] width 322 height 24
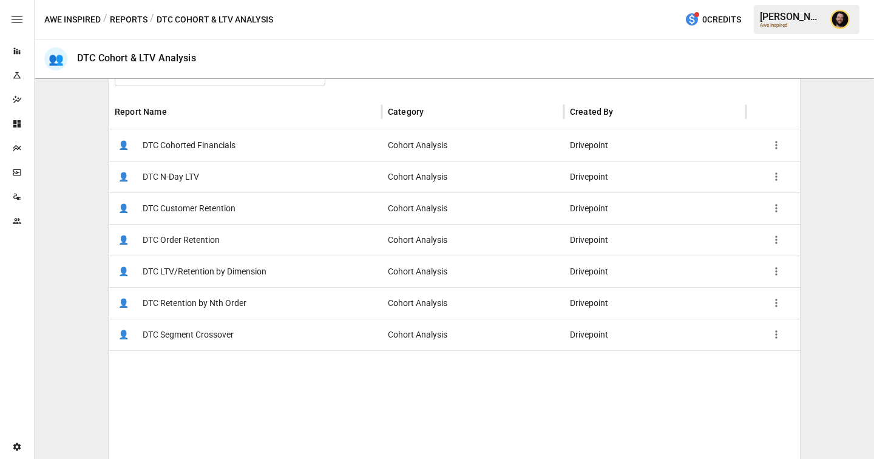
scroll to position [212, 0]
click at [279, 234] on div "👤 DTC Order Retention" at bounding box center [245, 240] width 273 height 32
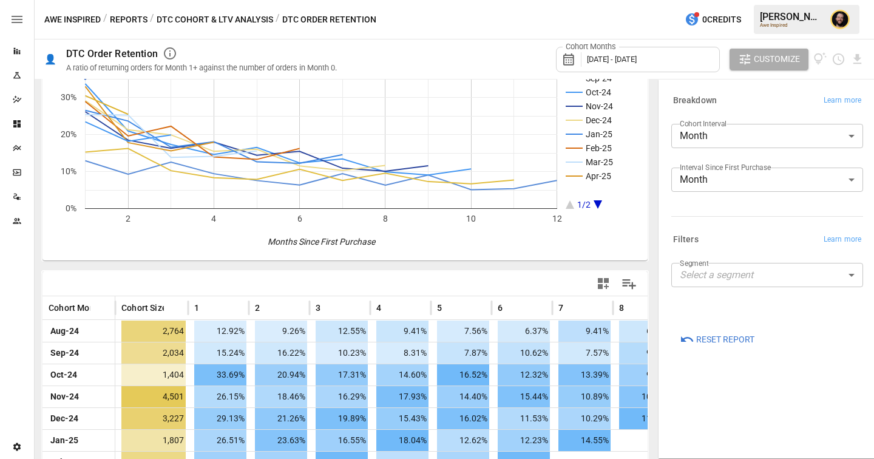
scroll to position [200, 0]
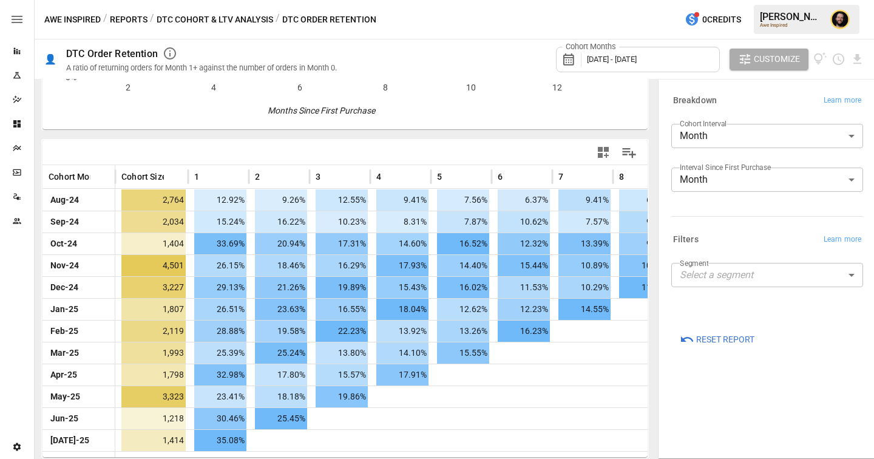
click at [716, 0] on body "Reports Experiments Dazzler Studio Dashboards Plans SmartModel ™ Data Sources T…" at bounding box center [437, 0] width 874 height 0
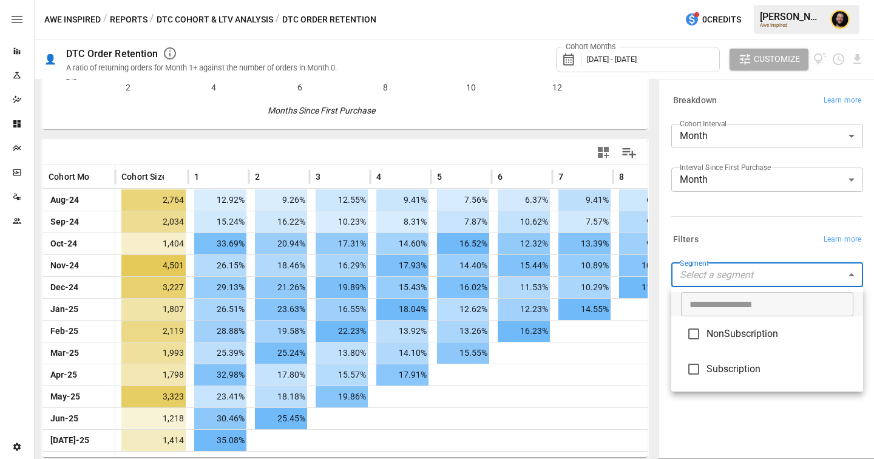
click at [716, 235] on div at bounding box center [437, 229] width 874 height 459
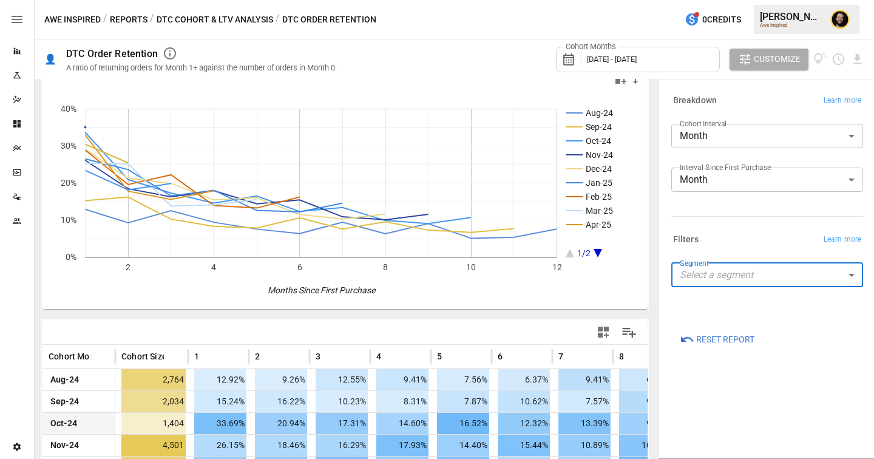
scroll to position [0, 0]
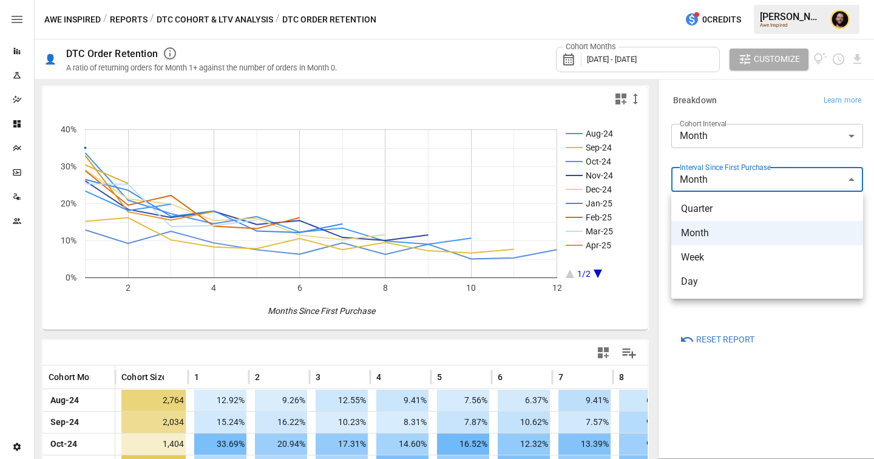
click at [773, 0] on body "Reports Experiments Dazzler Studio Dashboards Plans SmartModel ™ Data Sources T…" at bounding box center [437, 0] width 874 height 0
click at [712, 280] on span "Day" at bounding box center [767, 281] width 172 height 15
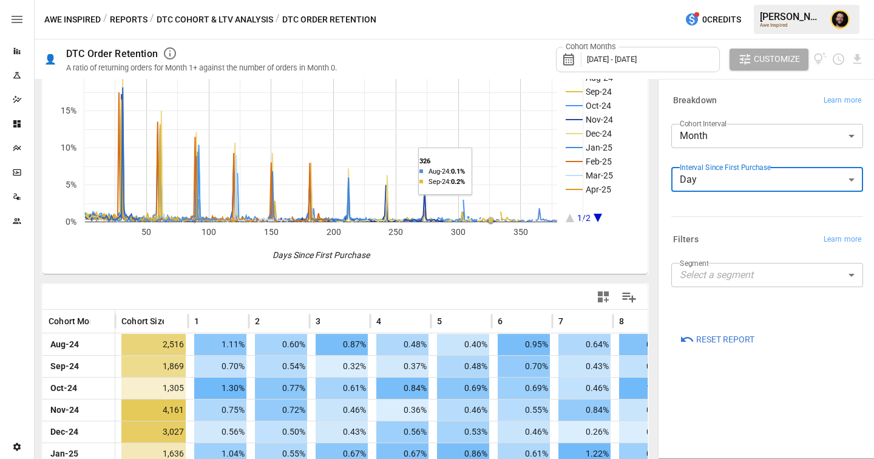
scroll to position [57, 0]
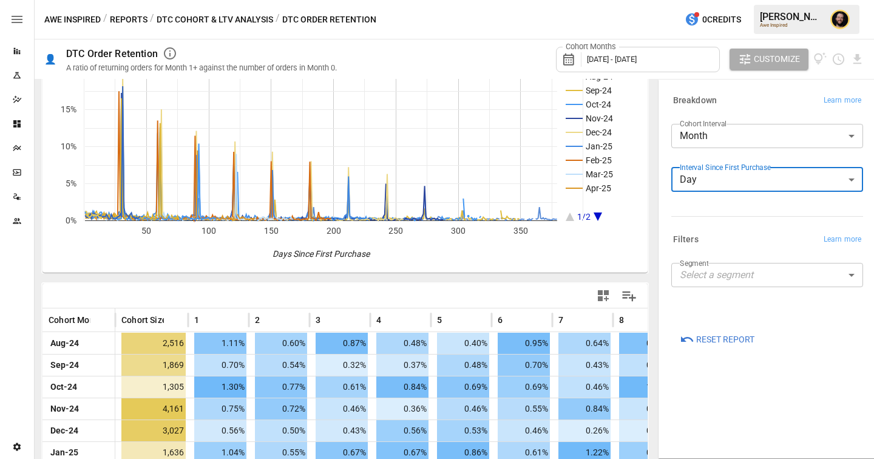
click at [727, 0] on body "Reports Experiments Dazzler Studio Dashboards Plans SmartModel ™ Data Sources T…" at bounding box center [437, 0] width 874 height 0
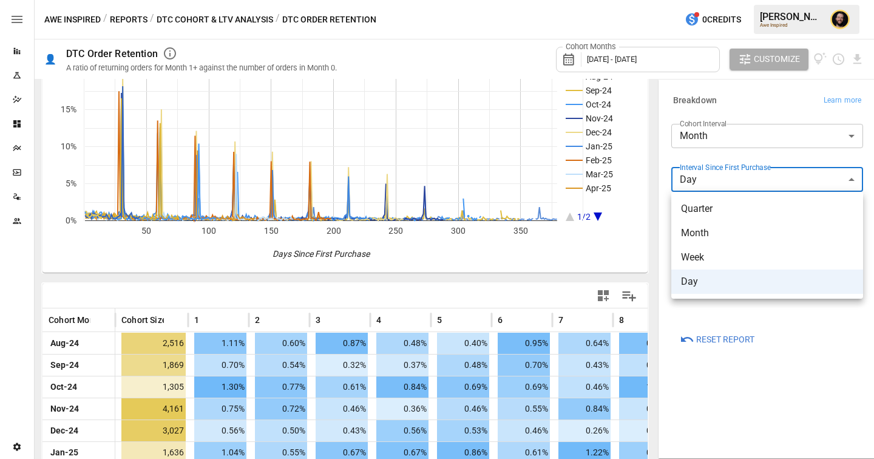
click at [707, 229] on span "Month" at bounding box center [767, 233] width 172 height 15
type input "*****"
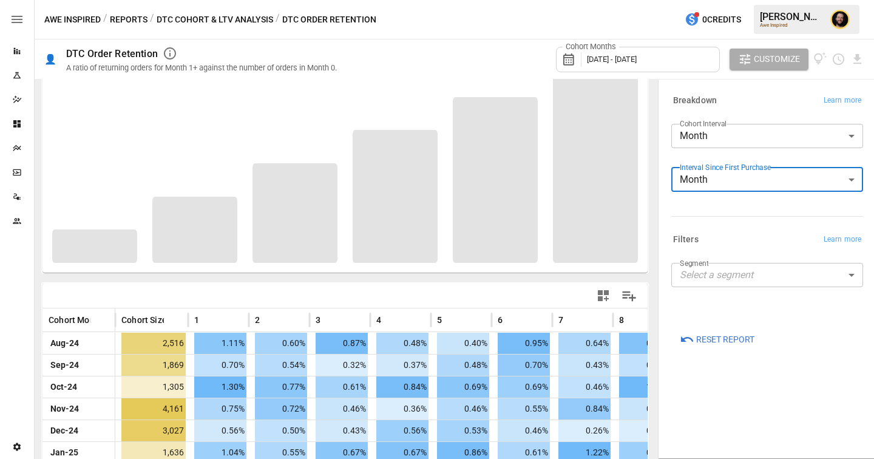
scroll to position [57, 0]
